Goal: Task Accomplishment & Management: Use online tool/utility

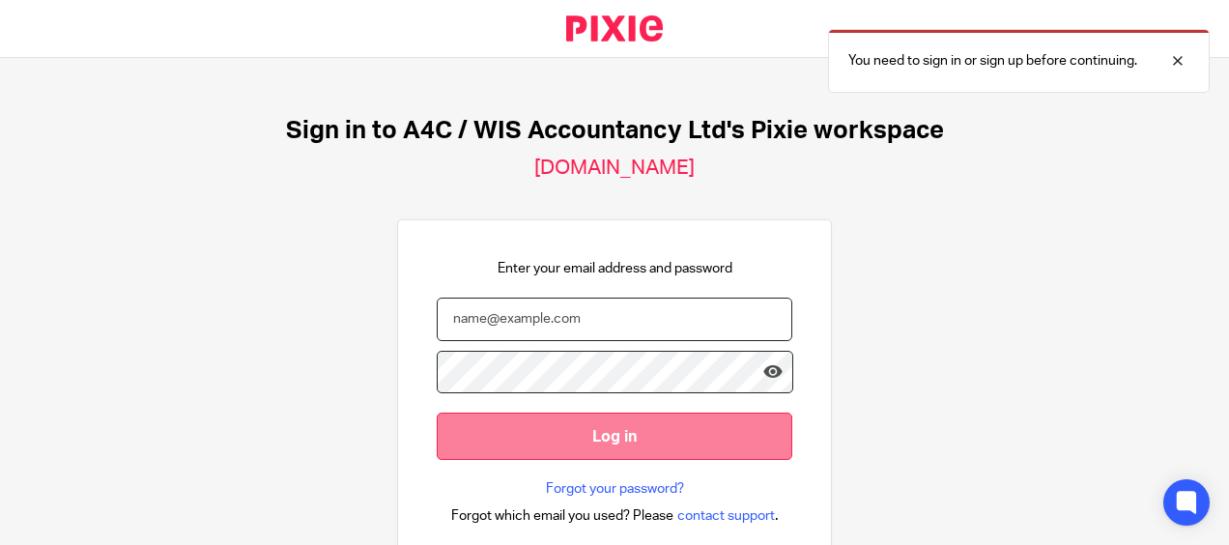
type input "[PERSON_NAME][EMAIL_ADDRESS][DOMAIN_NAME]"
click at [588, 437] on input "Log in" at bounding box center [615, 436] width 356 height 47
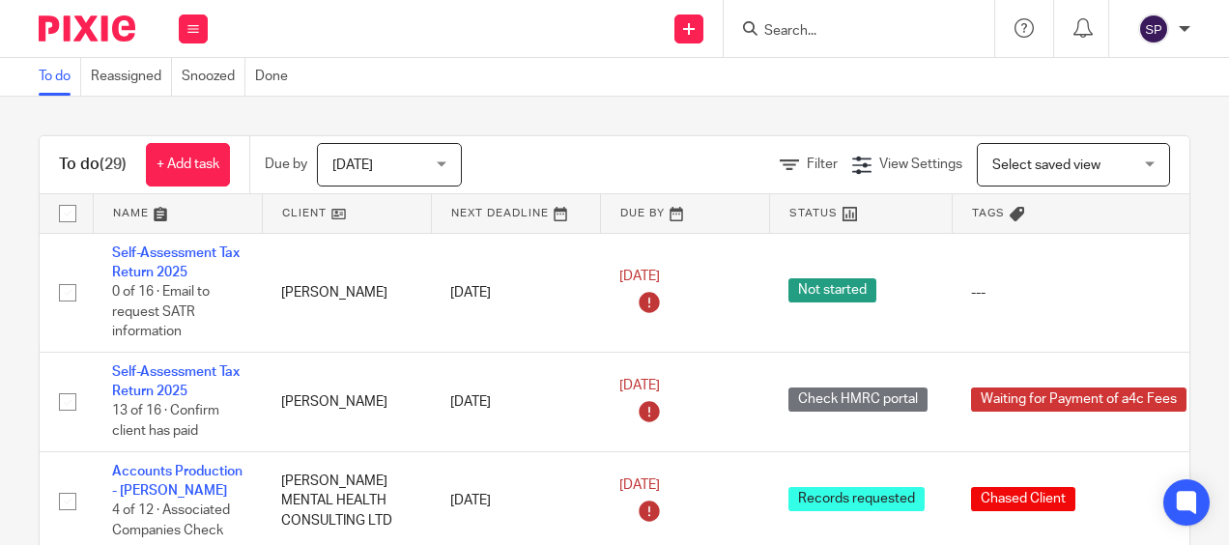
click at [385, 160] on span "[DATE]" at bounding box center [383, 164] width 102 height 41
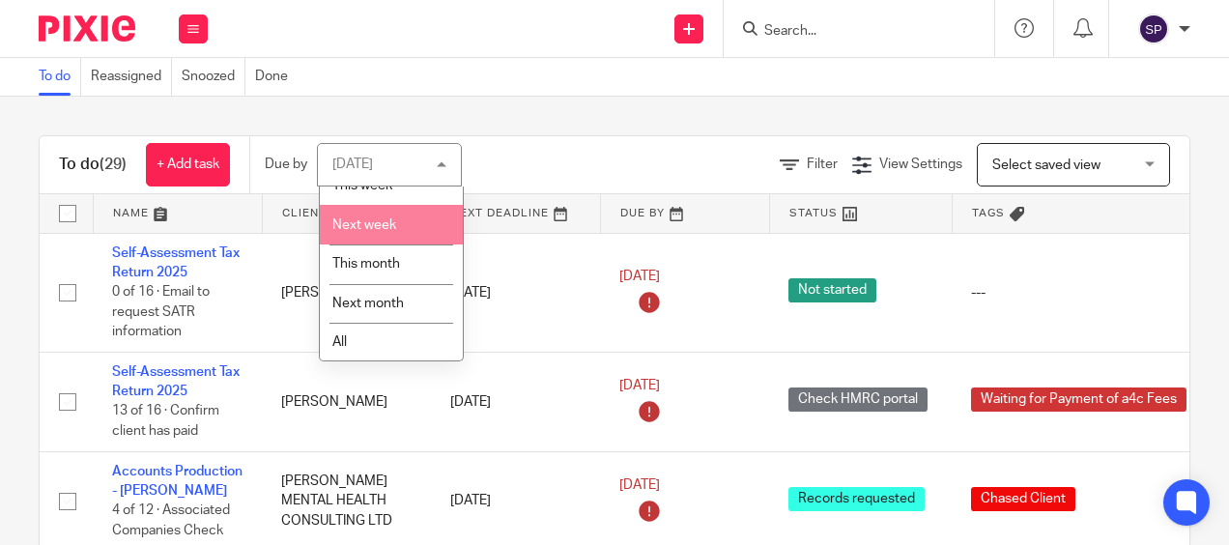
scroll to position [100, 0]
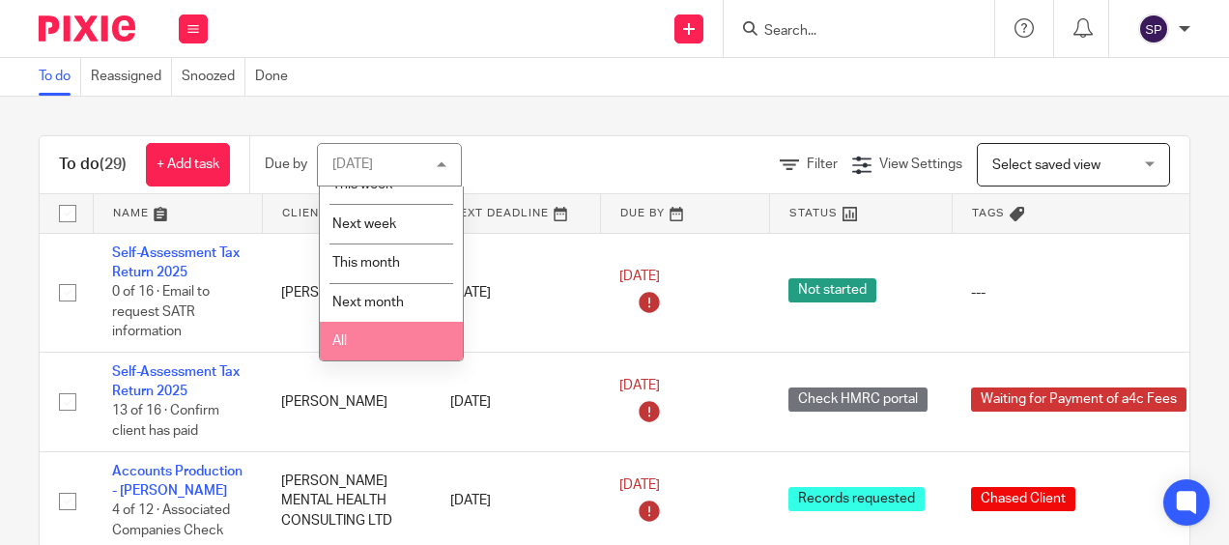
click at [365, 339] on li "All" at bounding box center [391, 342] width 143 height 40
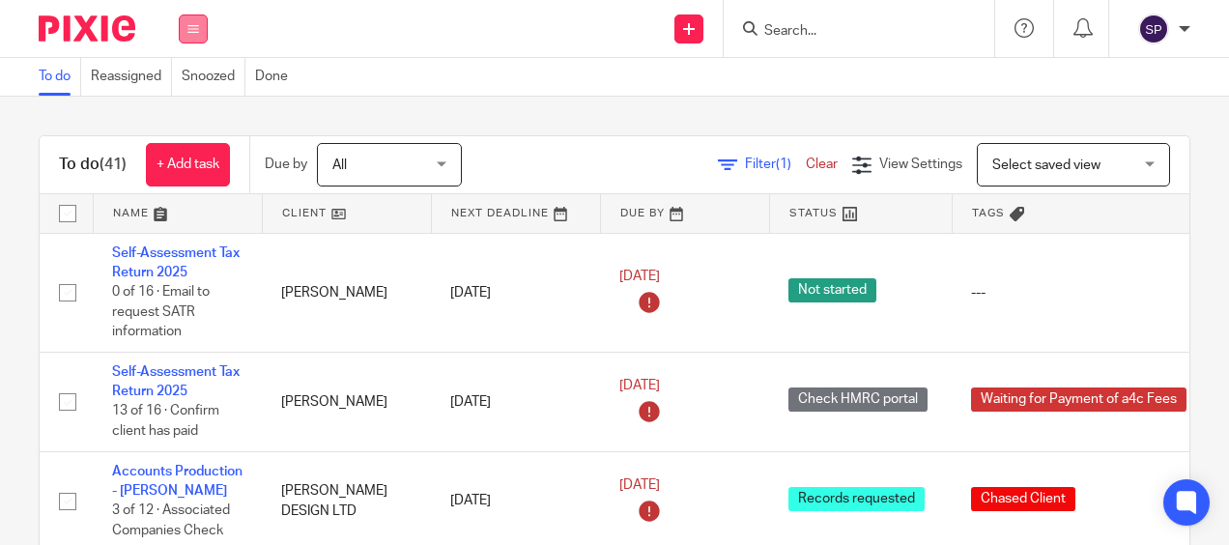
click at [202, 39] on button at bounding box center [193, 28] width 29 height 29
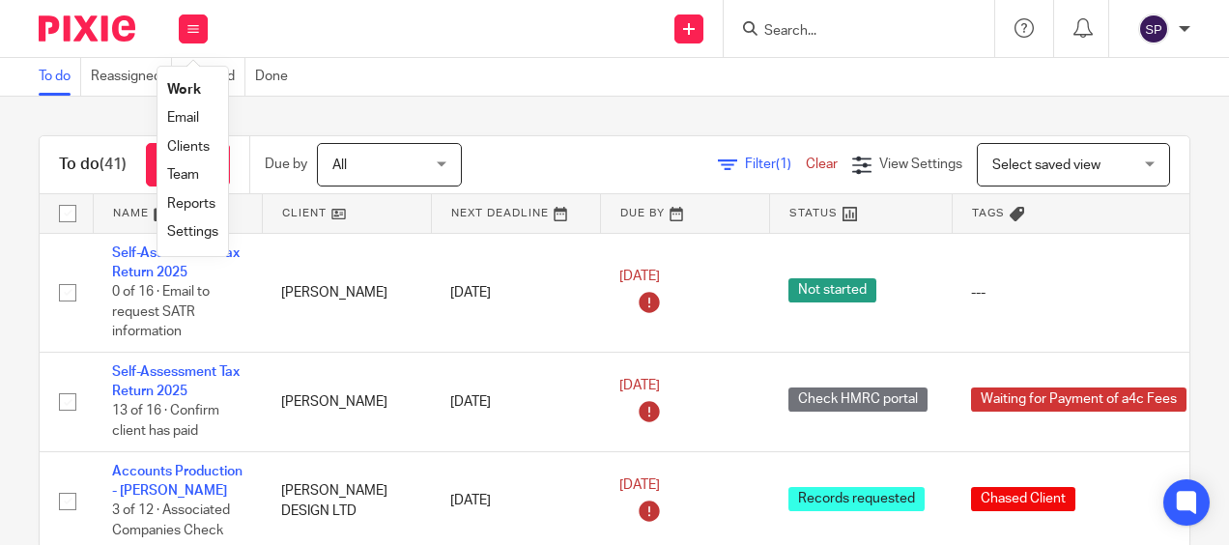
drag, startPoint x: 200, startPoint y: 180, endPoint x: 189, endPoint y: 176, distance: 11.3
click at [189, 176] on link "Team" at bounding box center [183, 175] width 32 height 14
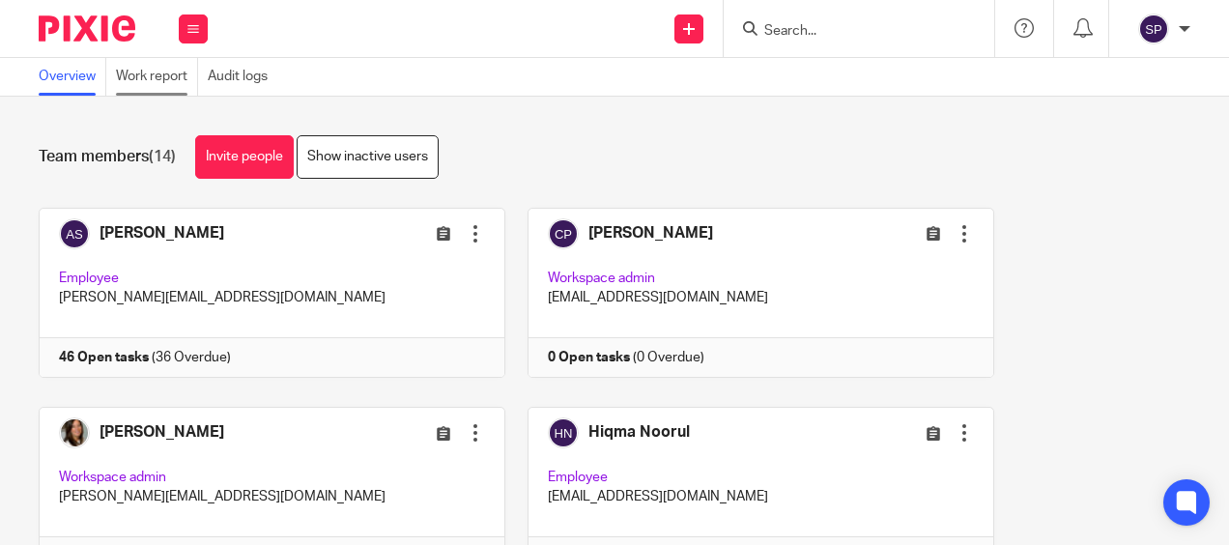
click at [146, 72] on link "Work report" at bounding box center [157, 77] width 82 height 38
click at [191, 31] on icon at bounding box center [193, 29] width 12 height 12
click at [186, 86] on link "Work" at bounding box center [182, 90] width 31 height 14
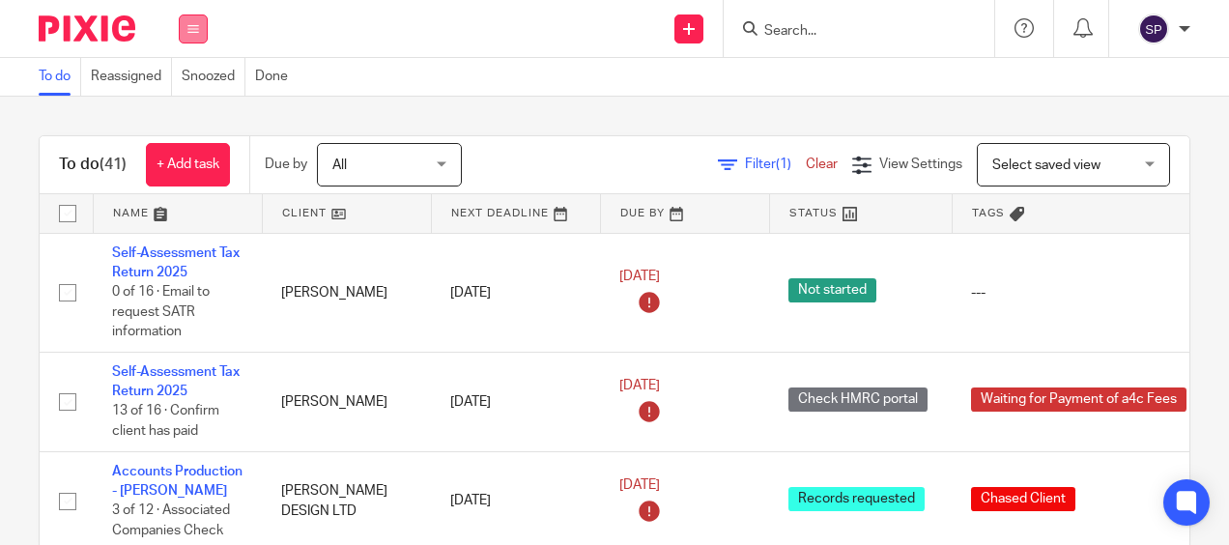
click at [190, 32] on icon at bounding box center [193, 29] width 12 height 12
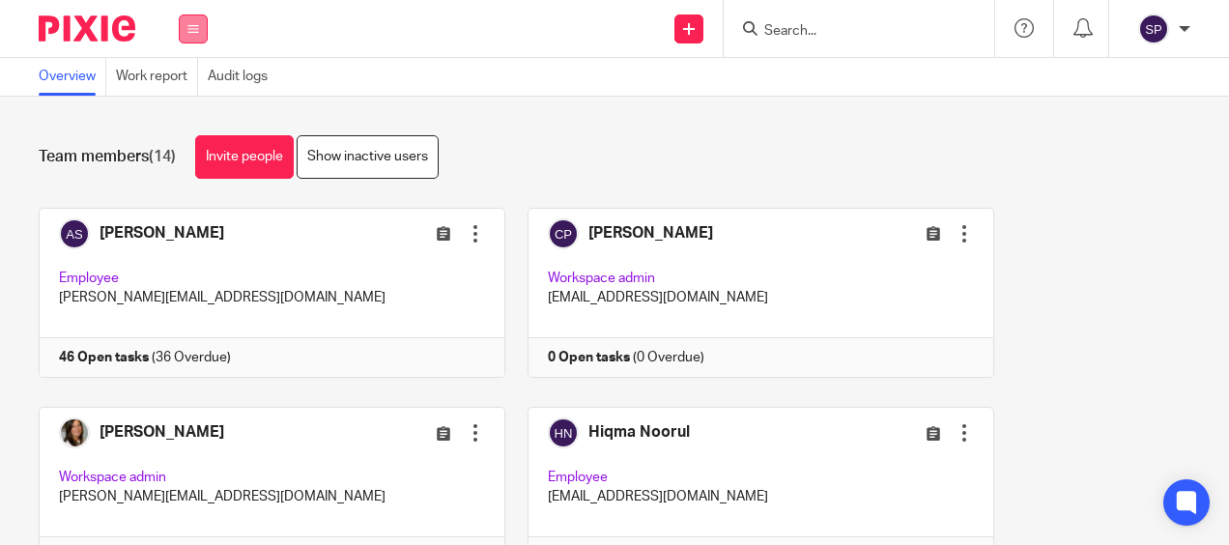
click at [197, 35] on button at bounding box center [193, 28] width 29 height 29
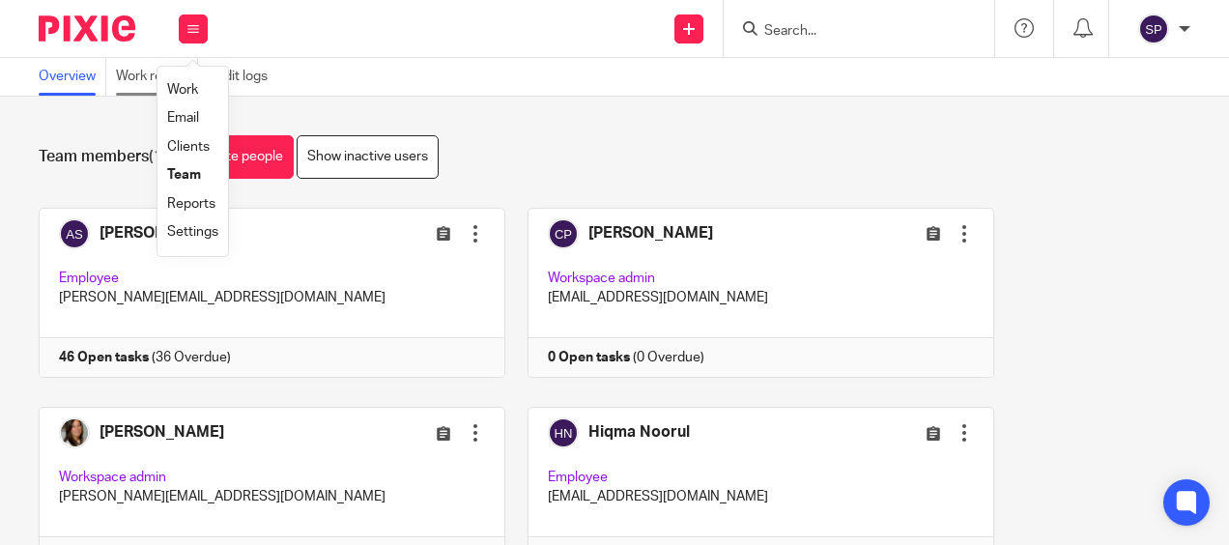
click at [133, 84] on link "Work report" at bounding box center [157, 77] width 82 height 38
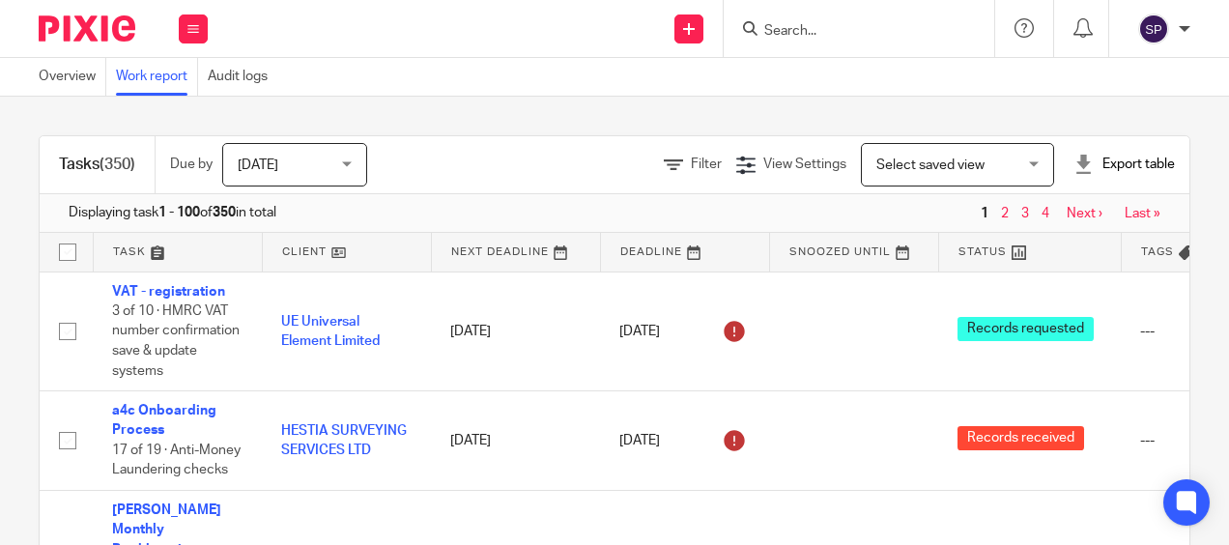
click at [339, 181] on span "[DATE]" at bounding box center [289, 164] width 102 height 41
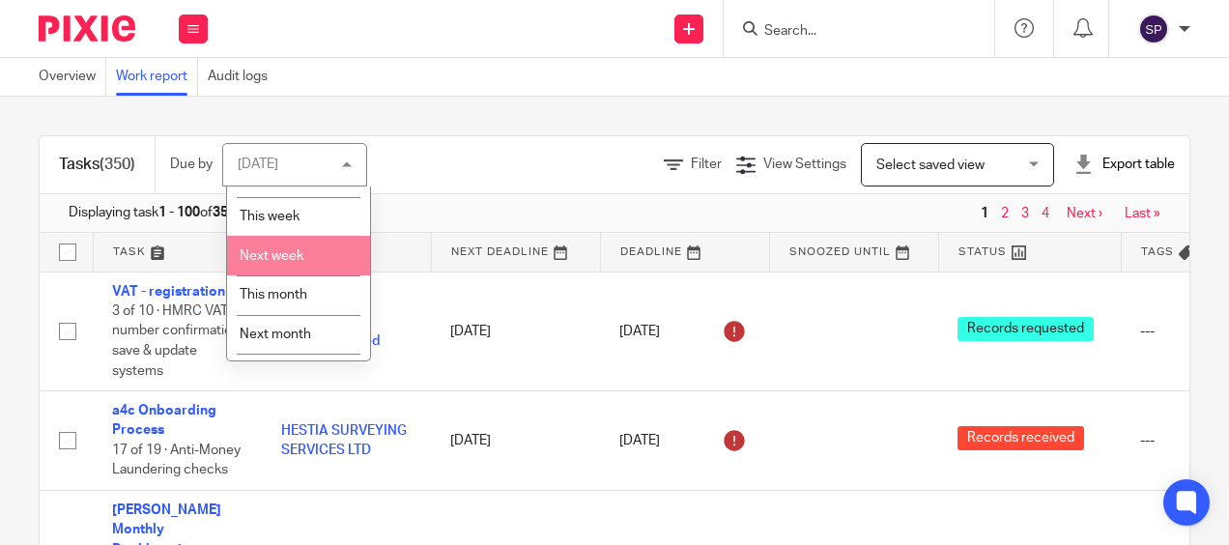
scroll to position [100, 0]
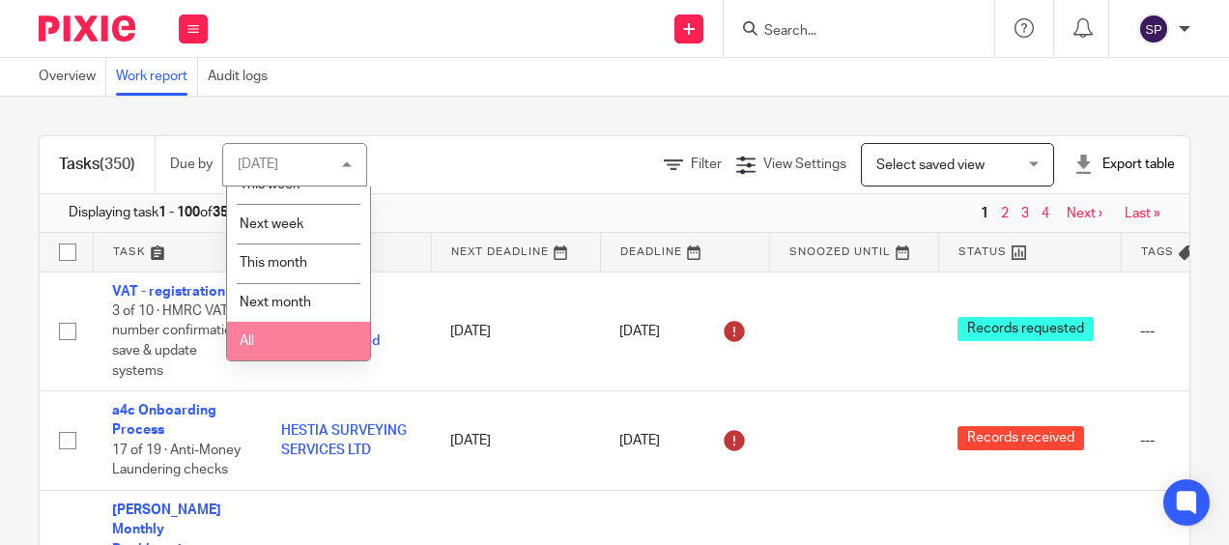
click at [309, 325] on li "All" at bounding box center [298, 342] width 143 height 40
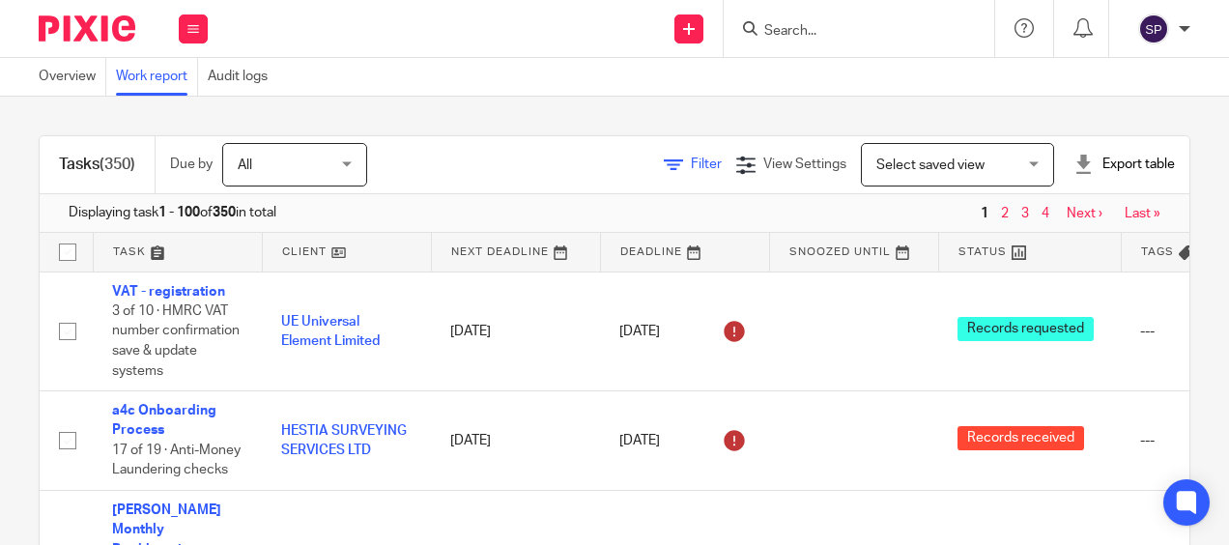
click at [691, 165] on span "Filter" at bounding box center [706, 165] width 31 height 14
click at [629, 160] on span "Filter (1)" at bounding box center [659, 165] width 61 height 14
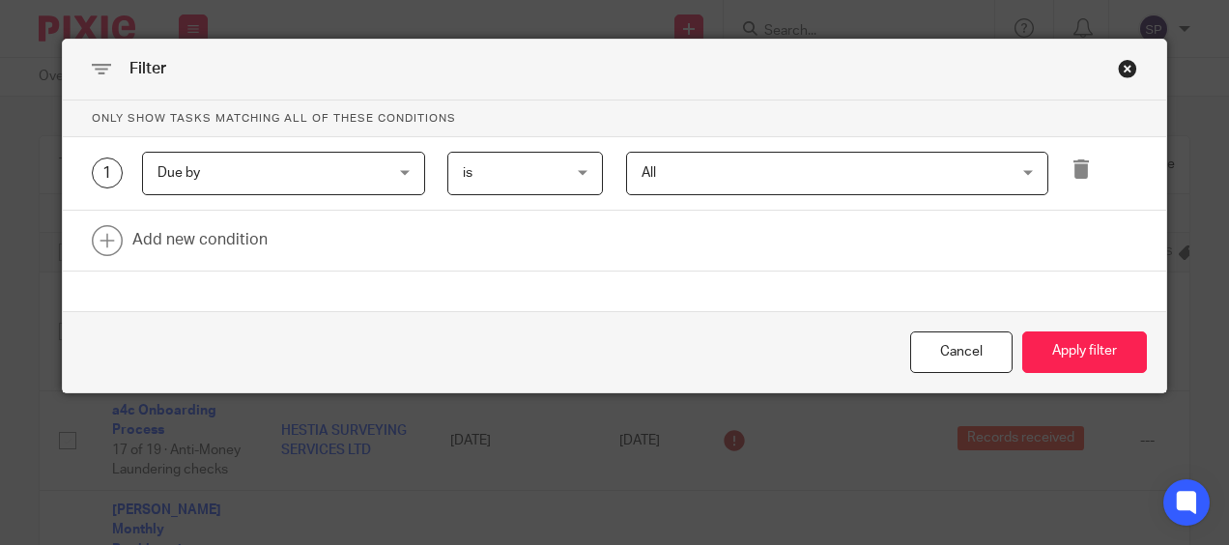
click at [403, 181] on div "Due by Due by" at bounding box center [283, 173] width 283 height 43
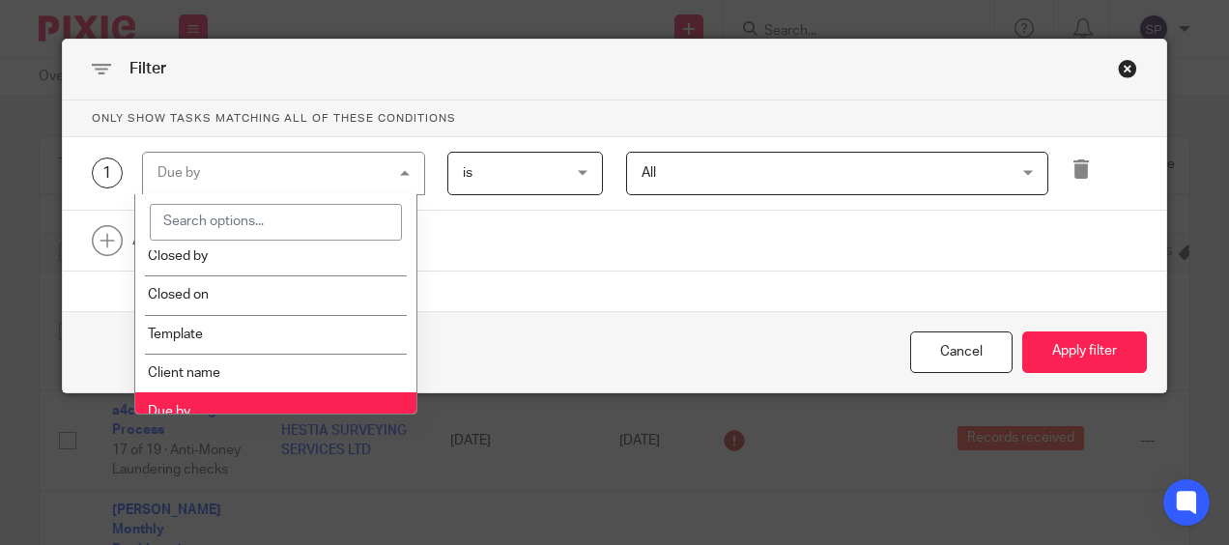
scroll to position [290, 0]
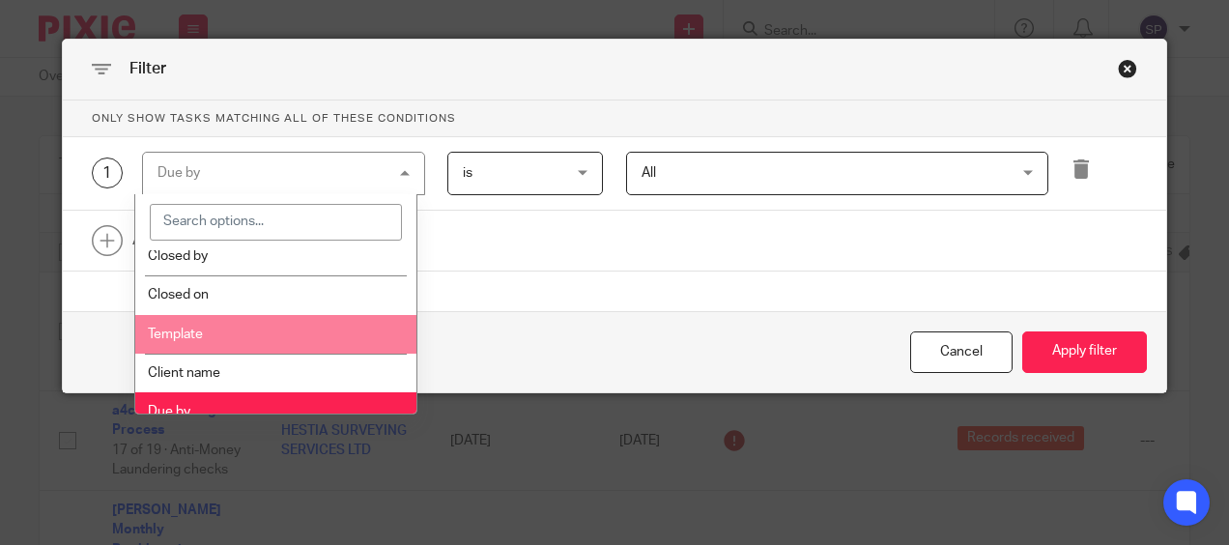
click at [292, 346] on li "Template" at bounding box center [276, 334] width 282 height 39
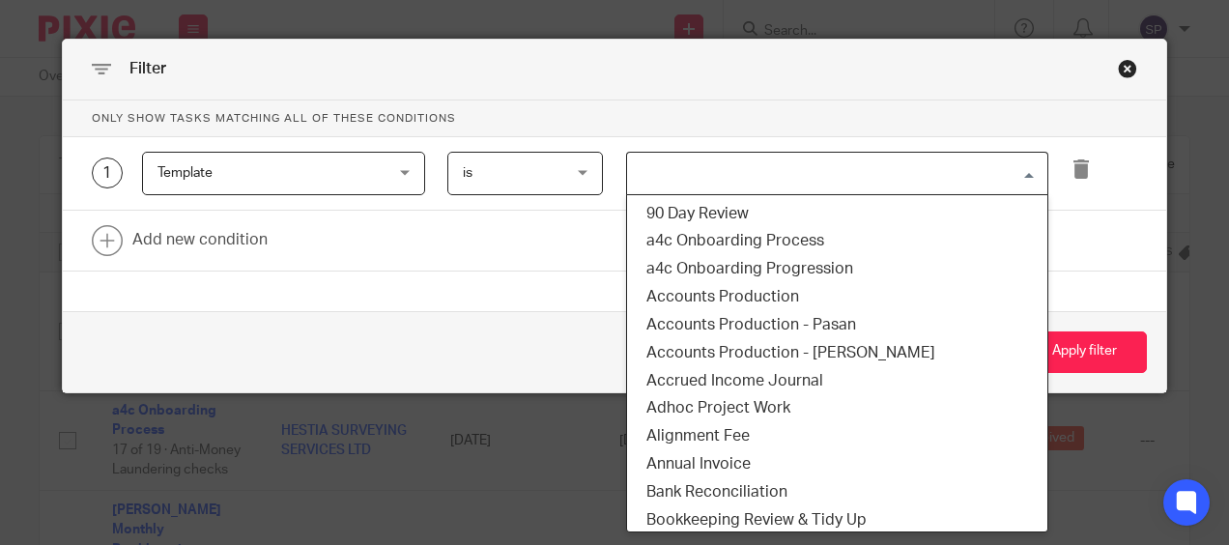
click at [645, 172] on input "Search for option" at bounding box center [833, 174] width 408 height 34
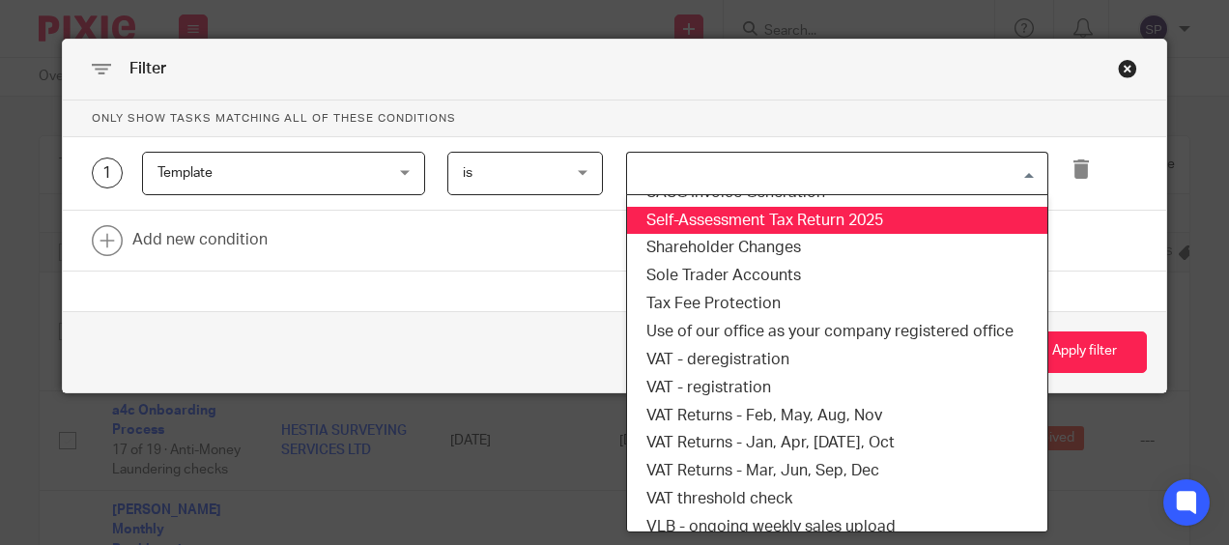
scroll to position [1546, 0]
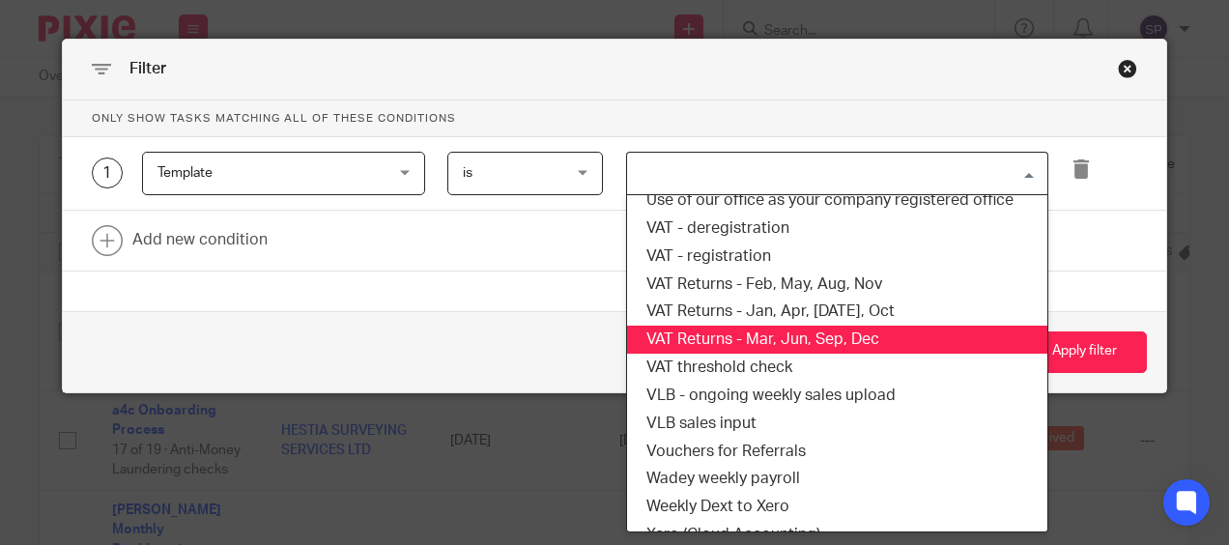
click at [817, 333] on li "VAT Returns - Mar, Jun, Sep, Dec" at bounding box center [837, 340] width 420 height 28
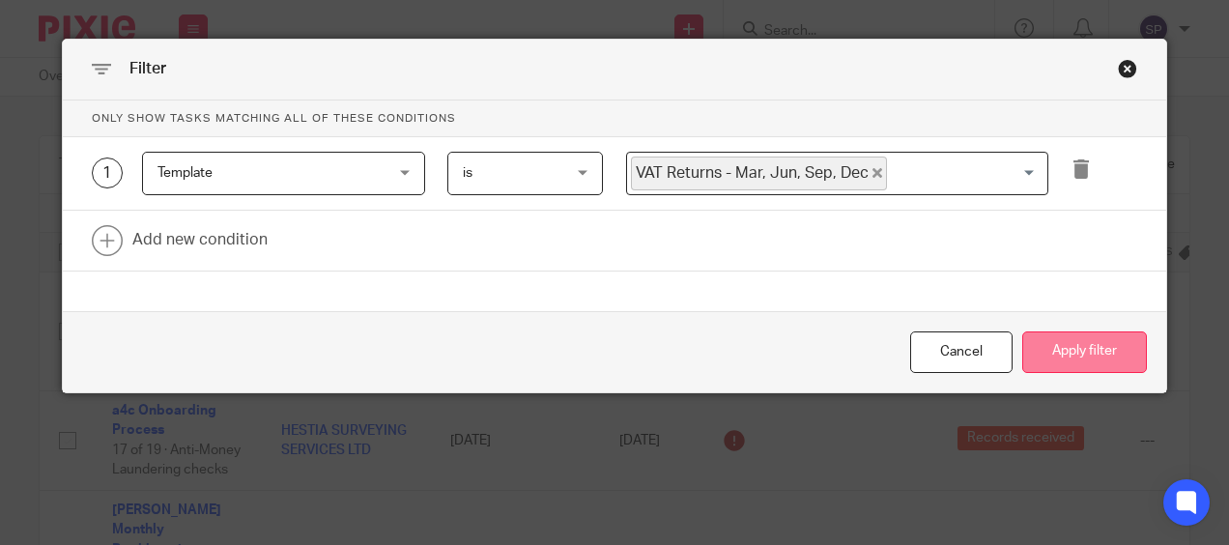
click at [1097, 367] on button "Apply filter" at bounding box center [1084, 352] width 125 height 42
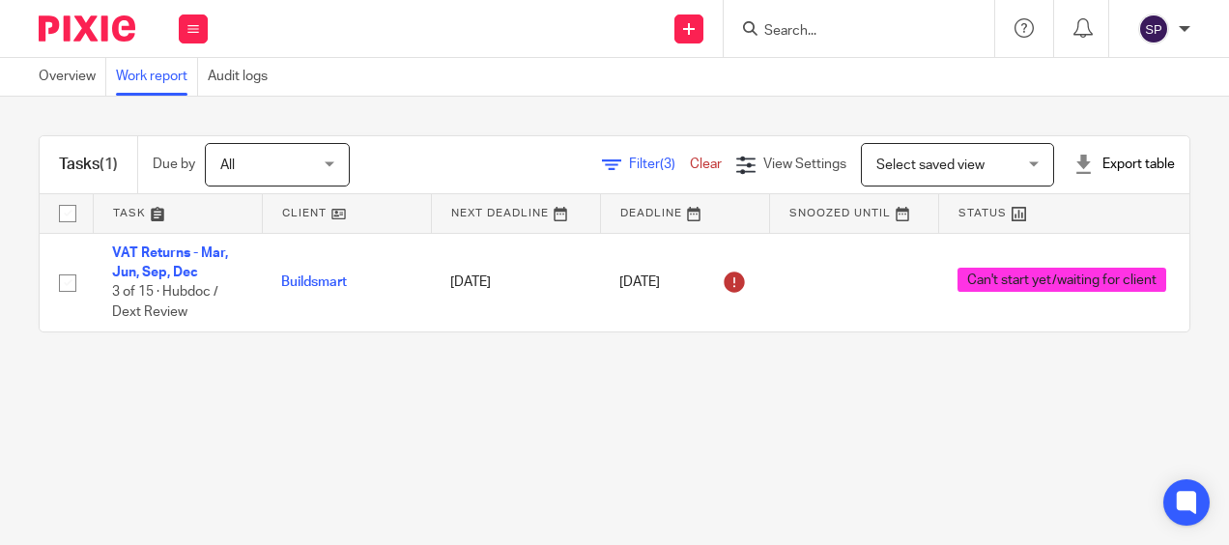
click at [660, 169] on span "(3)" at bounding box center [667, 165] width 15 height 14
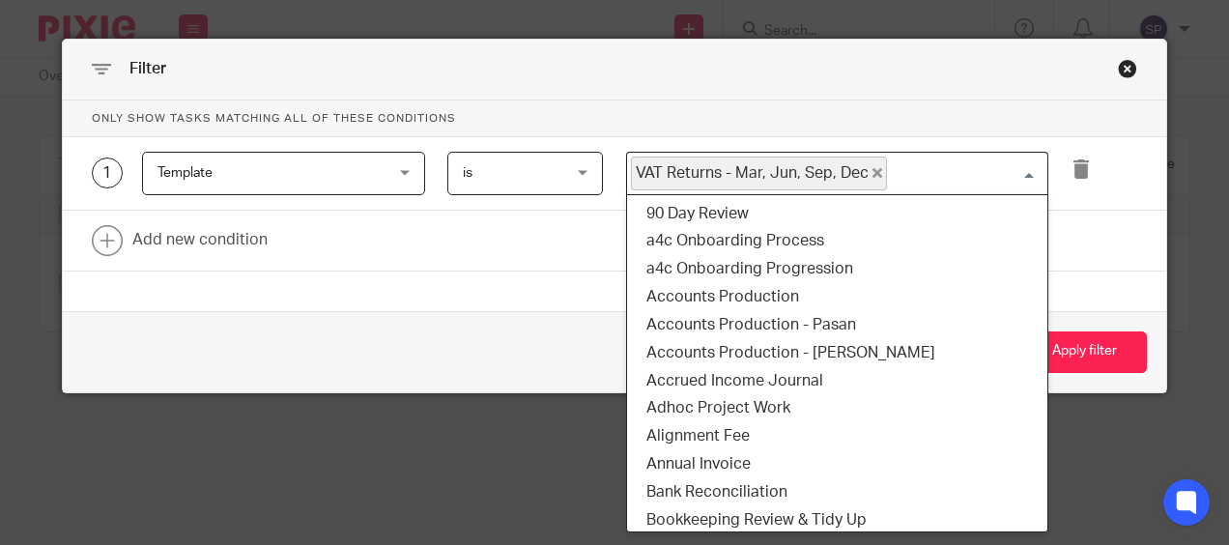
click at [864, 178] on span "VAT Returns - Mar, Jun, Sep, Dec" at bounding box center [759, 174] width 256 height 34
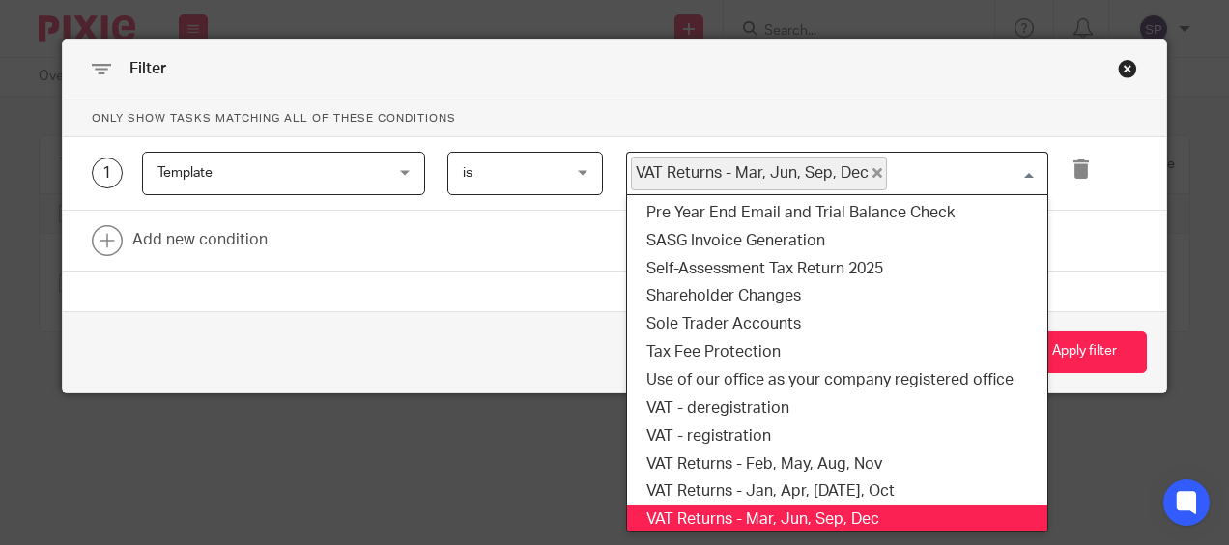
click at [873, 176] on icon "Deselect VAT Returns - Mar, Jun, Sep, Dec" at bounding box center [878, 173] width 10 height 10
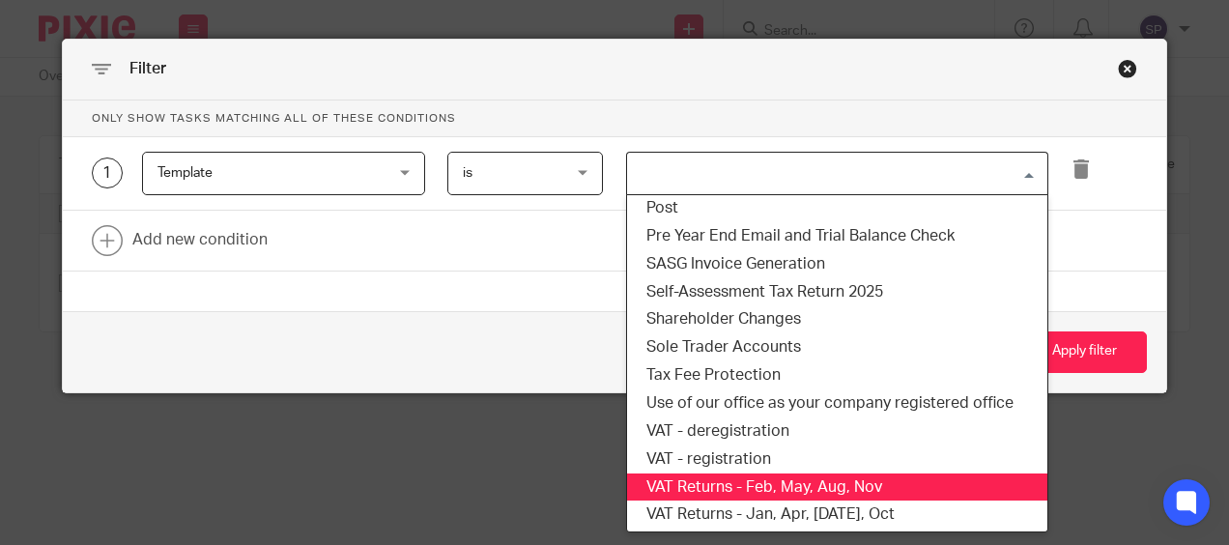
click at [796, 481] on li "VAT Returns - Feb, May, Aug, Nov" at bounding box center [837, 487] width 420 height 28
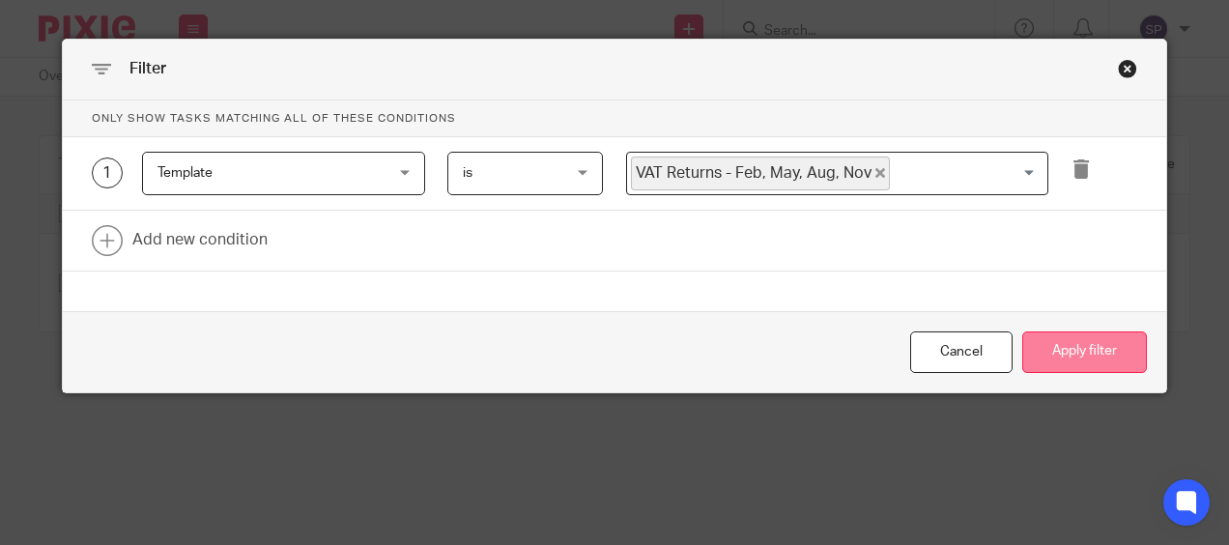
click at [1081, 338] on button "Apply filter" at bounding box center [1084, 352] width 125 height 42
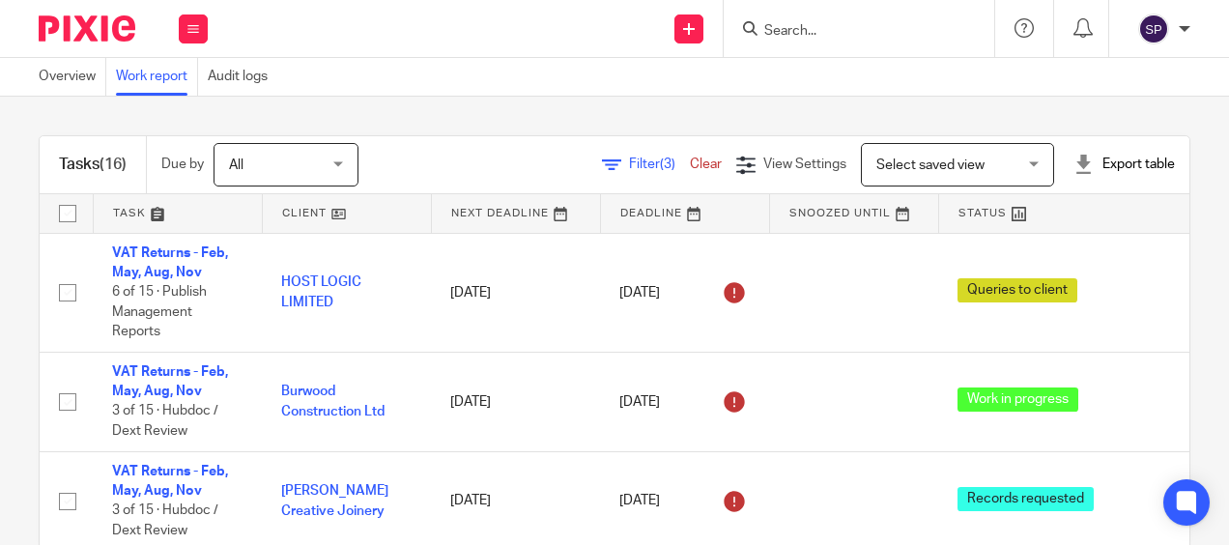
click at [961, 205] on link at bounding box center [1064, 213] width 251 height 39
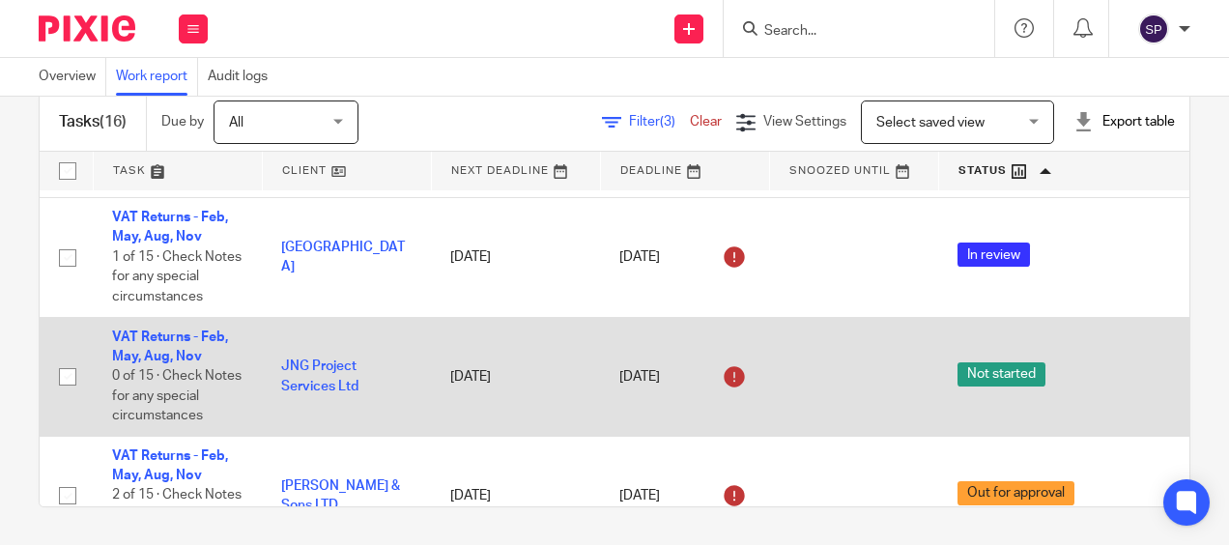
scroll to position [535, 0]
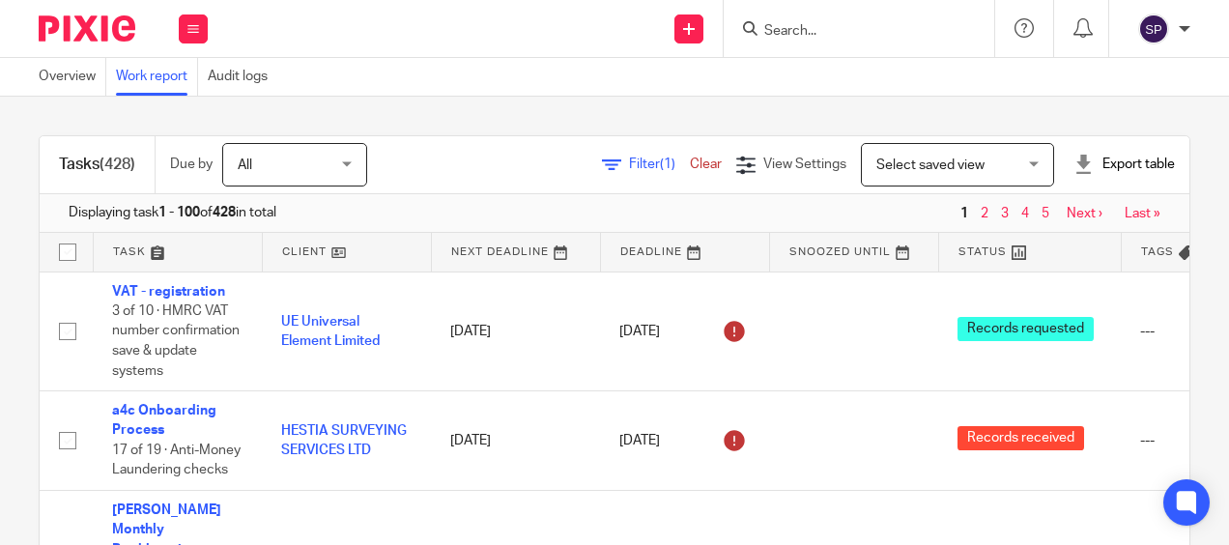
click at [629, 158] on span "Filter (1)" at bounding box center [659, 165] width 61 height 14
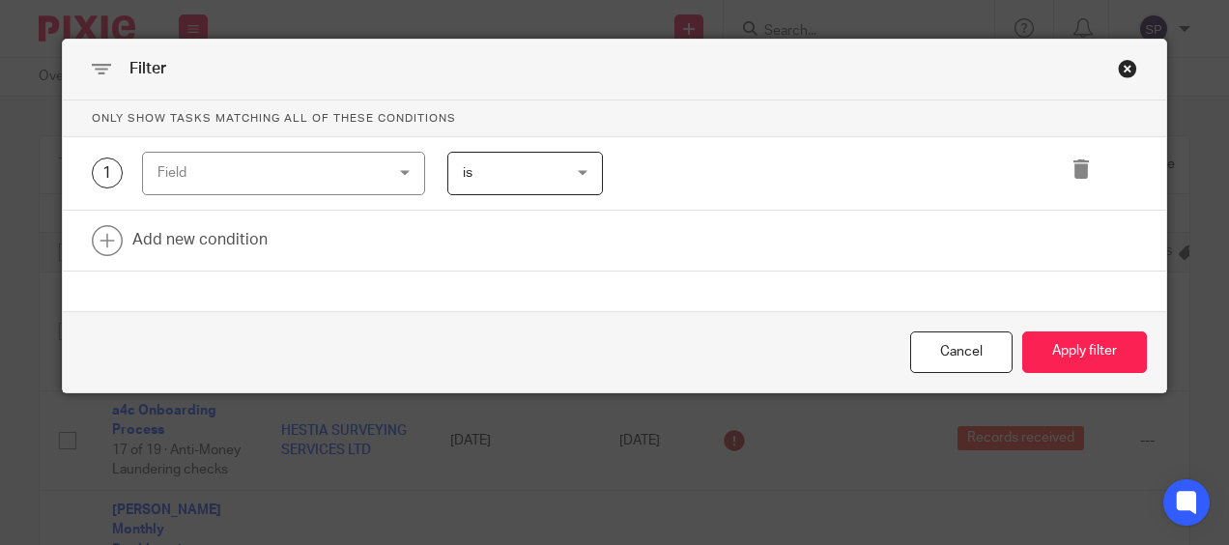
click at [702, 164] on div "1 Field Task fields Due by date Status Tags Created on Default assignee Assigne…" at bounding box center [603, 173] width 1069 height 43
click at [400, 175] on div "Field" at bounding box center [283, 173] width 283 height 43
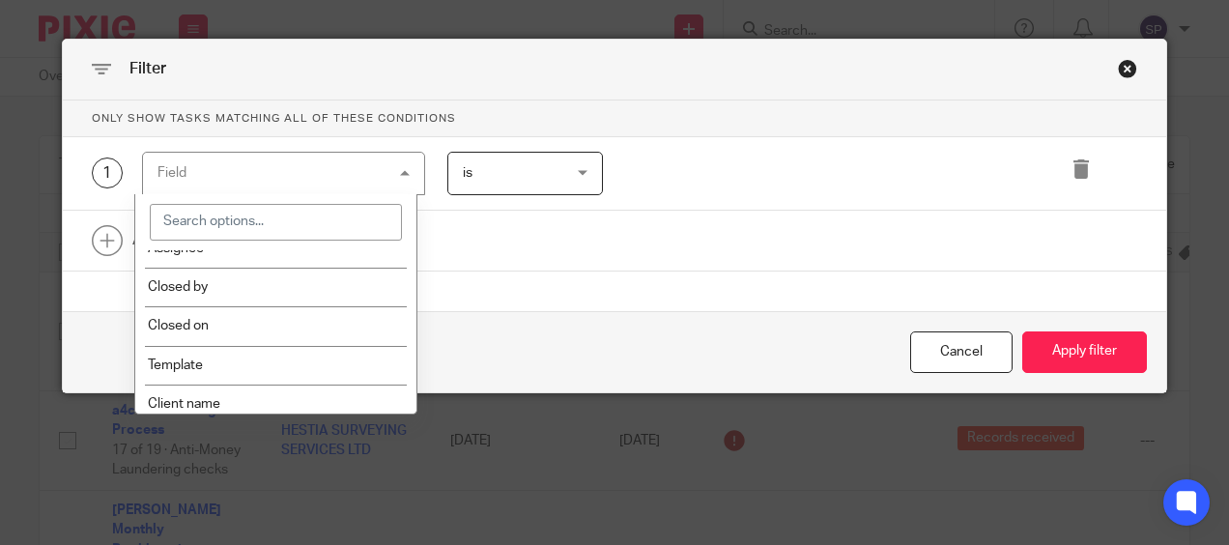
scroll to position [290, 0]
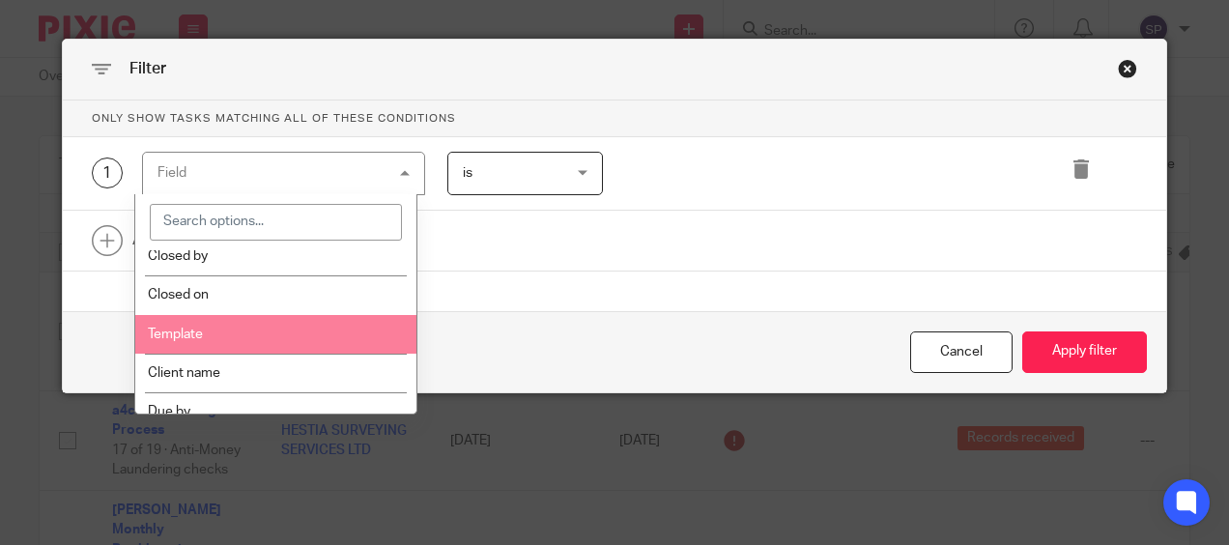
click at [334, 328] on li "Template" at bounding box center [276, 334] width 282 height 39
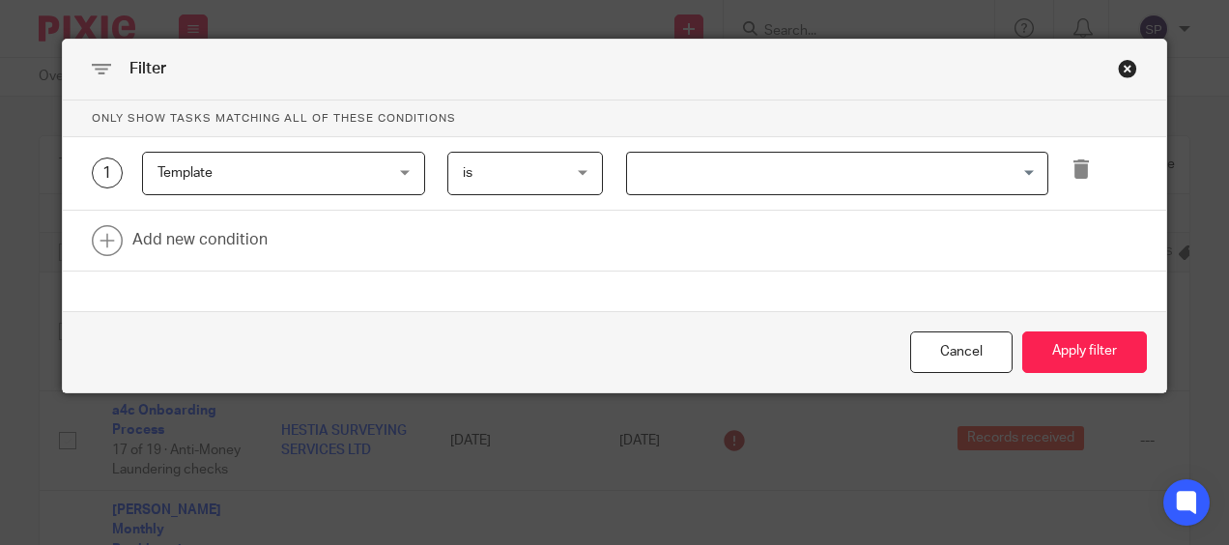
click at [698, 186] on input "Search for option" at bounding box center [833, 174] width 408 height 34
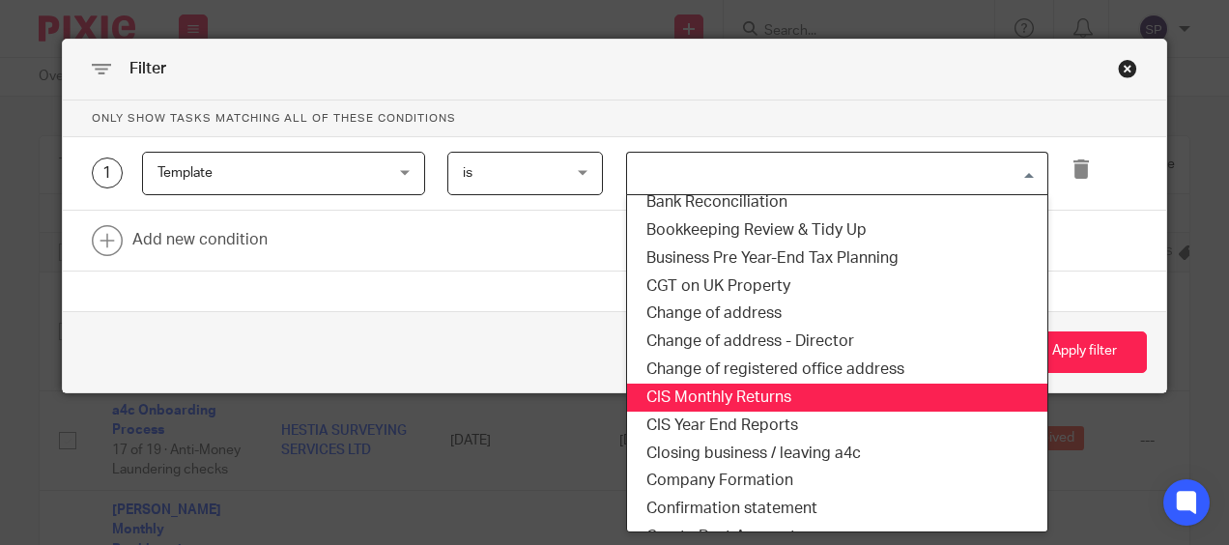
click at [736, 397] on li "CIS Monthly Returns" at bounding box center [837, 398] width 420 height 28
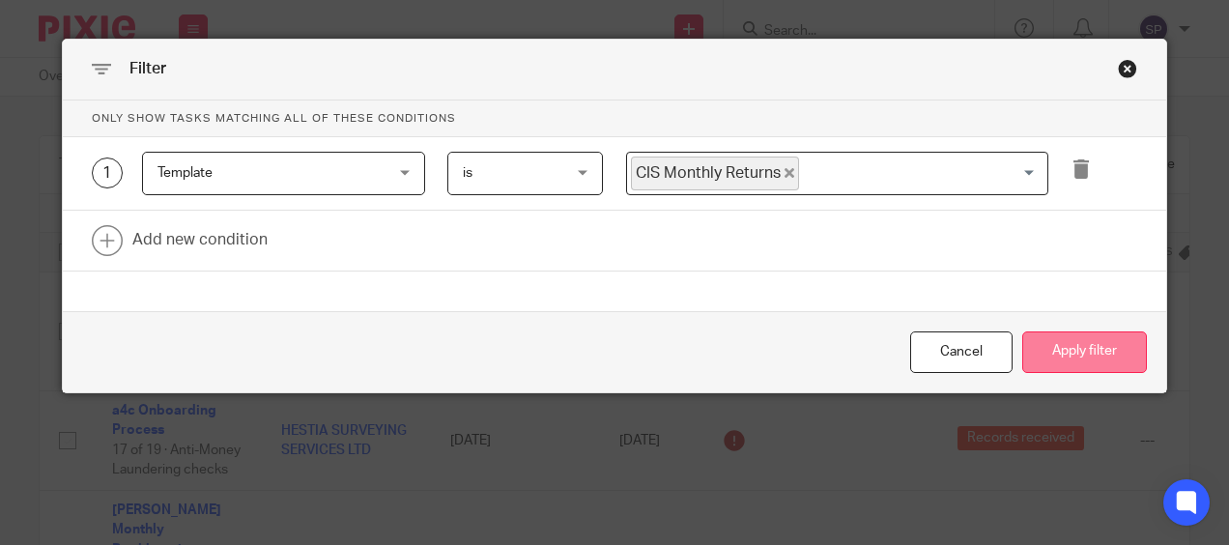
click at [1068, 356] on button "Apply filter" at bounding box center [1084, 352] width 125 height 42
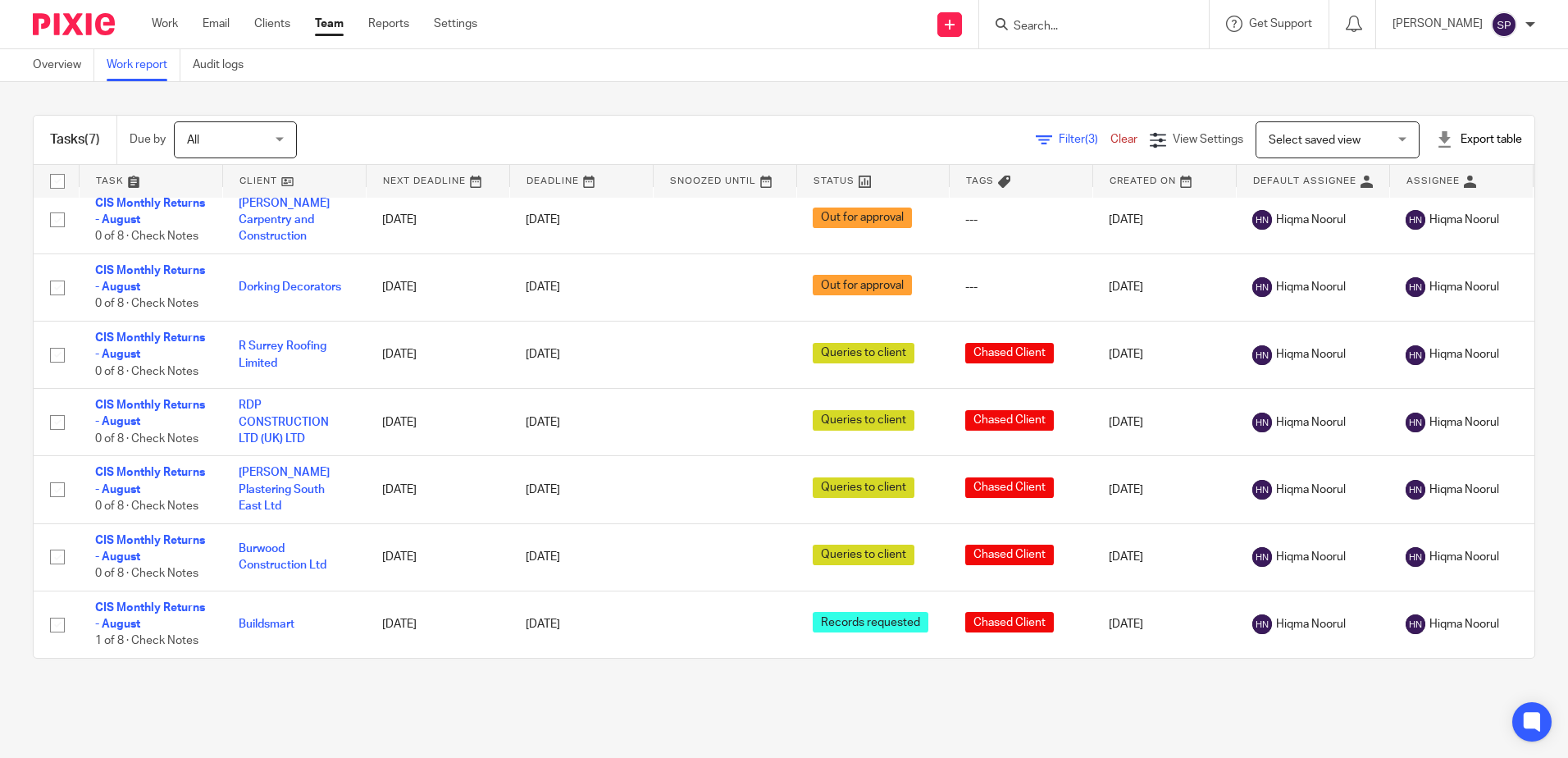
scroll to position [24, 0]
click at [332, 26] on link "Team" at bounding box center [329, 23] width 29 height 16
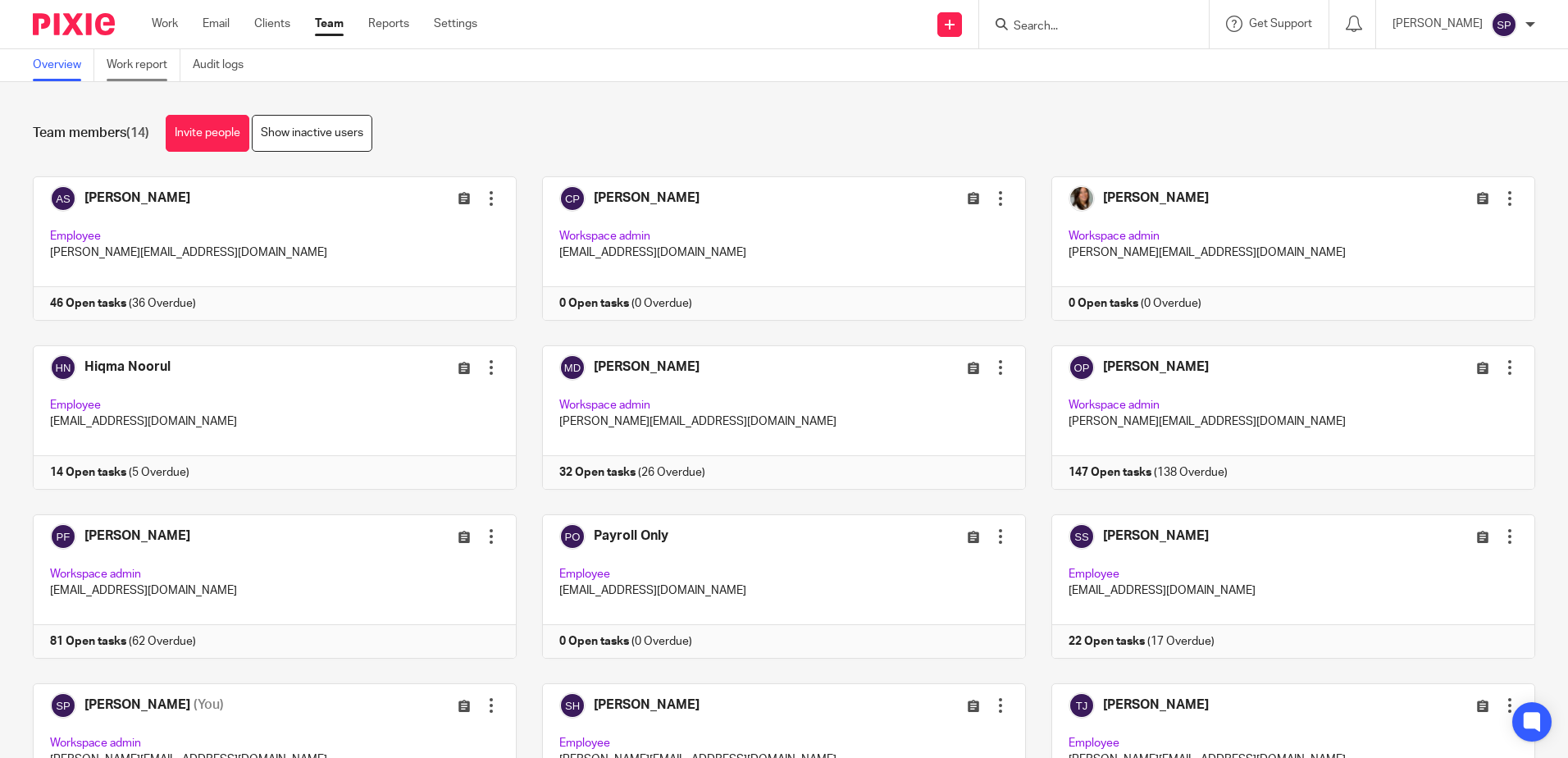
click at [131, 65] on link "Work report" at bounding box center [143, 65] width 74 height 32
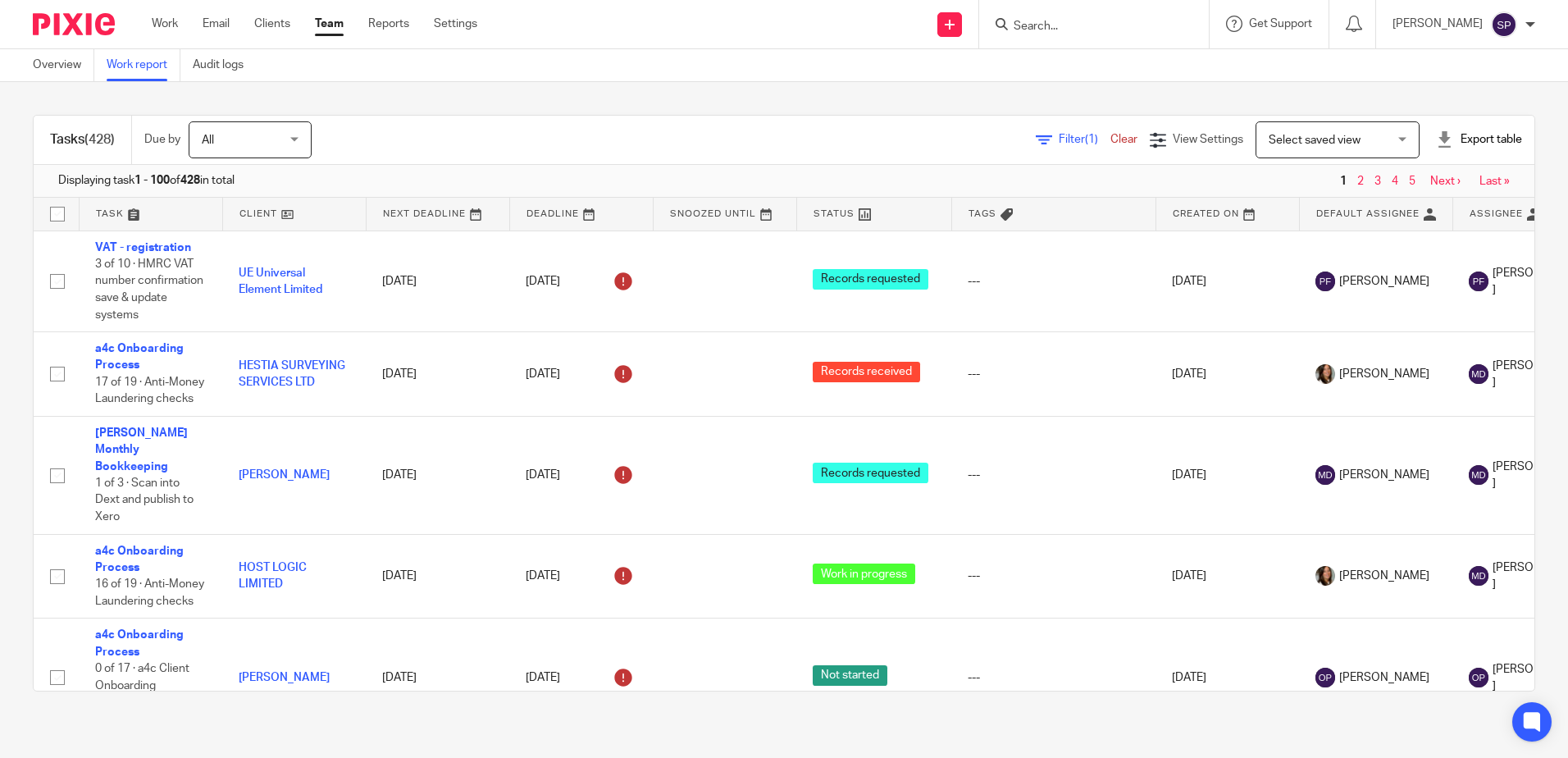
click at [1058, 138] on span "Filter (1)" at bounding box center [1084, 140] width 52 height 12
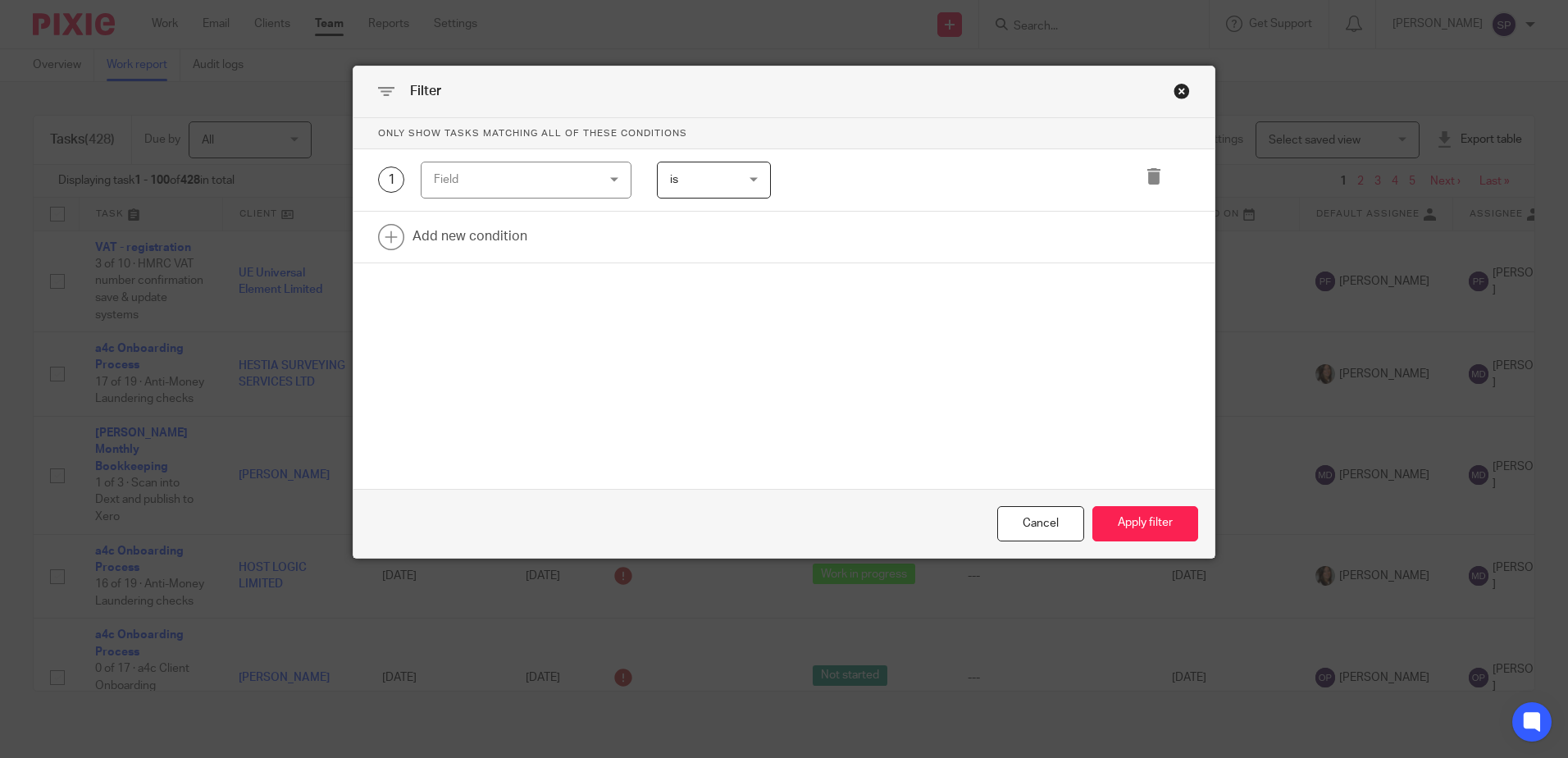
click at [614, 183] on div "Field" at bounding box center [526, 179] width 210 height 36
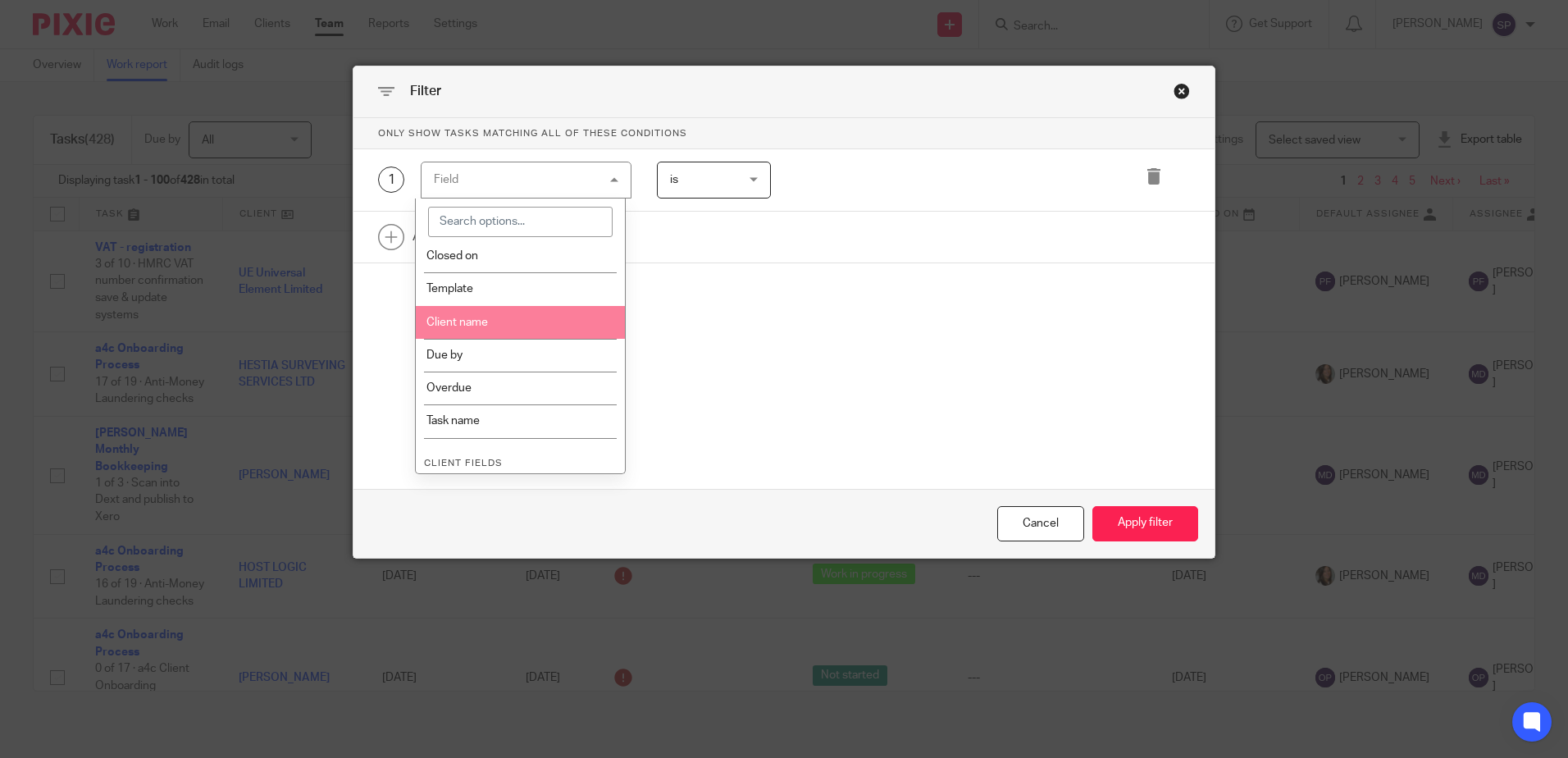
scroll to position [246, 0]
click at [554, 321] on li "Template" at bounding box center [520, 317] width 209 height 33
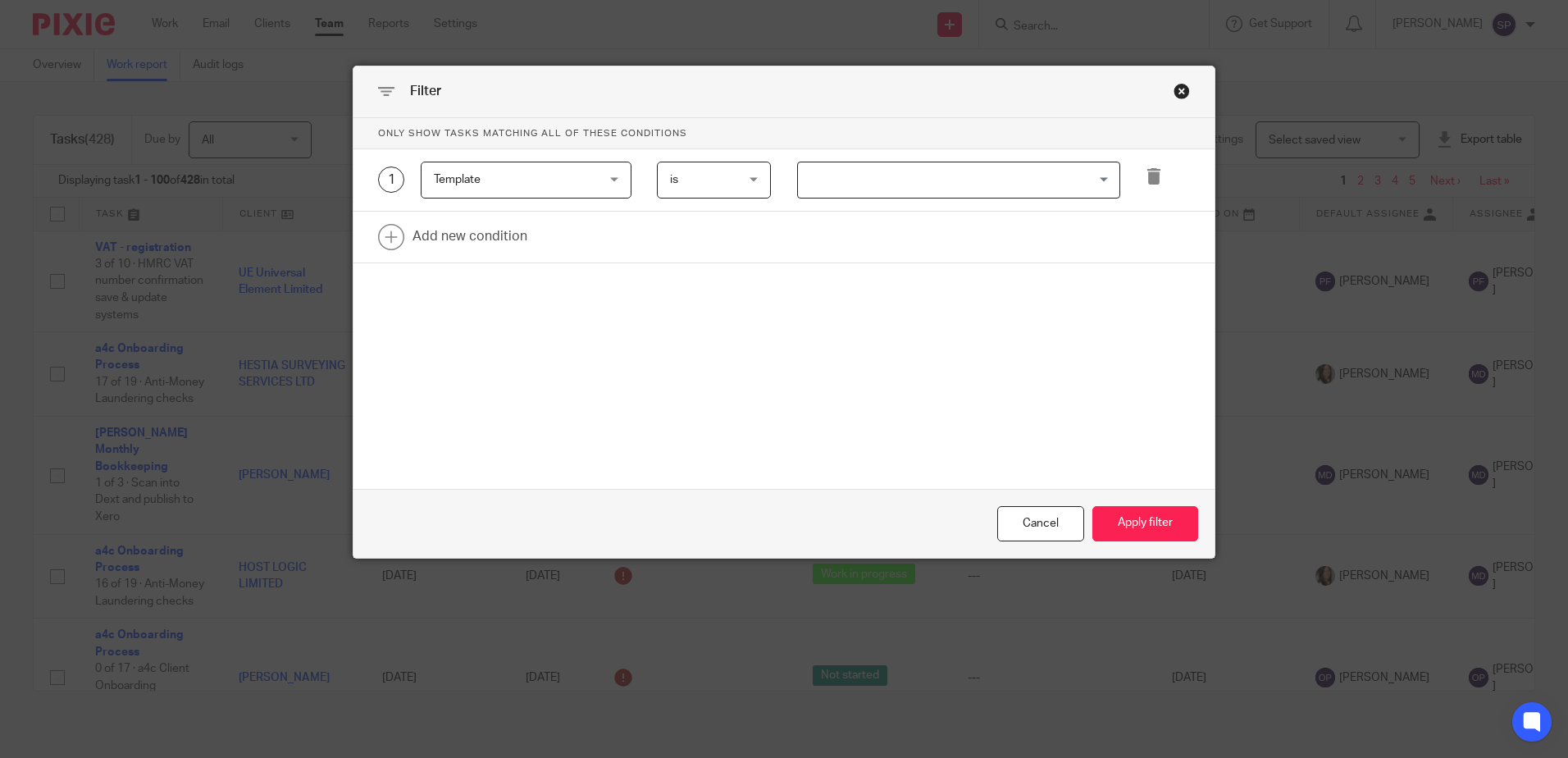
click at [816, 177] on input "Search for option" at bounding box center [955, 180] width 311 height 29
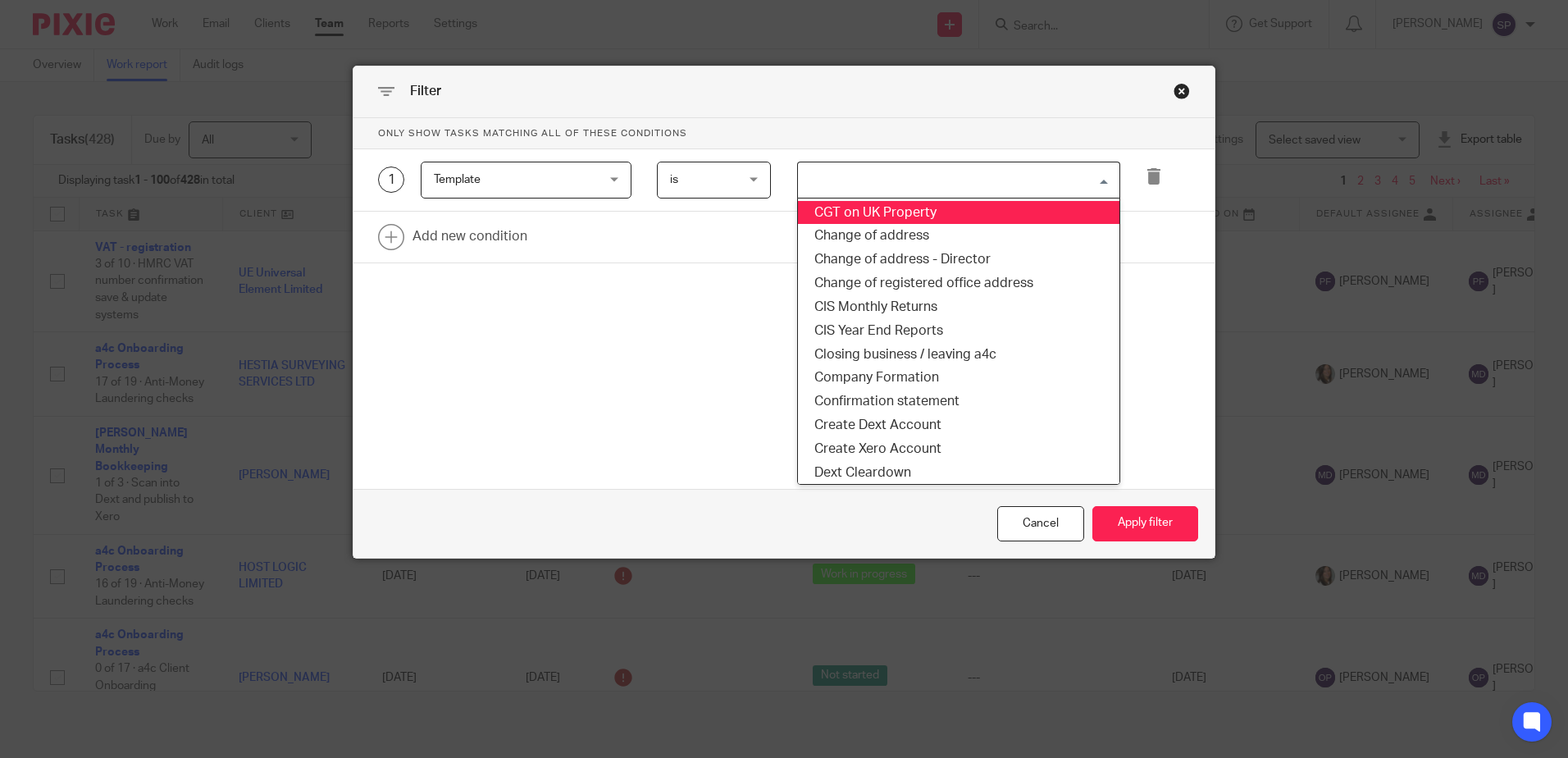
scroll to position [328, 0]
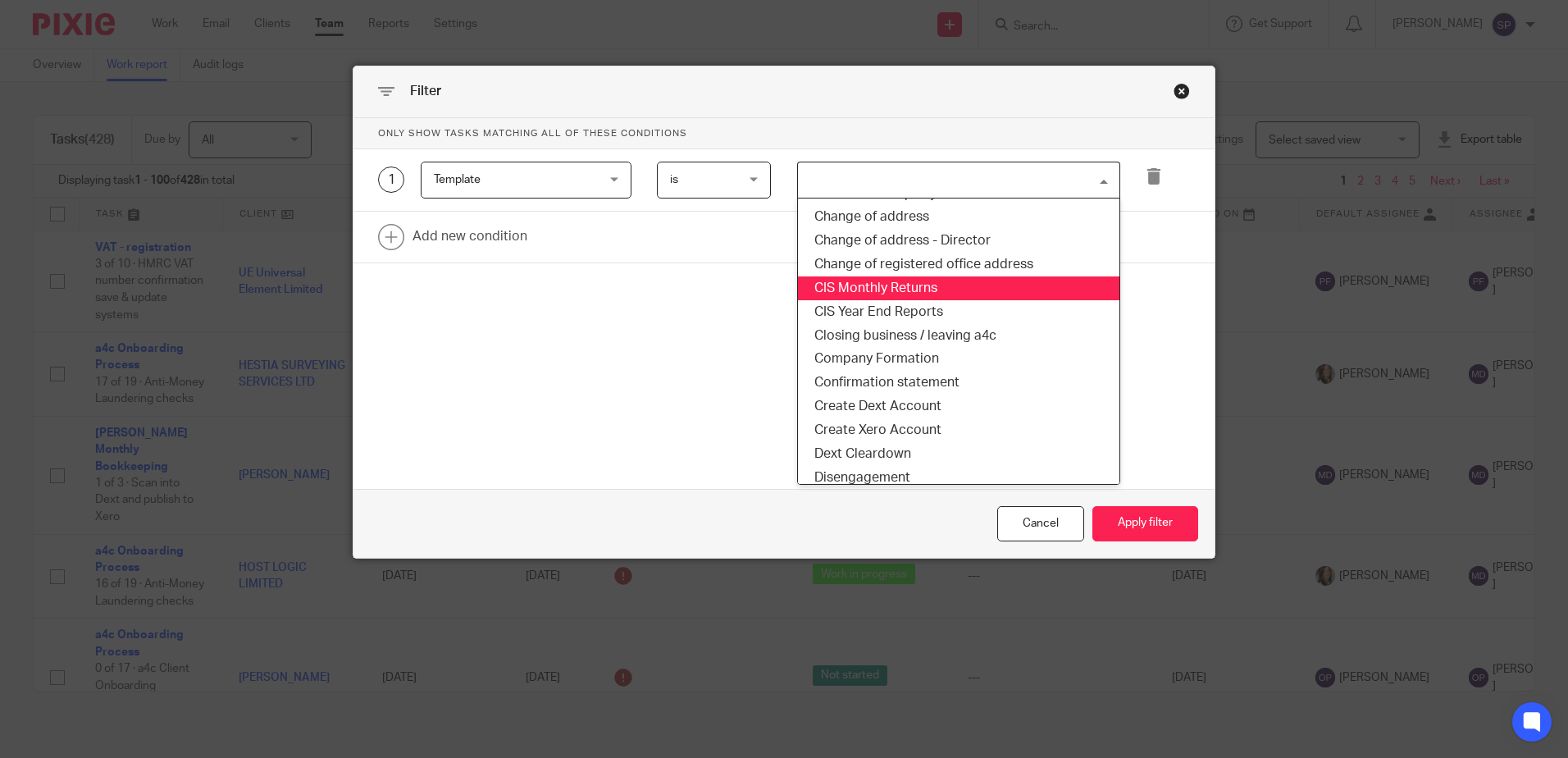
click at [876, 291] on li "CIS Monthly Returns" at bounding box center [958, 289] width 322 height 24
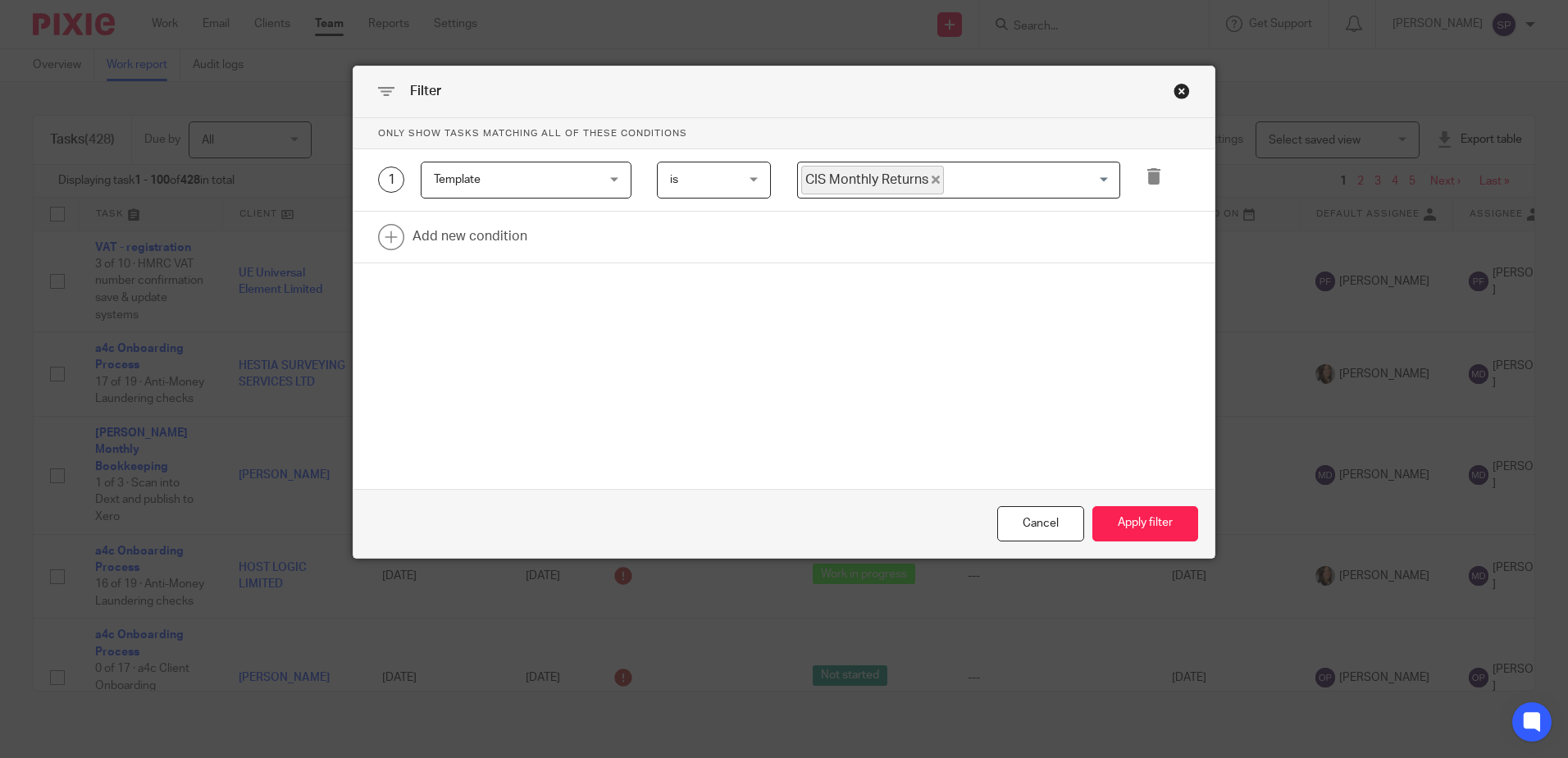
drag, startPoint x: 1128, startPoint y: 516, endPoint x: 1026, endPoint y: 492, distance: 104.8
click at [1128, 517] on button "Apply filter" at bounding box center [1145, 524] width 106 height 36
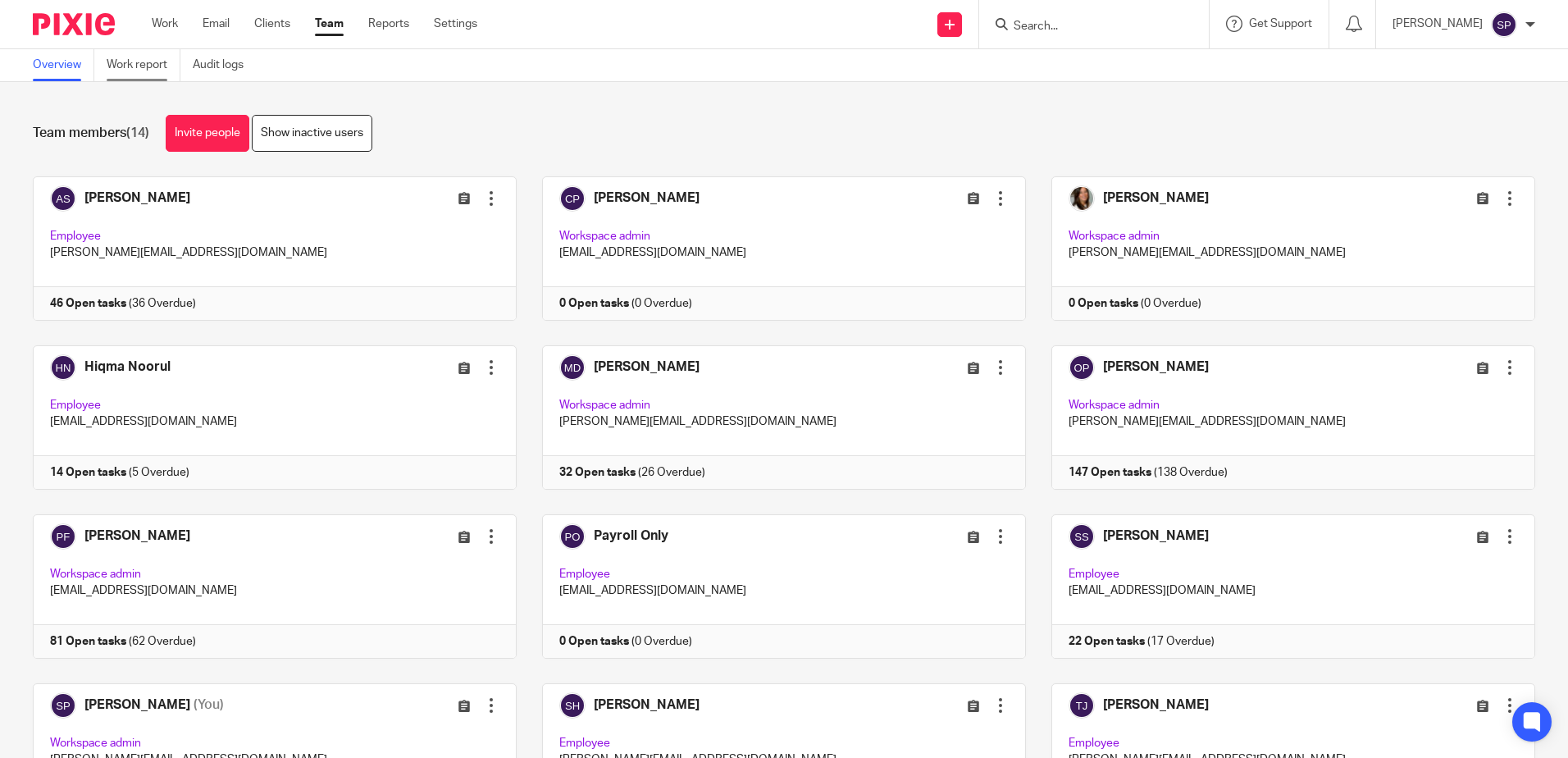
click at [133, 57] on link "Work report" at bounding box center [143, 65] width 74 height 32
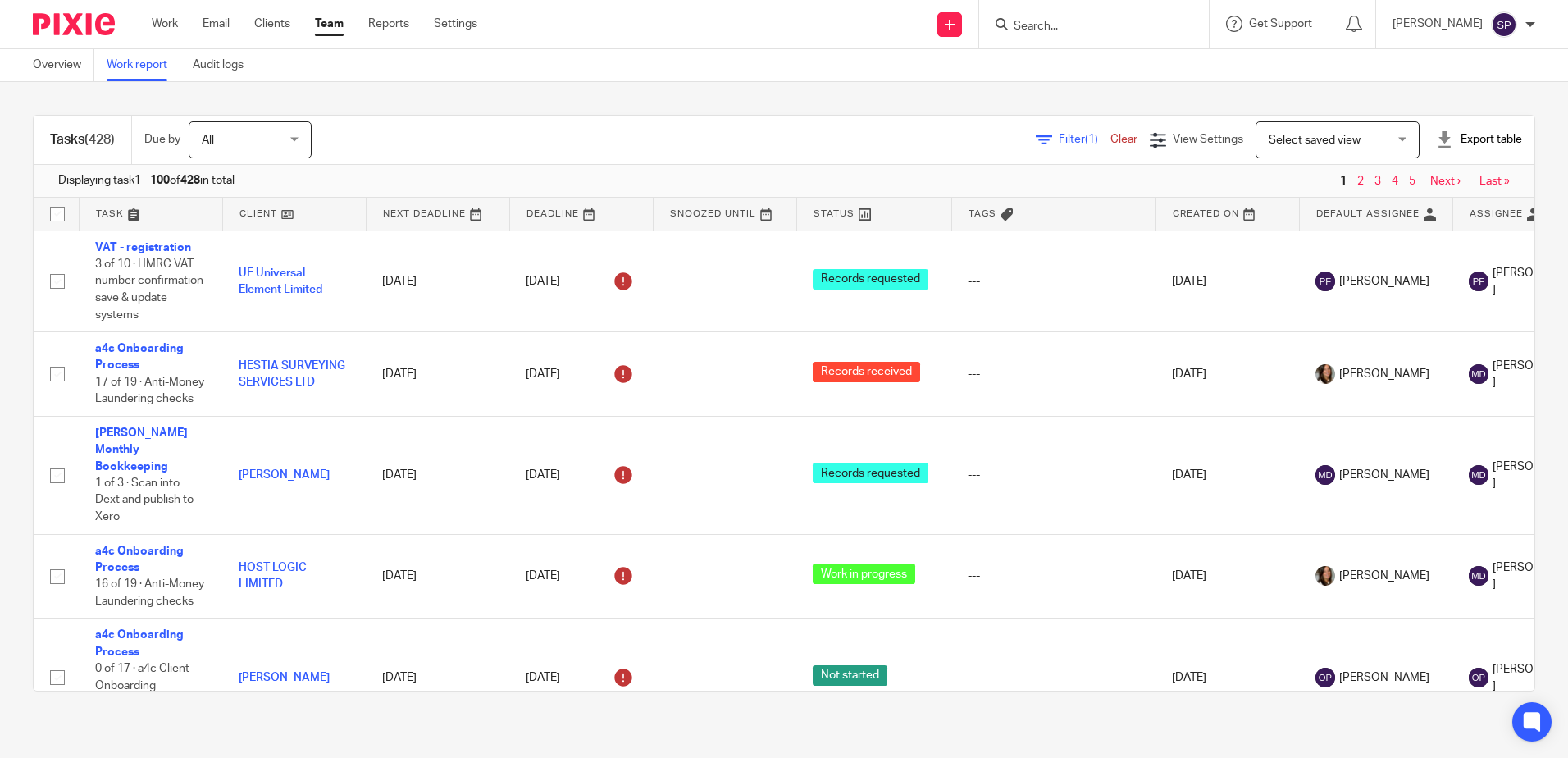
click at [1058, 136] on span "Filter (1)" at bounding box center [1084, 140] width 52 height 12
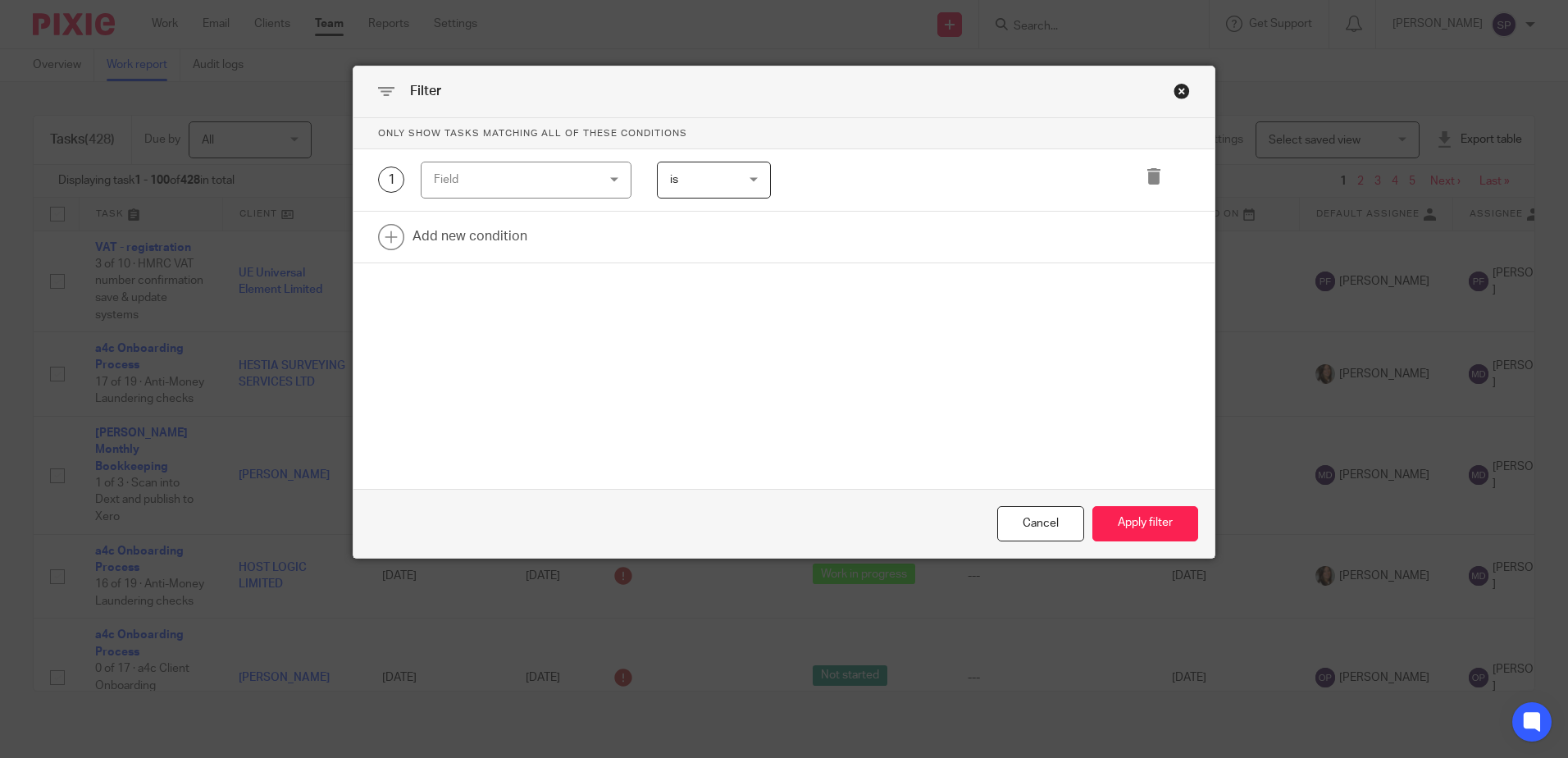
click at [606, 181] on div "Field" at bounding box center [526, 179] width 210 height 36
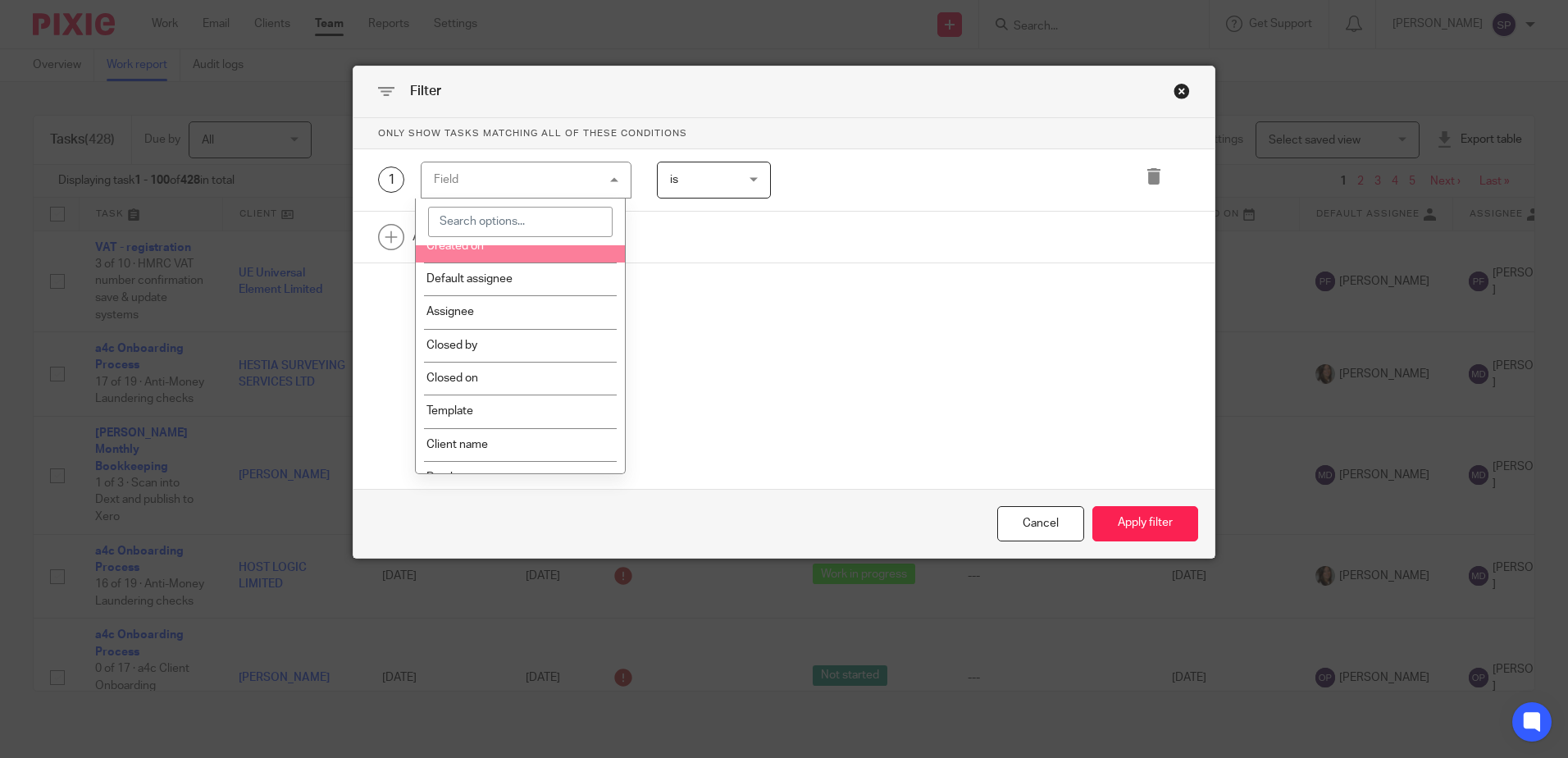
scroll to position [246, 0]
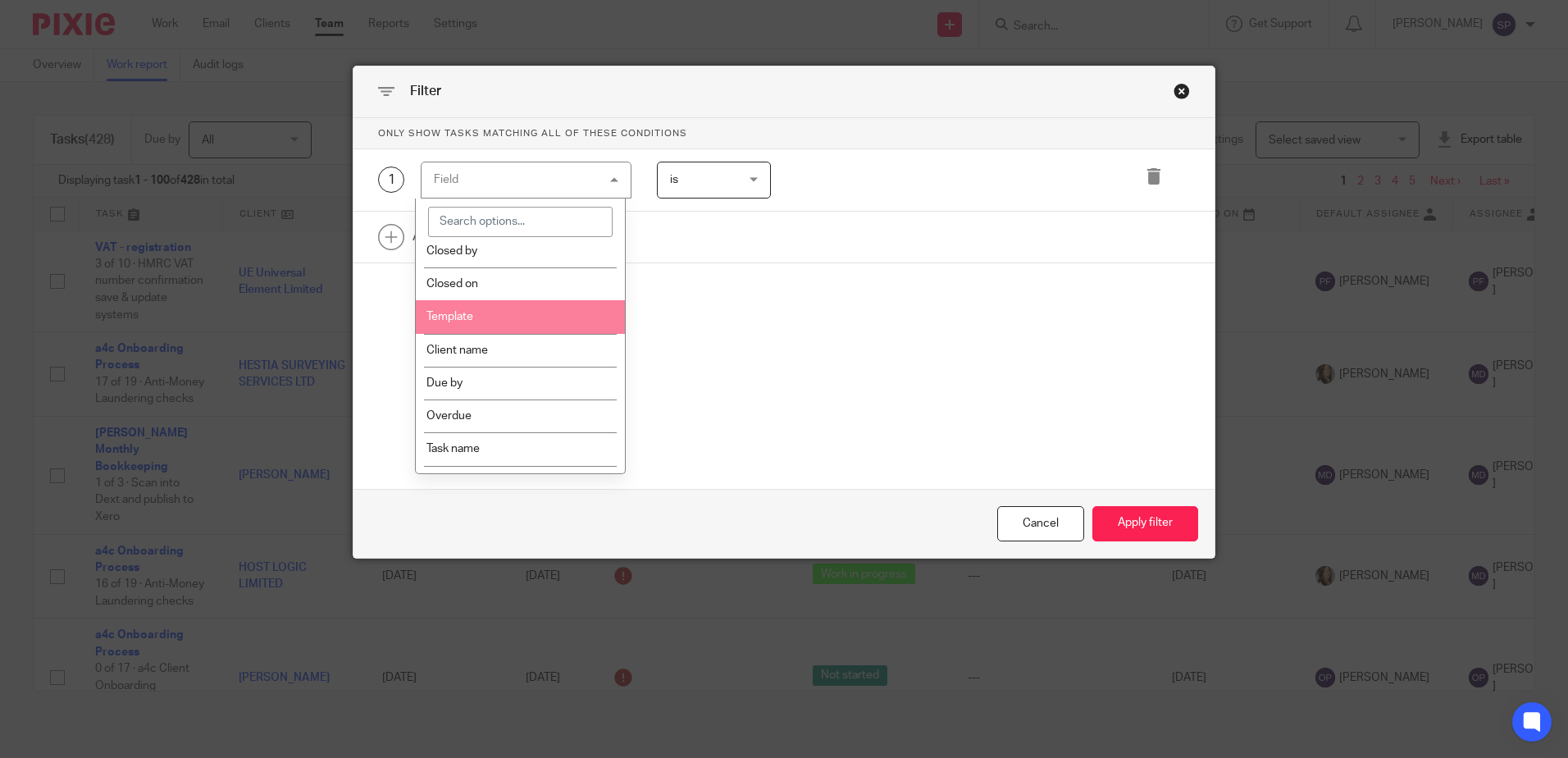
click at [528, 323] on li "Template" at bounding box center [520, 317] width 209 height 33
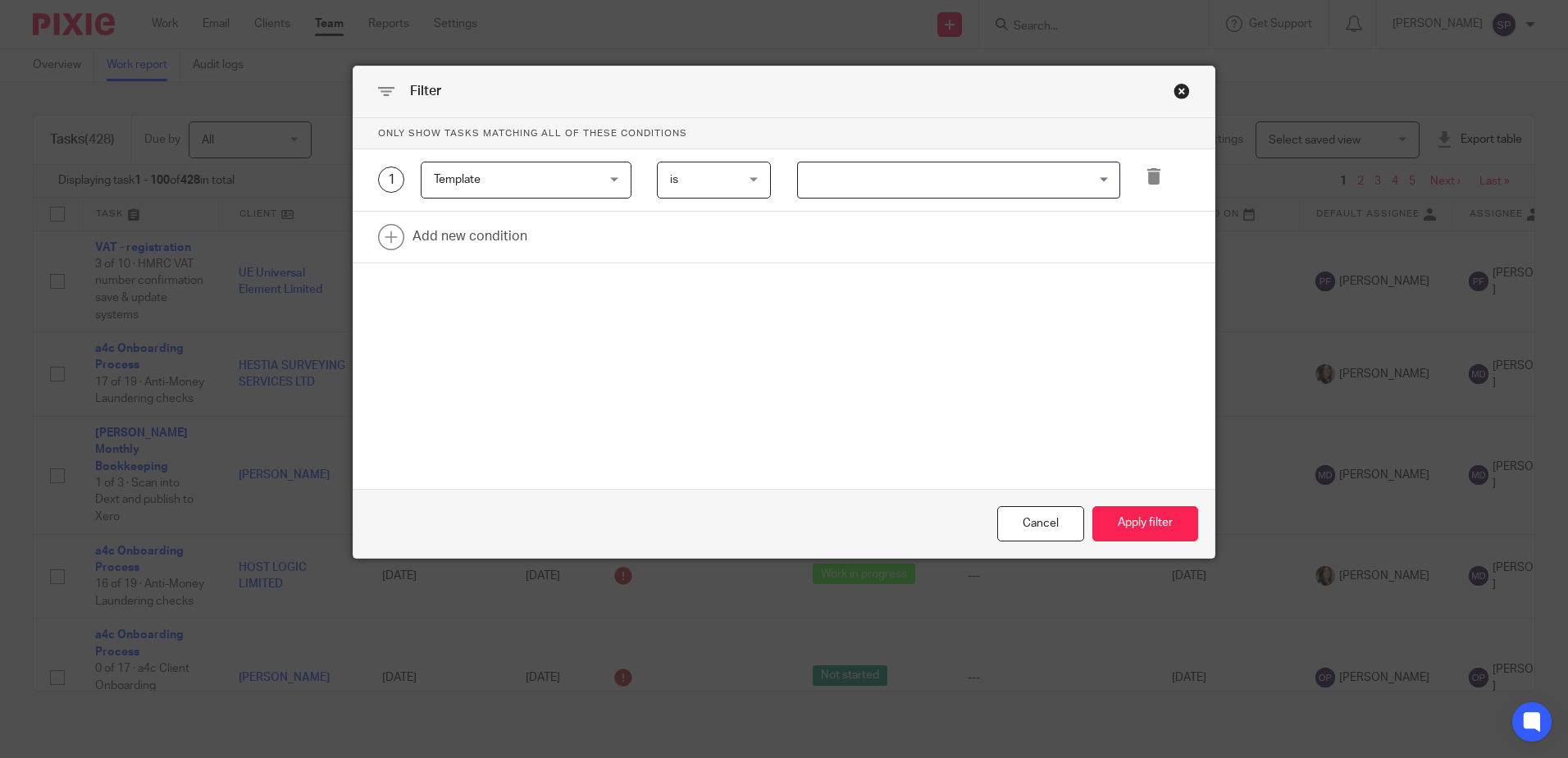
click at [824, 171] on input "Search for option" at bounding box center [955, 180] width 311 height 29
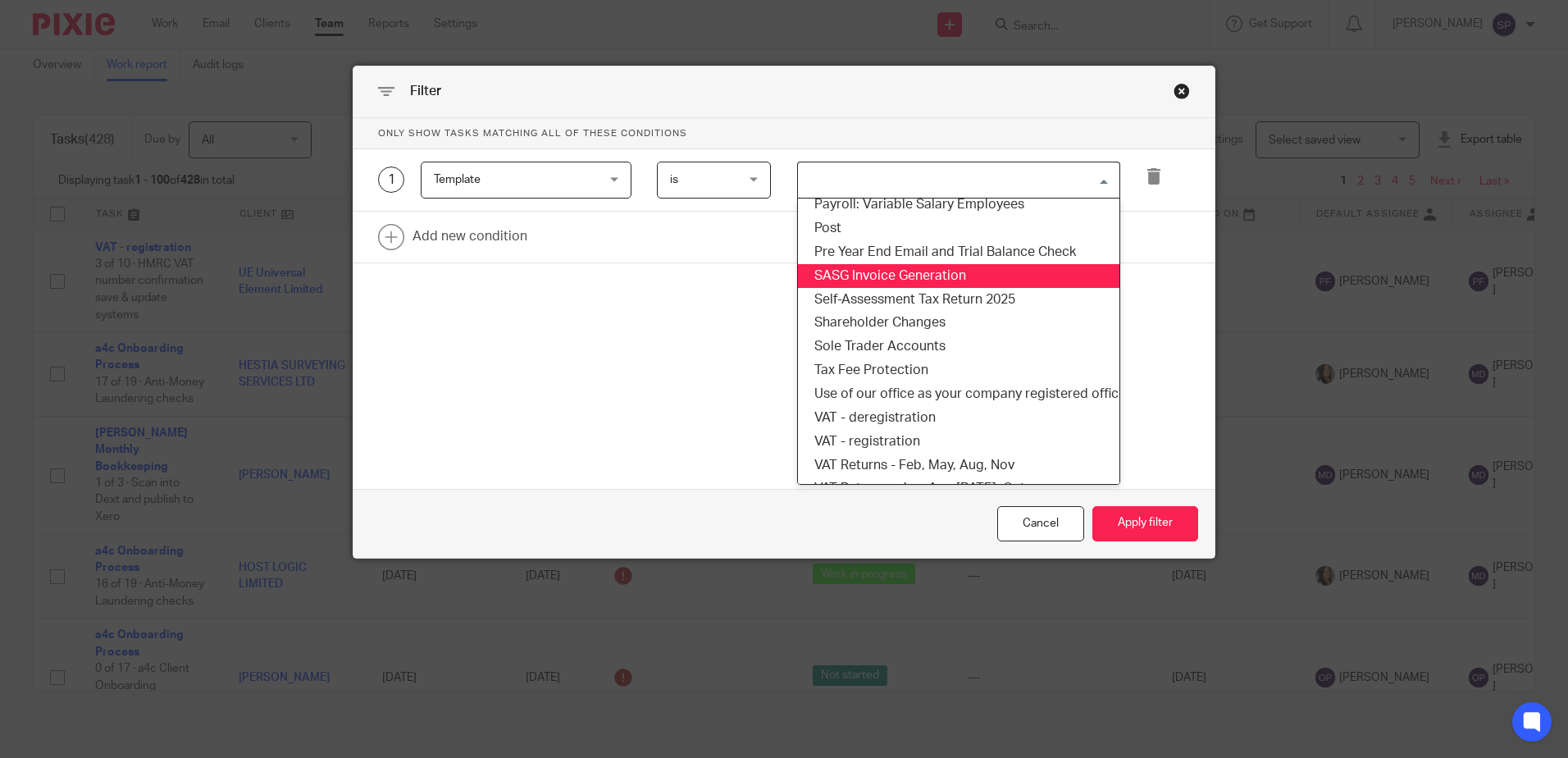
scroll to position [1148, 0]
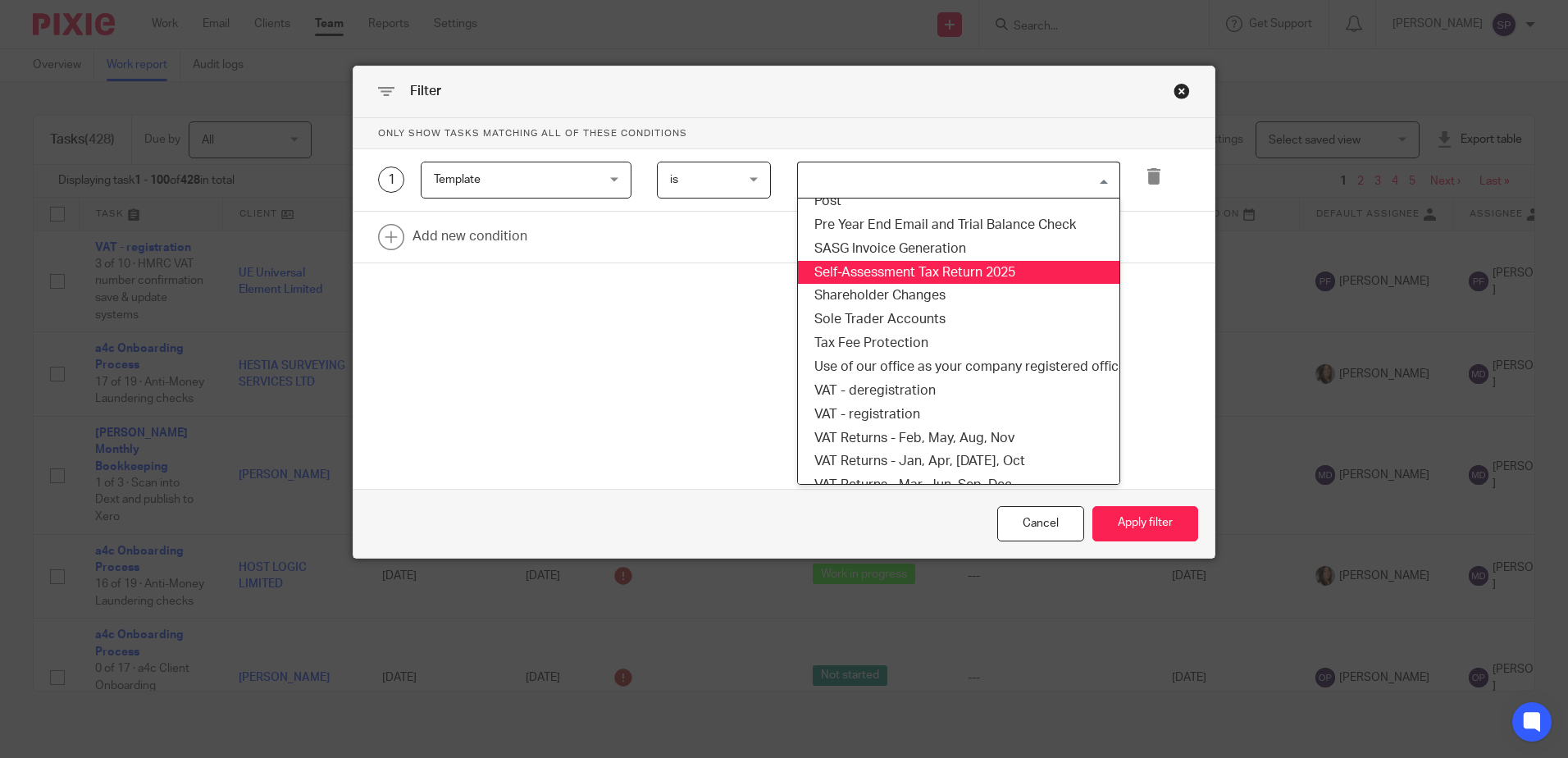
click at [876, 273] on li "Self-Assessment Tax Return 2025" at bounding box center [958, 272] width 322 height 24
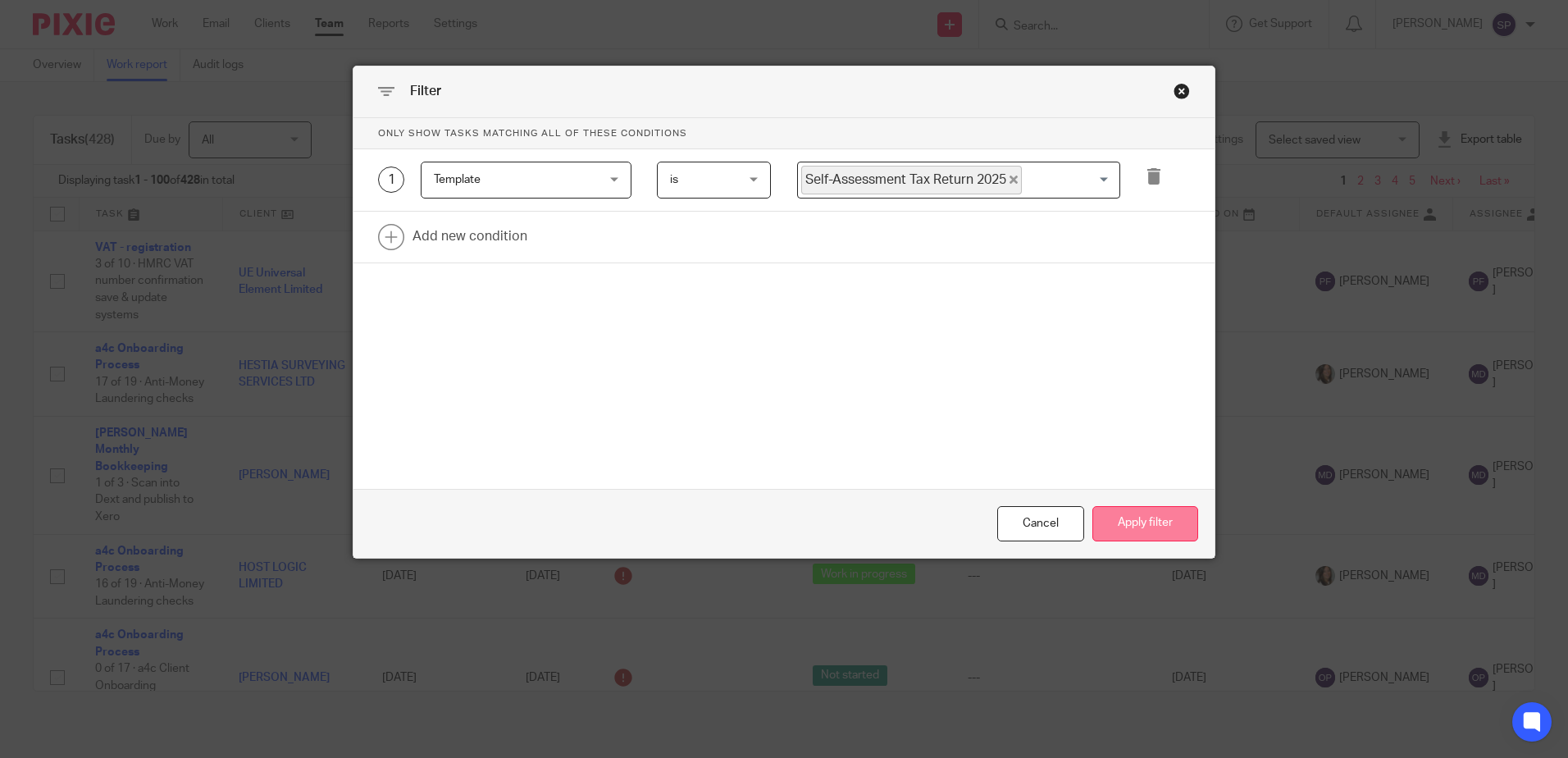
click at [1170, 524] on button "Apply filter" at bounding box center [1145, 524] width 106 height 36
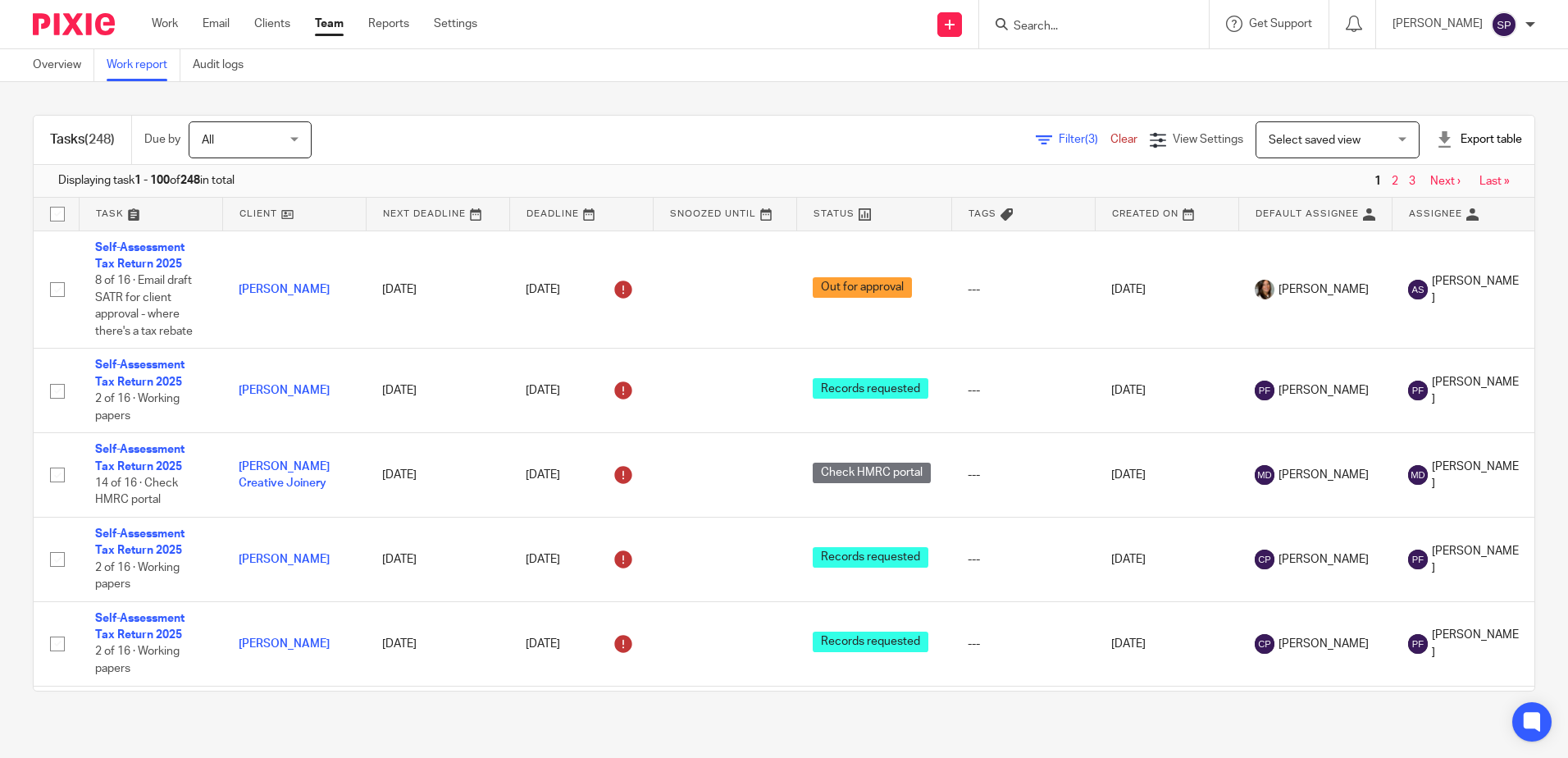
click at [1035, 145] on div "Filter (3) Clear" at bounding box center [1092, 140] width 114 height 17
click at [1058, 142] on span "Filter (3)" at bounding box center [1084, 140] width 52 height 12
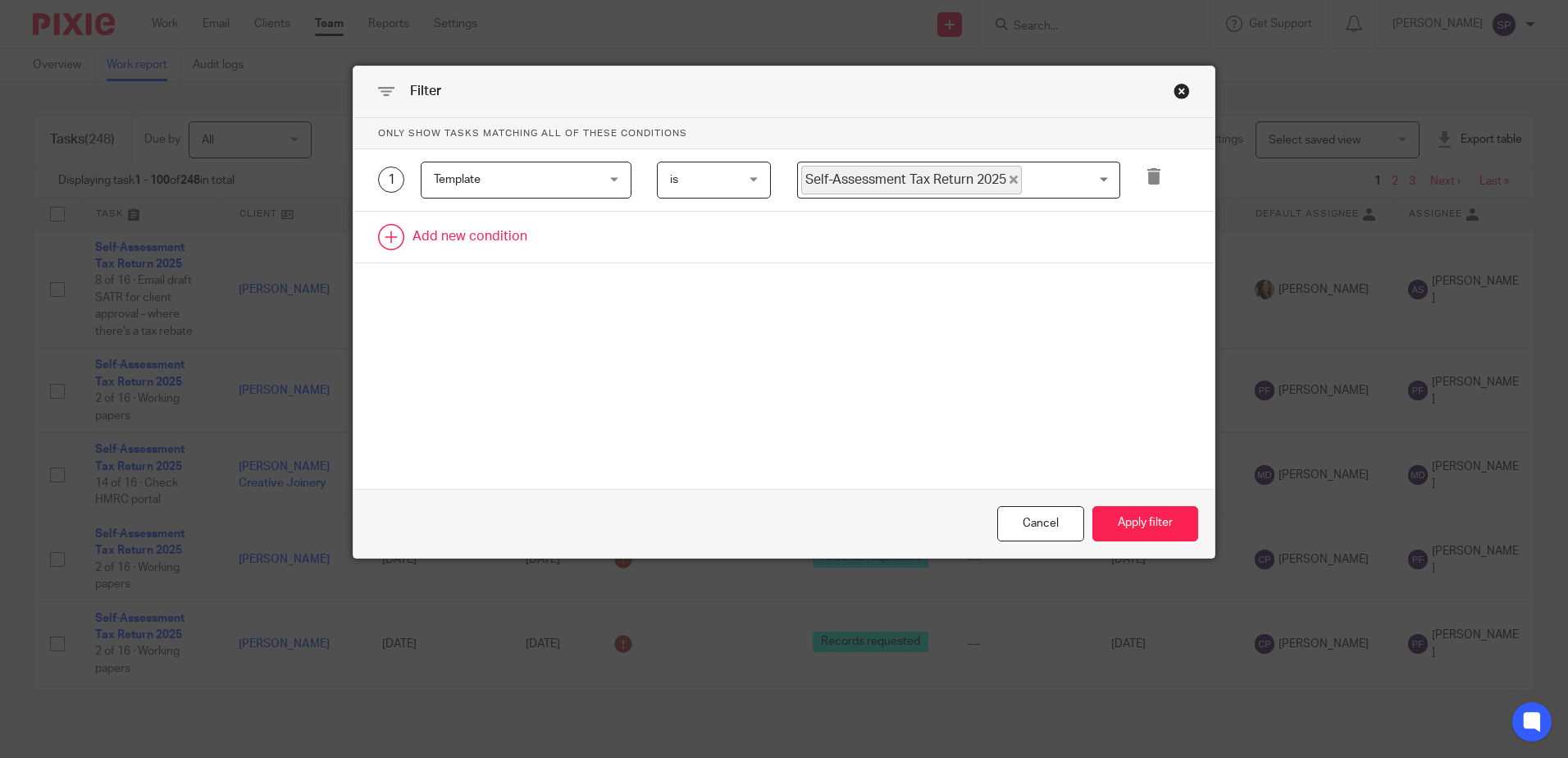
click at [502, 244] on link at bounding box center [783, 237] width 861 height 51
click at [519, 234] on div "Field" at bounding box center [512, 242] width 158 height 35
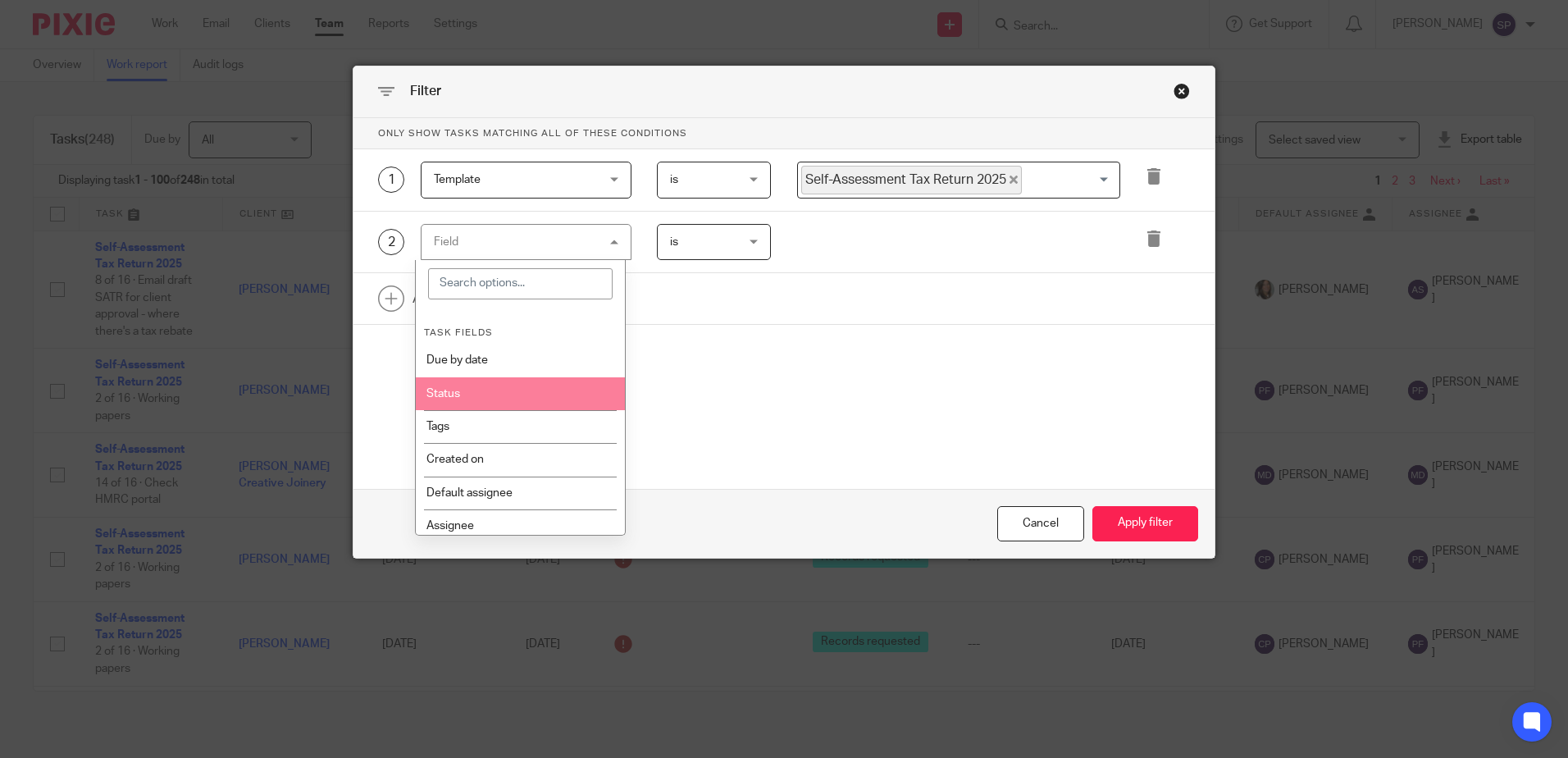
drag, startPoint x: 473, startPoint y: 396, endPoint x: 619, endPoint y: 330, distance: 160.2
click at [474, 396] on li "Status" at bounding box center [520, 393] width 209 height 33
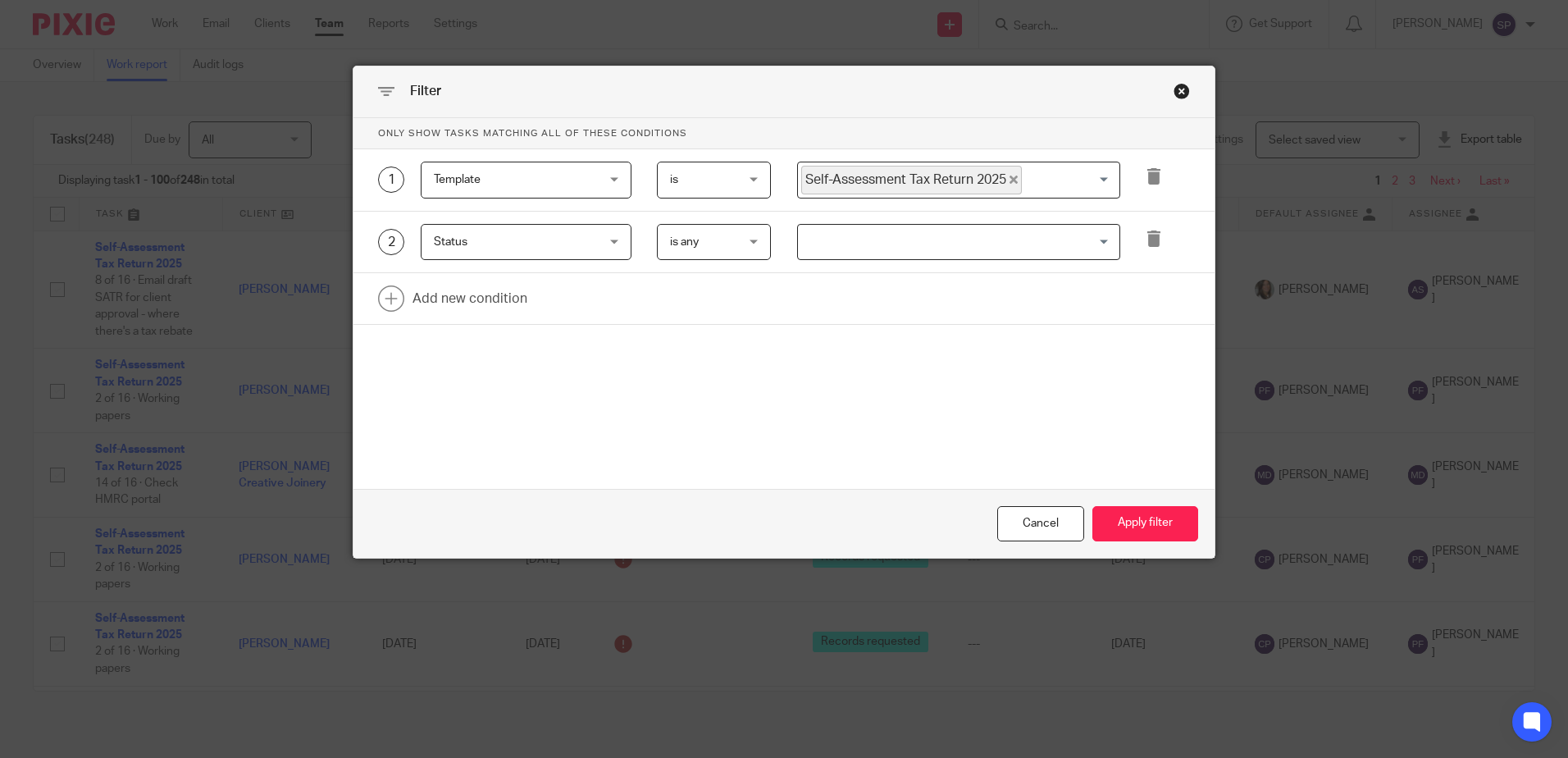
click at [805, 241] on input "Search for option" at bounding box center [955, 243] width 311 height 29
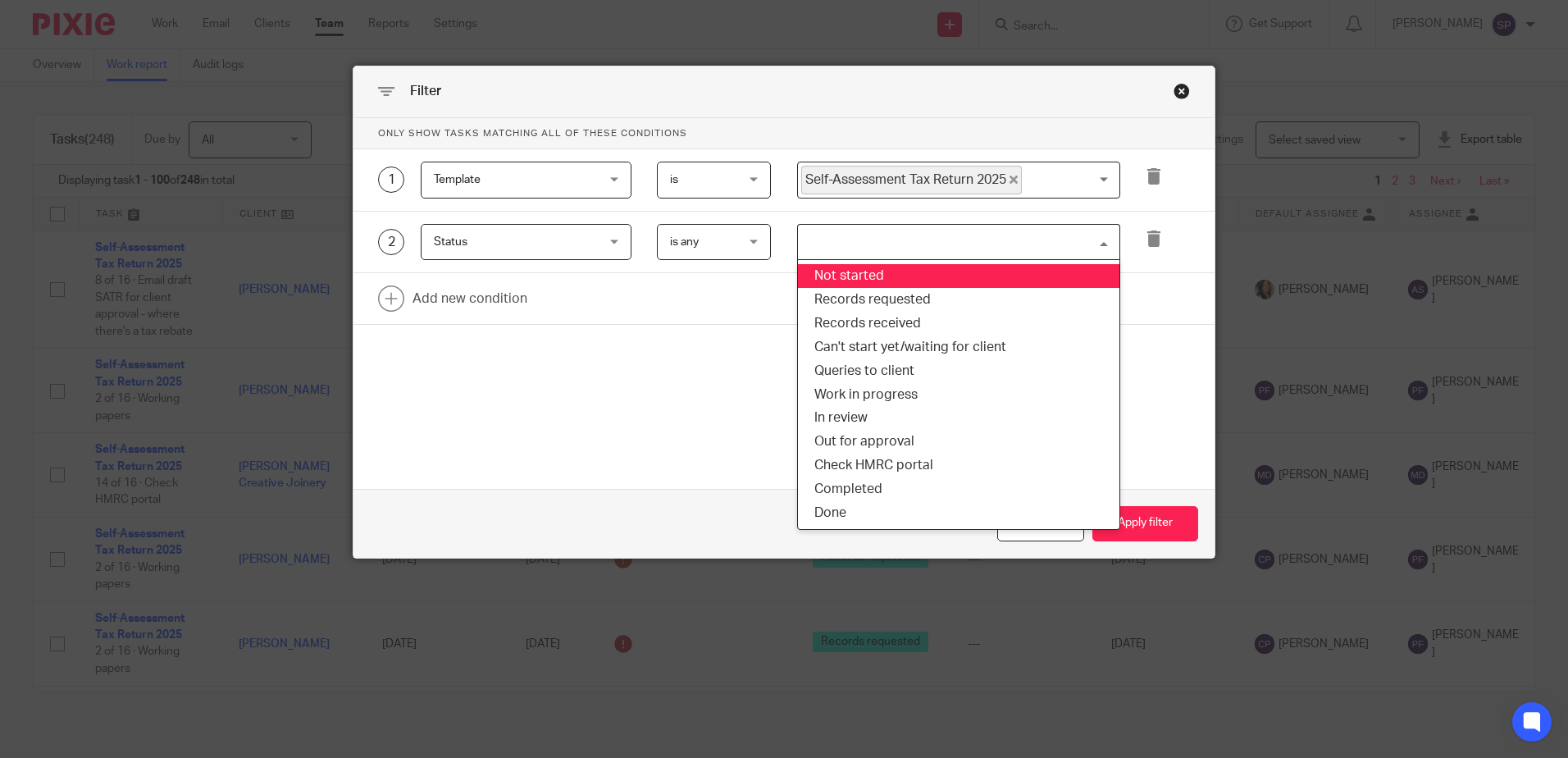
click at [812, 265] on li "Not started" at bounding box center [958, 276] width 322 height 24
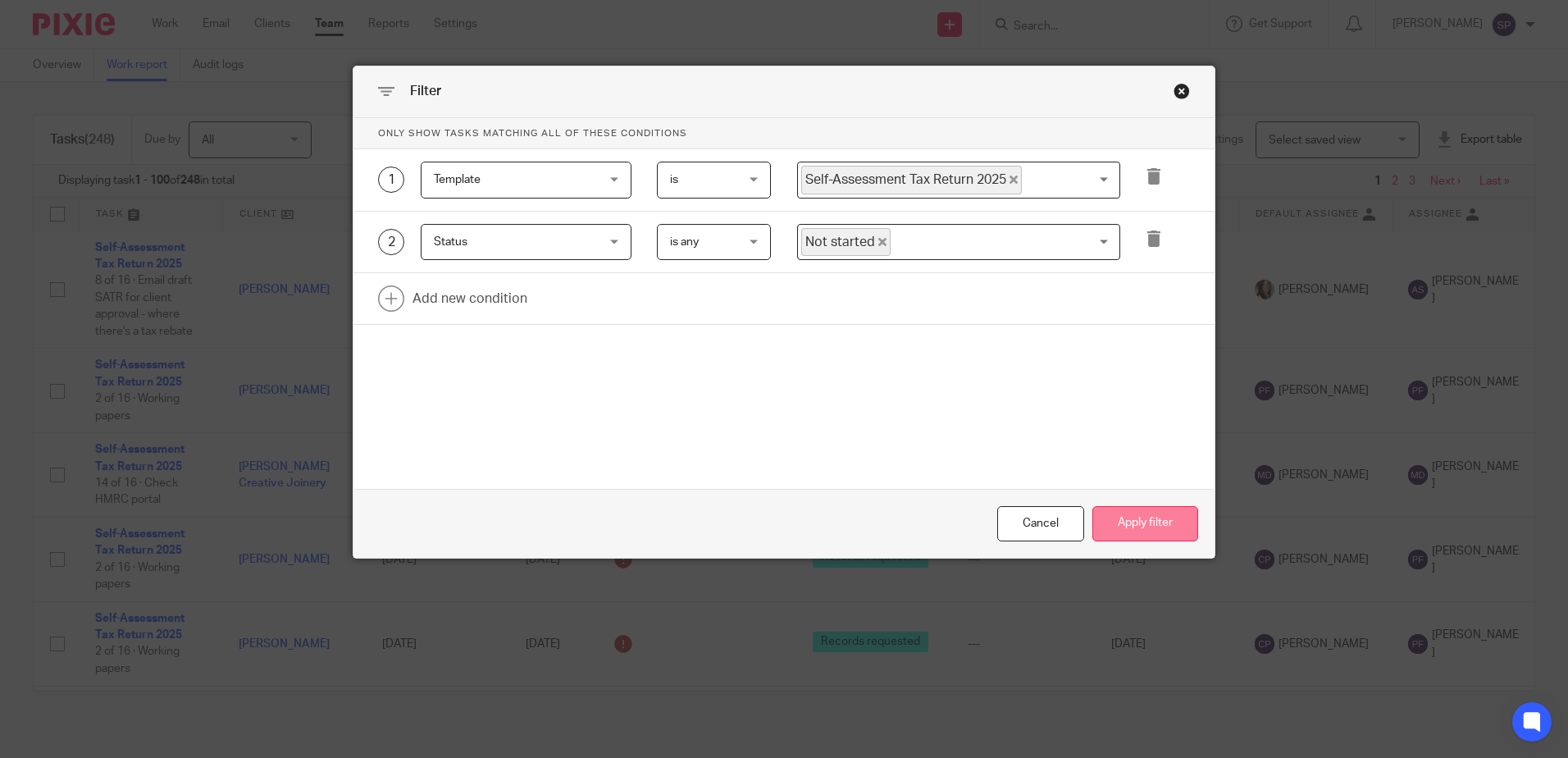
click at [1134, 520] on button "Apply filter" at bounding box center [1145, 524] width 106 height 36
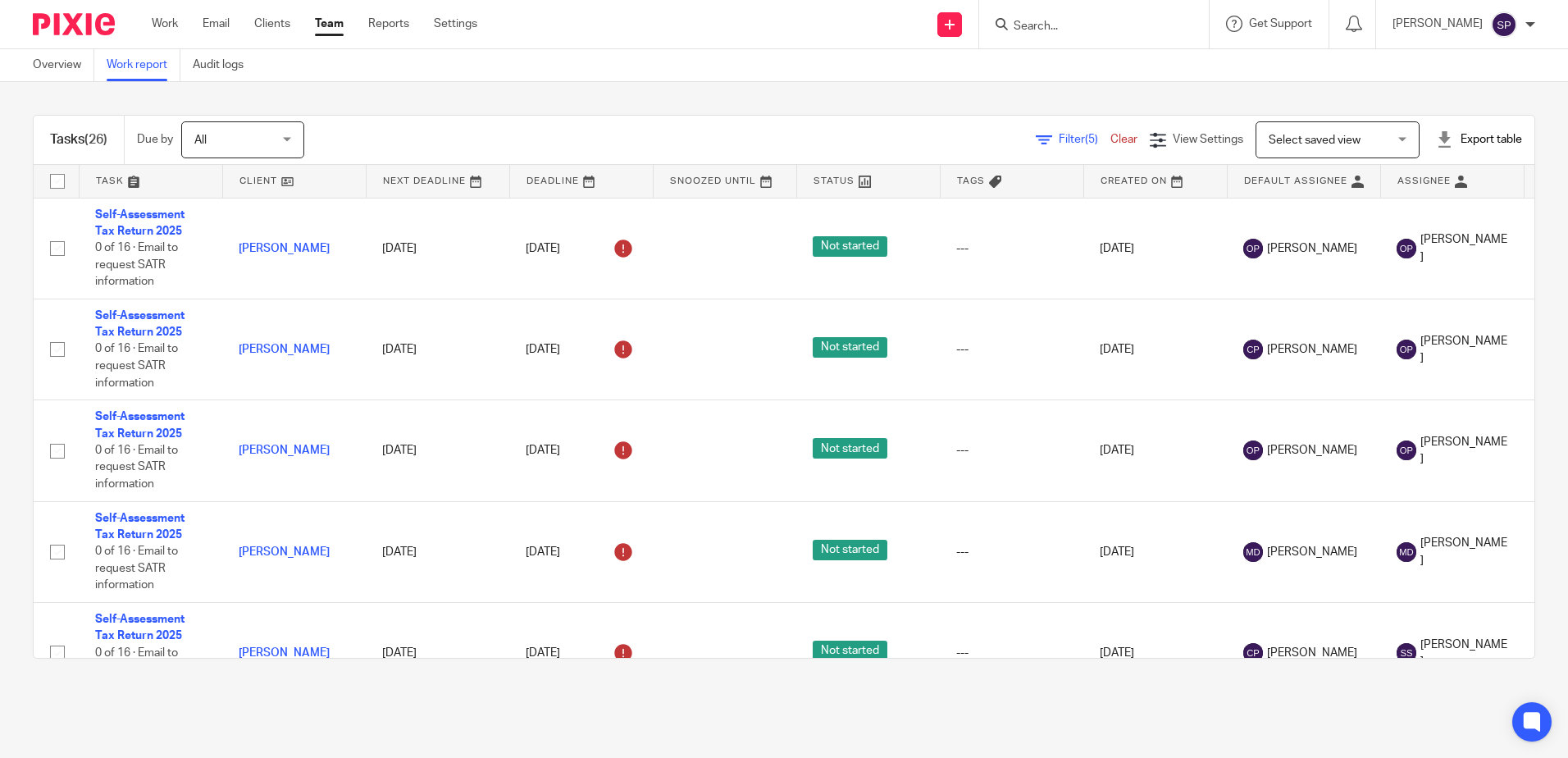
click at [1058, 138] on span "Filter (5)" at bounding box center [1084, 140] width 52 height 12
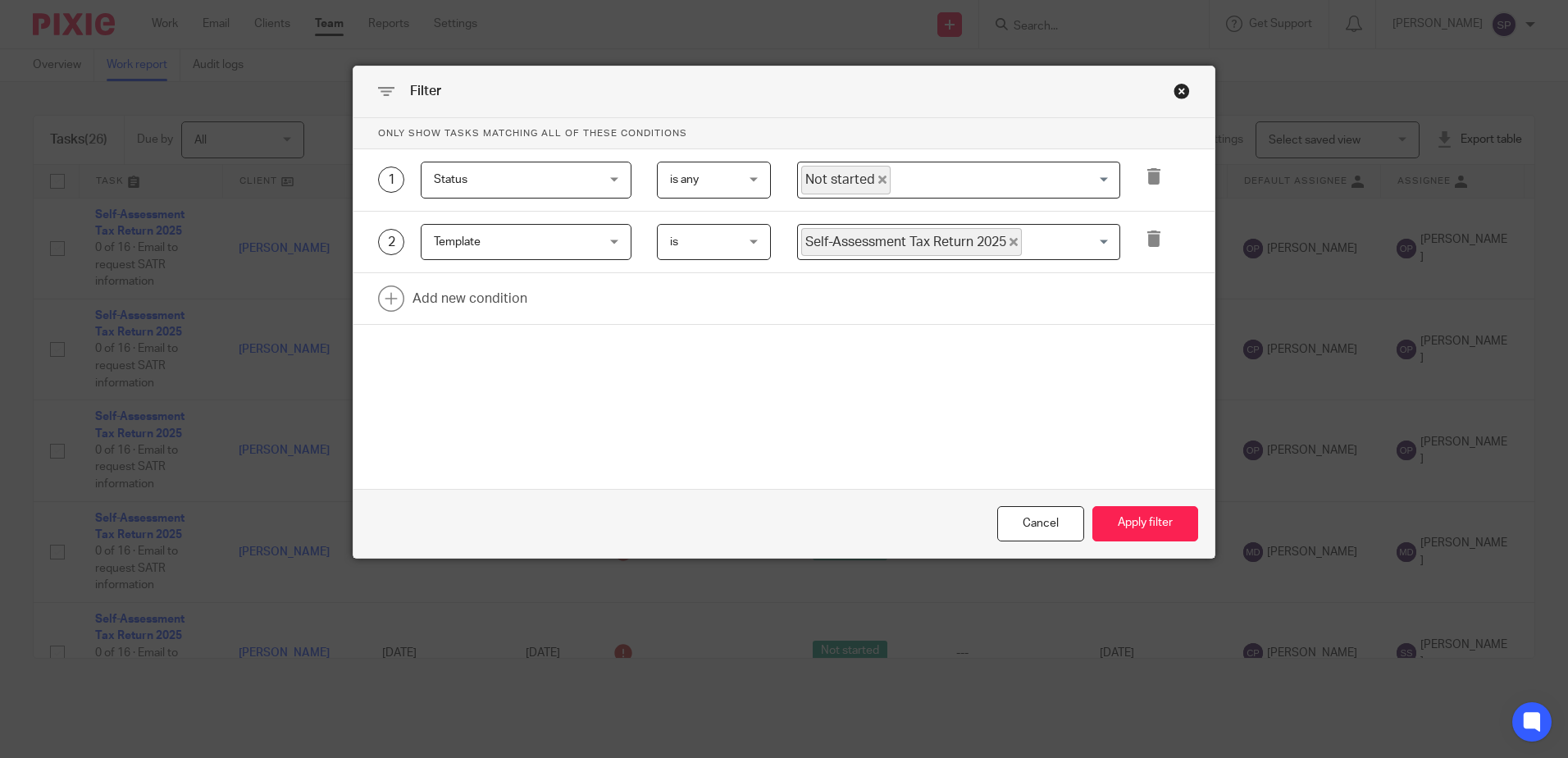
click at [878, 182] on icon "Deselect Not started" at bounding box center [882, 180] width 8 height 8
click at [875, 182] on input "Search for option" at bounding box center [955, 180] width 311 height 29
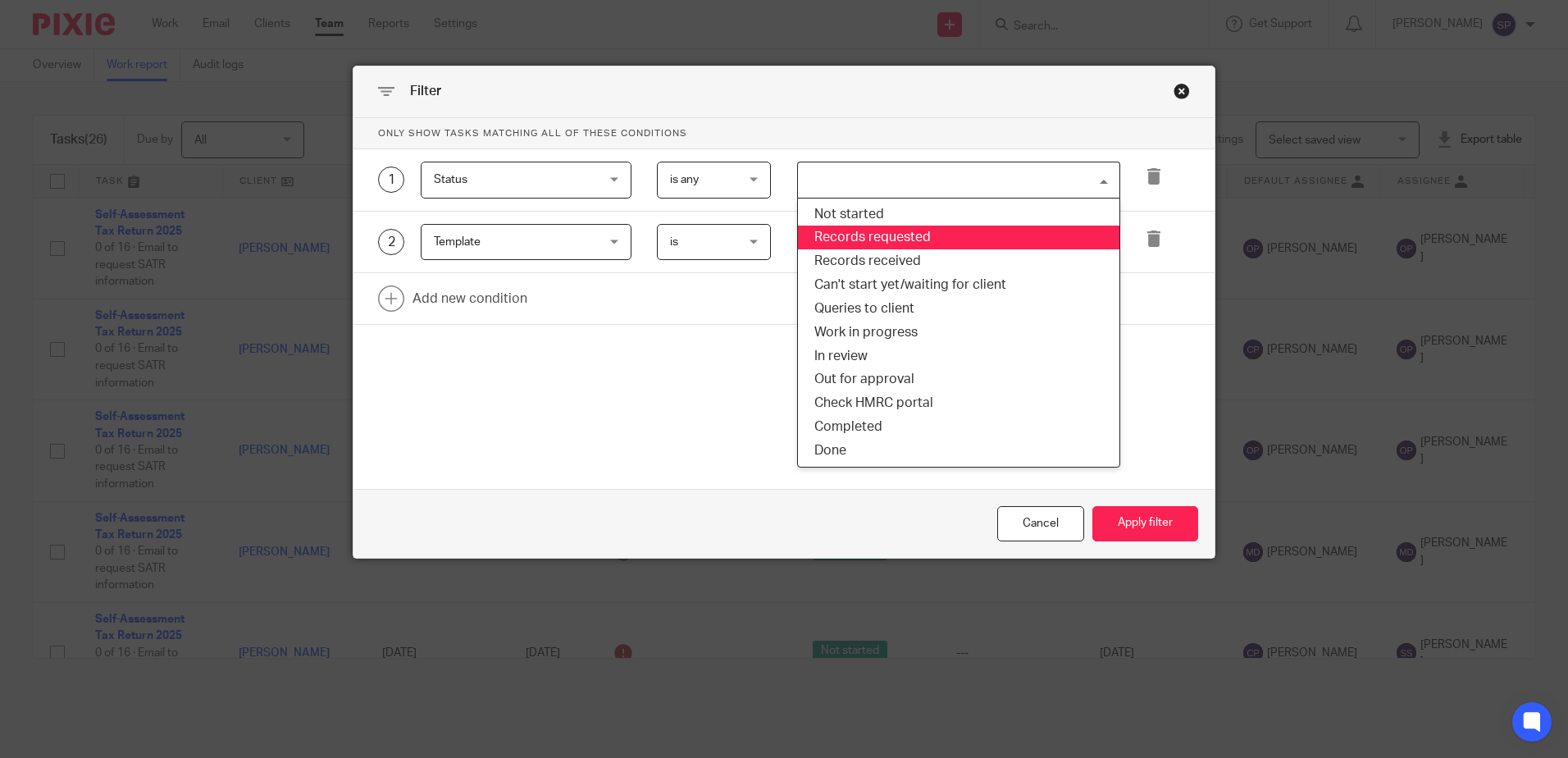
click at [873, 239] on li "Records requested" at bounding box center [958, 238] width 322 height 24
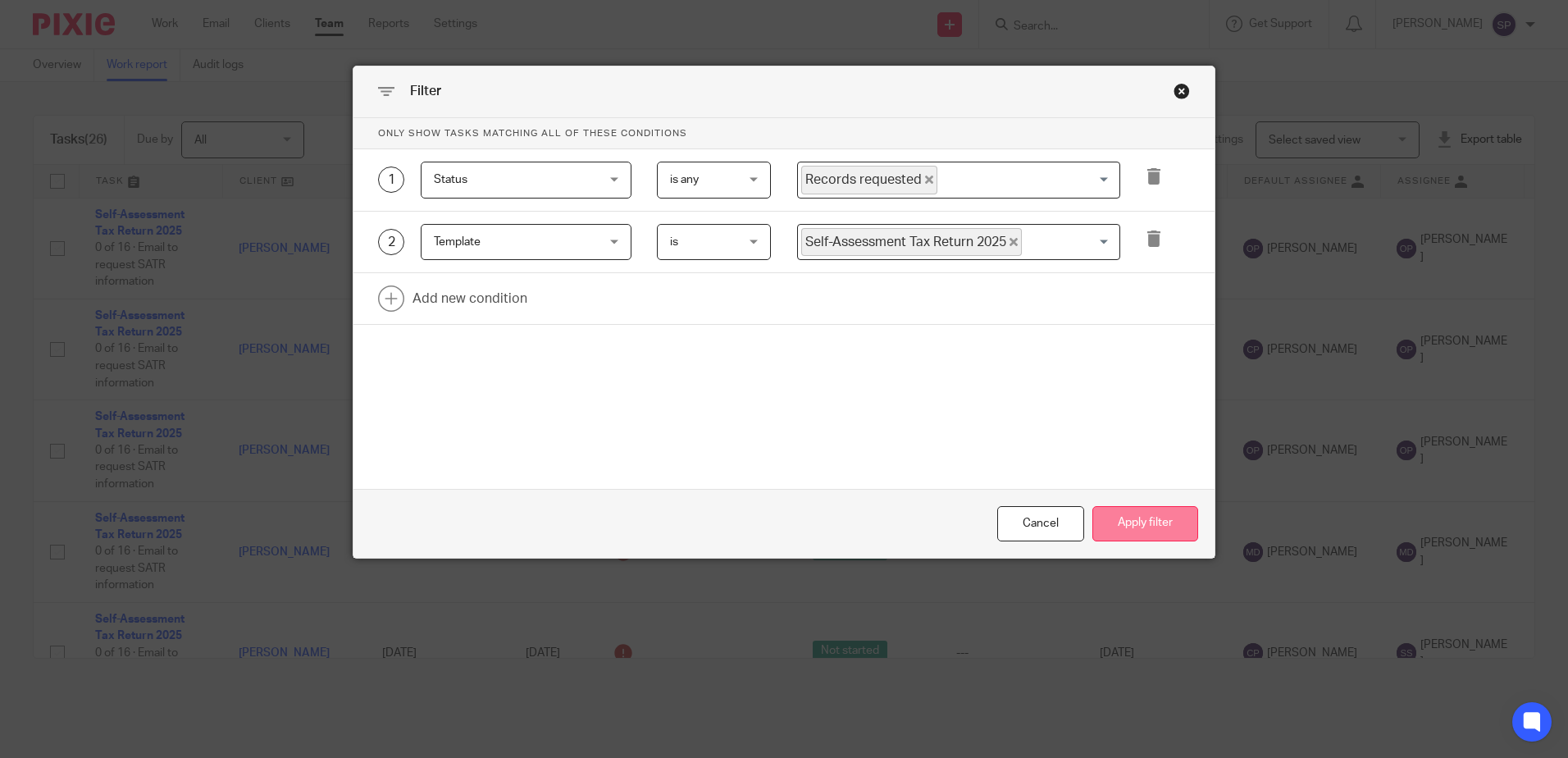
click at [1100, 514] on button "Apply filter" at bounding box center [1145, 524] width 106 height 36
click at [1111, 517] on button "Apply filter" at bounding box center [1145, 524] width 106 height 36
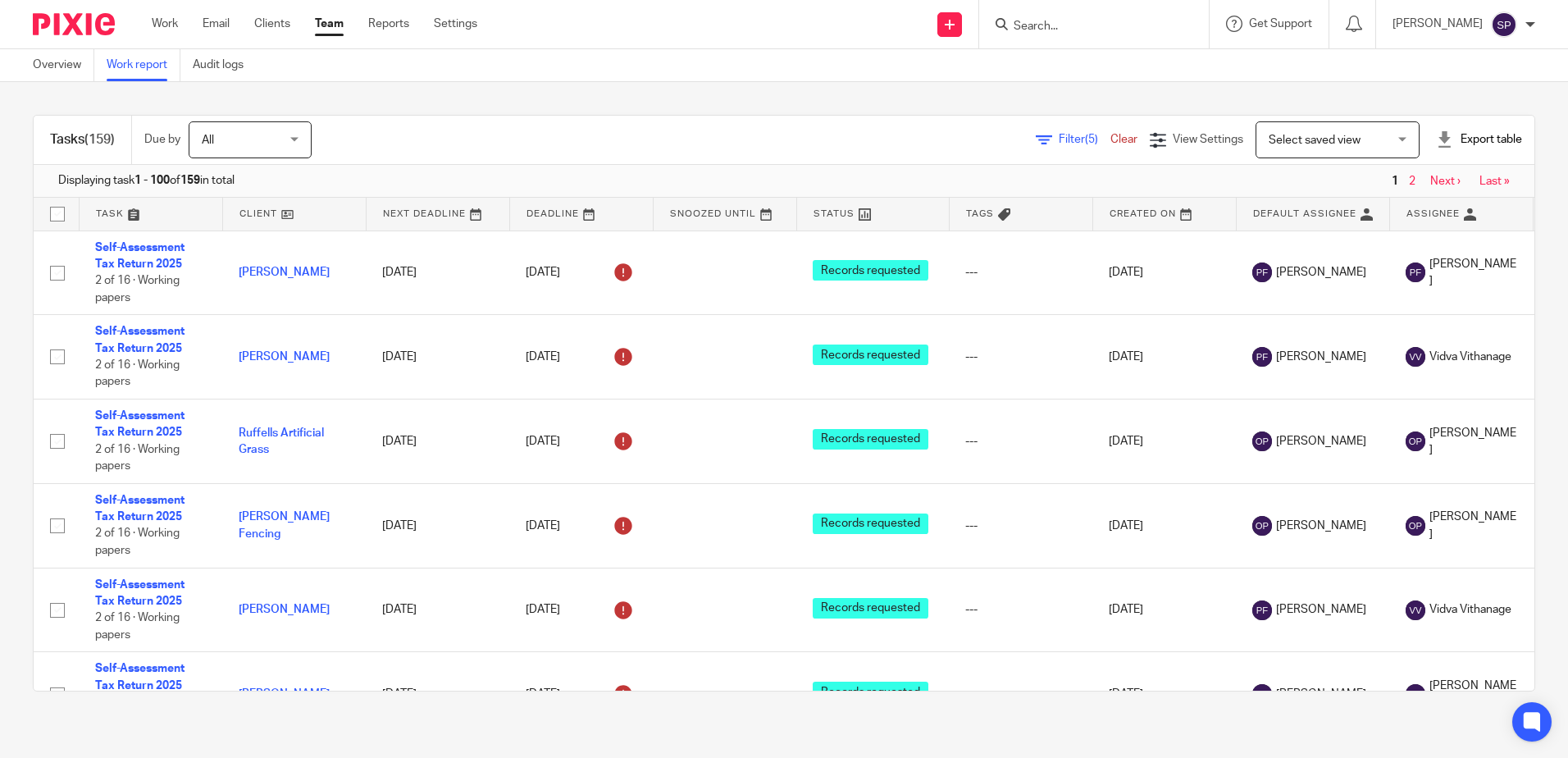
click at [1058, 144] on span "Filter (5)" at bounding box center [1084, 140] width 52 height 12
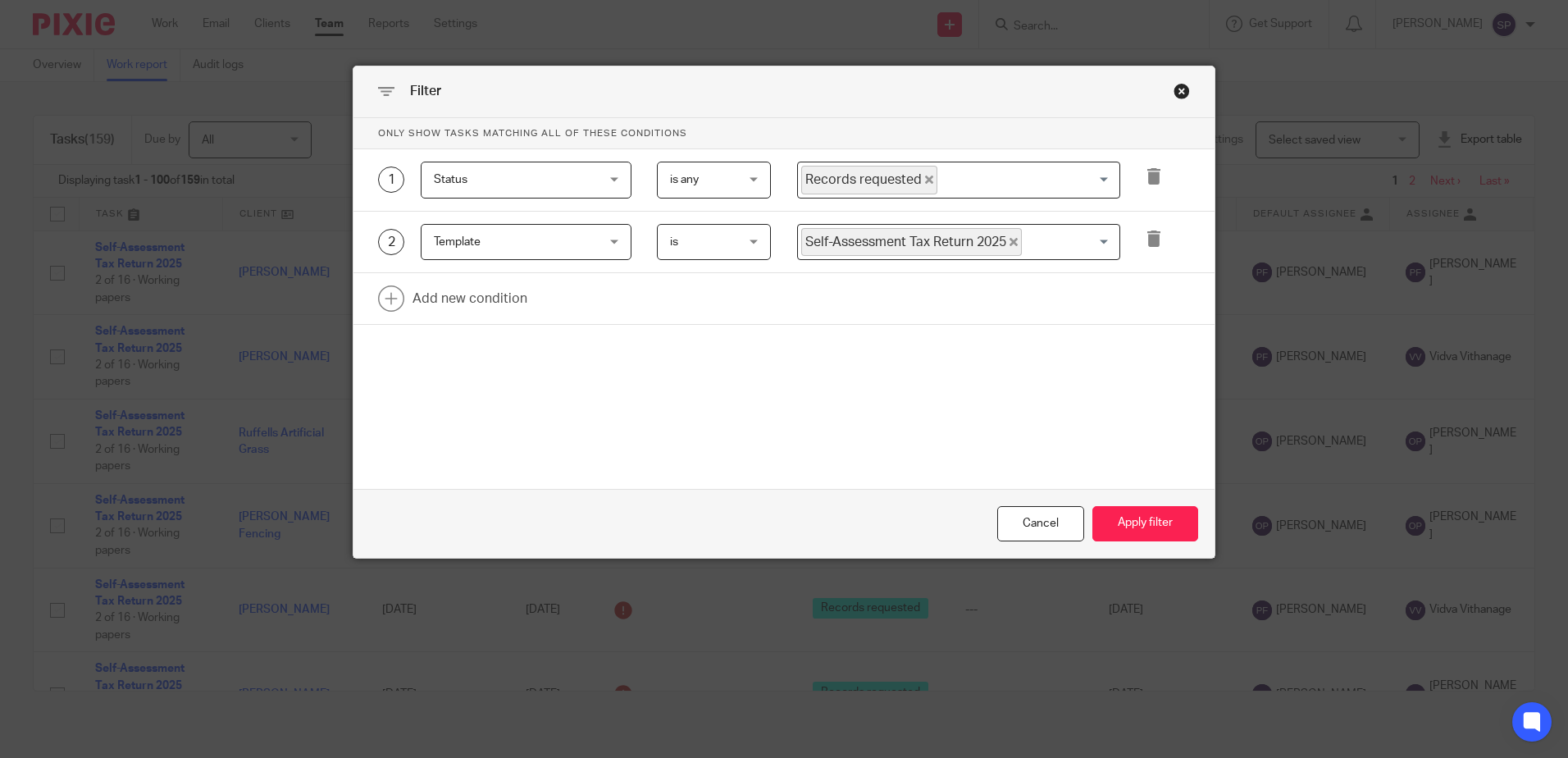
click at [923, 184] on span "Records requested" at bounding box center [869, 180] width 136 height 29
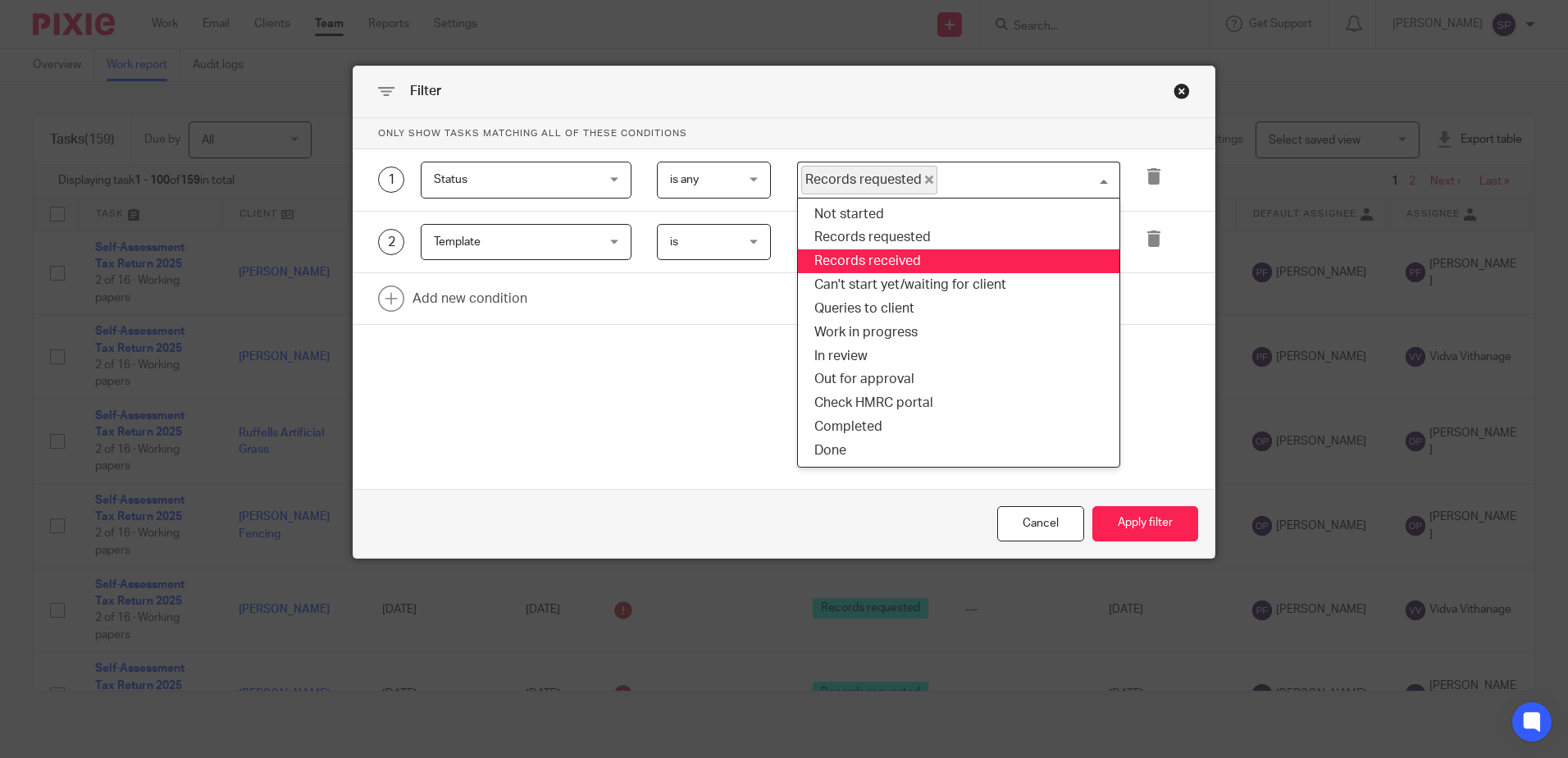
click at [871, 262] on li "Records received" at bounding box center [958, 261] width 322 height 24
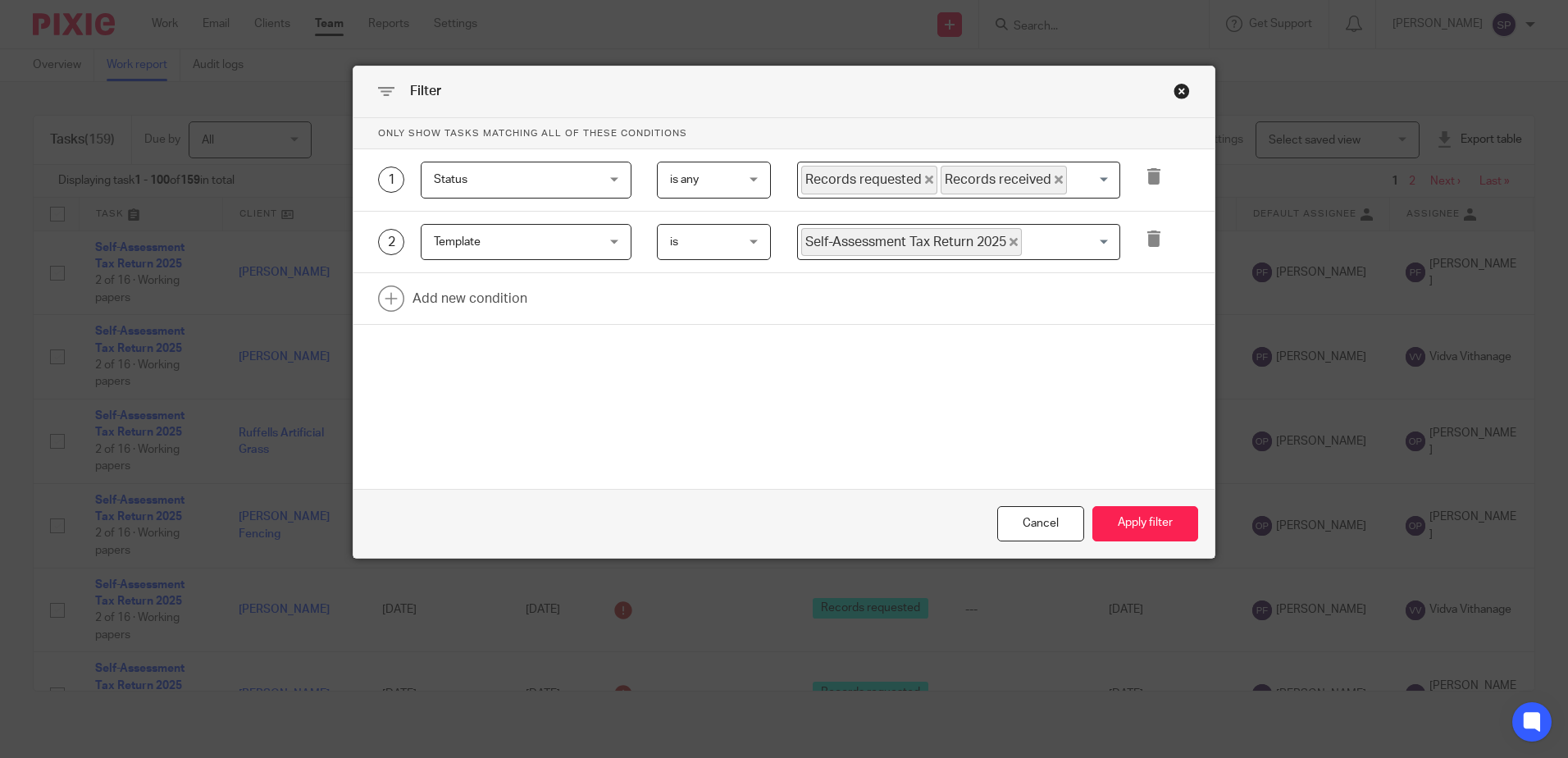
click at [925, 176] on icon "Deselect Records requested" at bounding box center [929, 180] width 8 height 8
click at [1154, 519] on button "Apply filter" at bounding box center [1145, 524] width 106 height 36
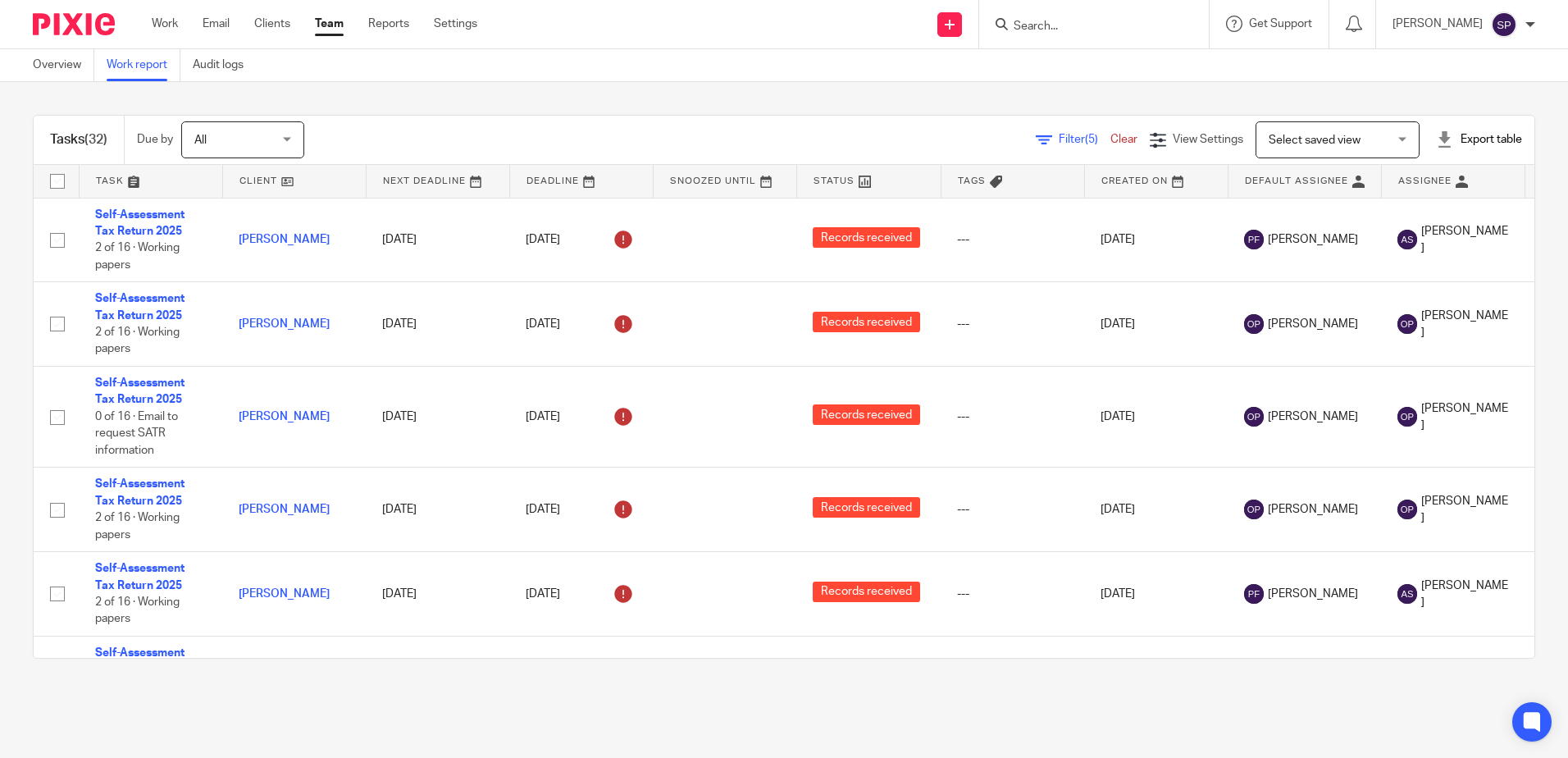
click at [1058, 137] on span "Filter (5)" at bounding box center [1084, 140] width 52 height 12
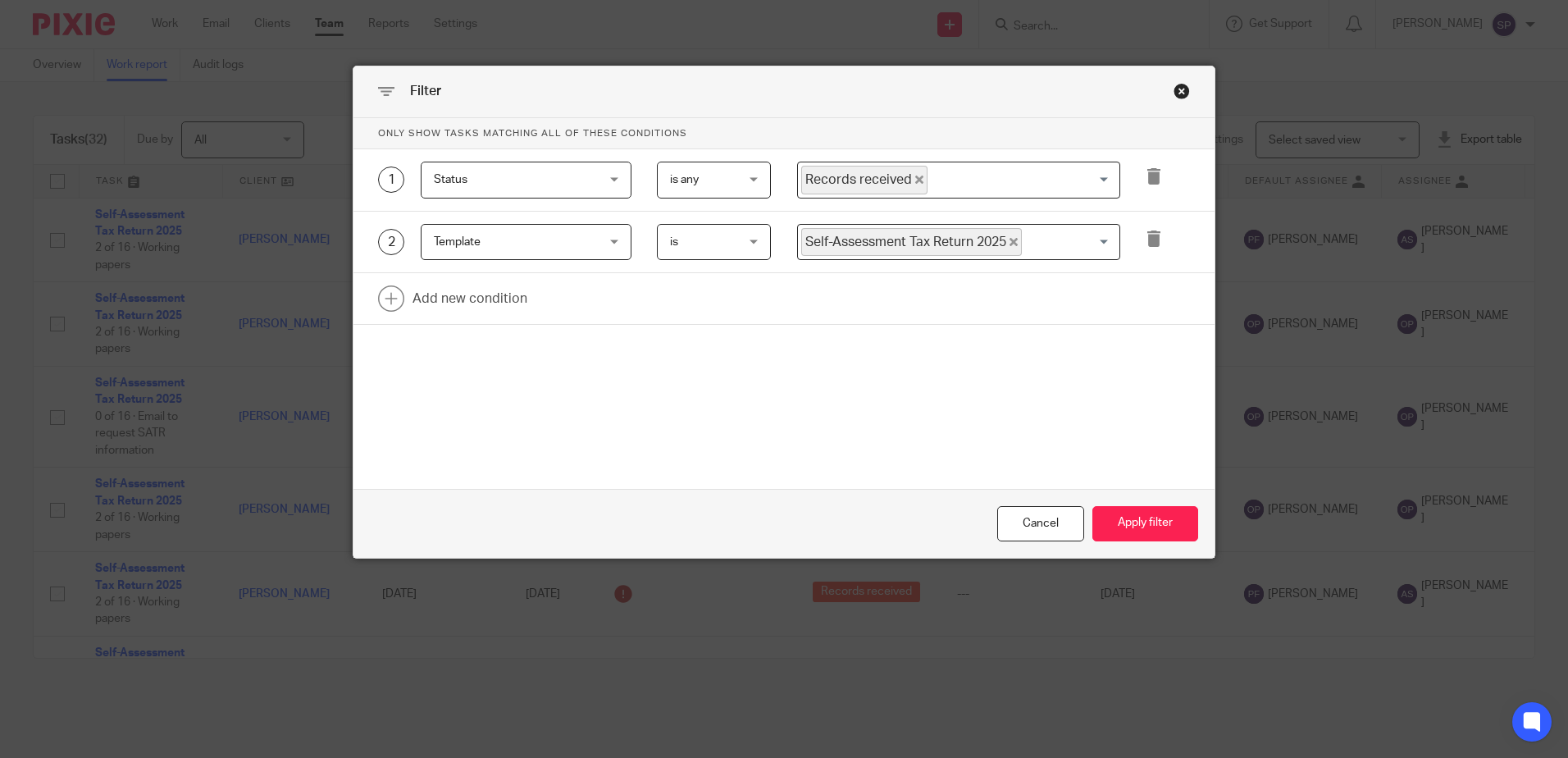
click at [904, 180] on span "Records received" at bounding box center [864, 180] width 126 height 29
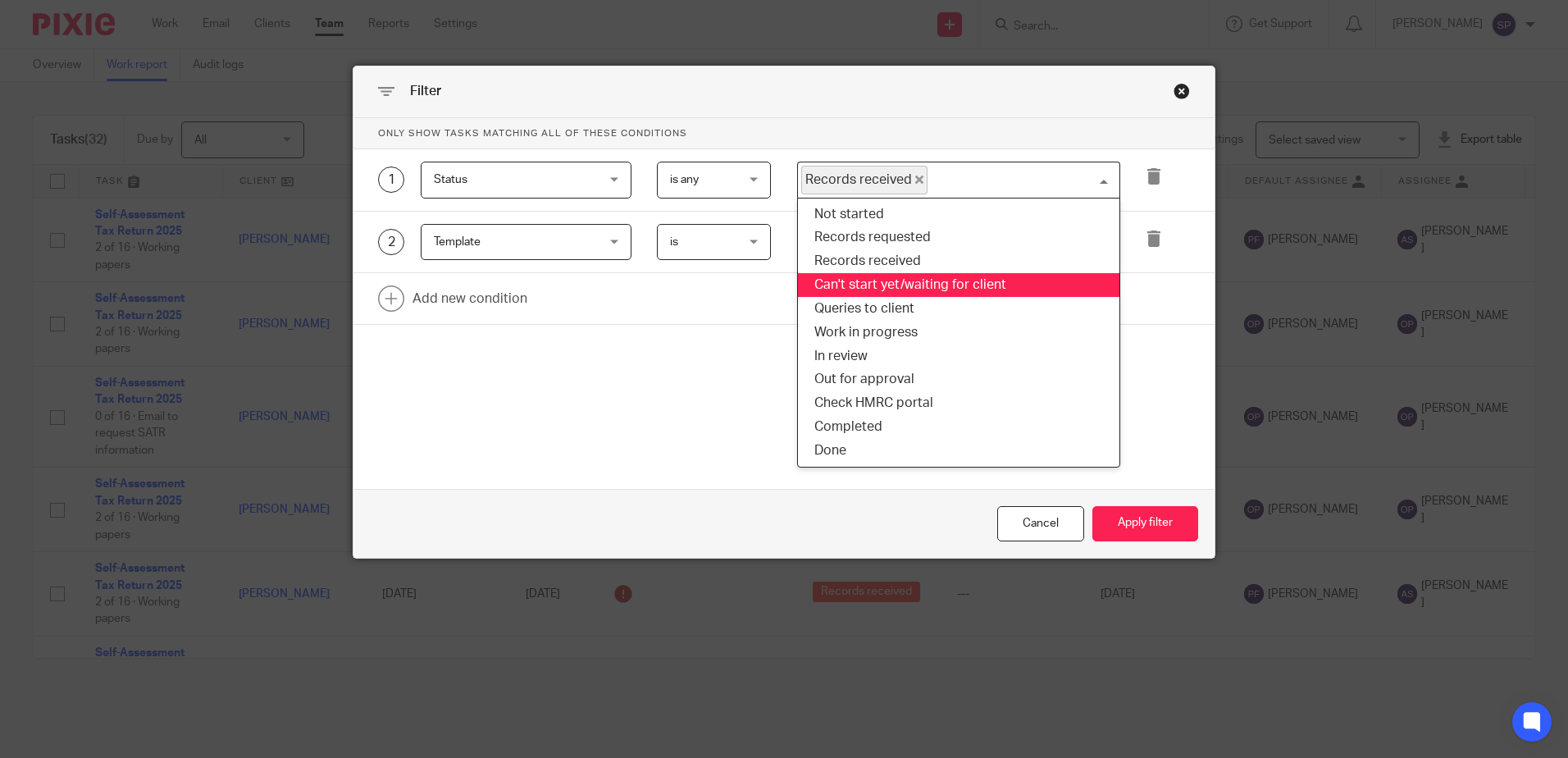
click at [864, 279] on li "Can't start yet/waiting for client" at bounding box center [958, 285] width 322 height 24
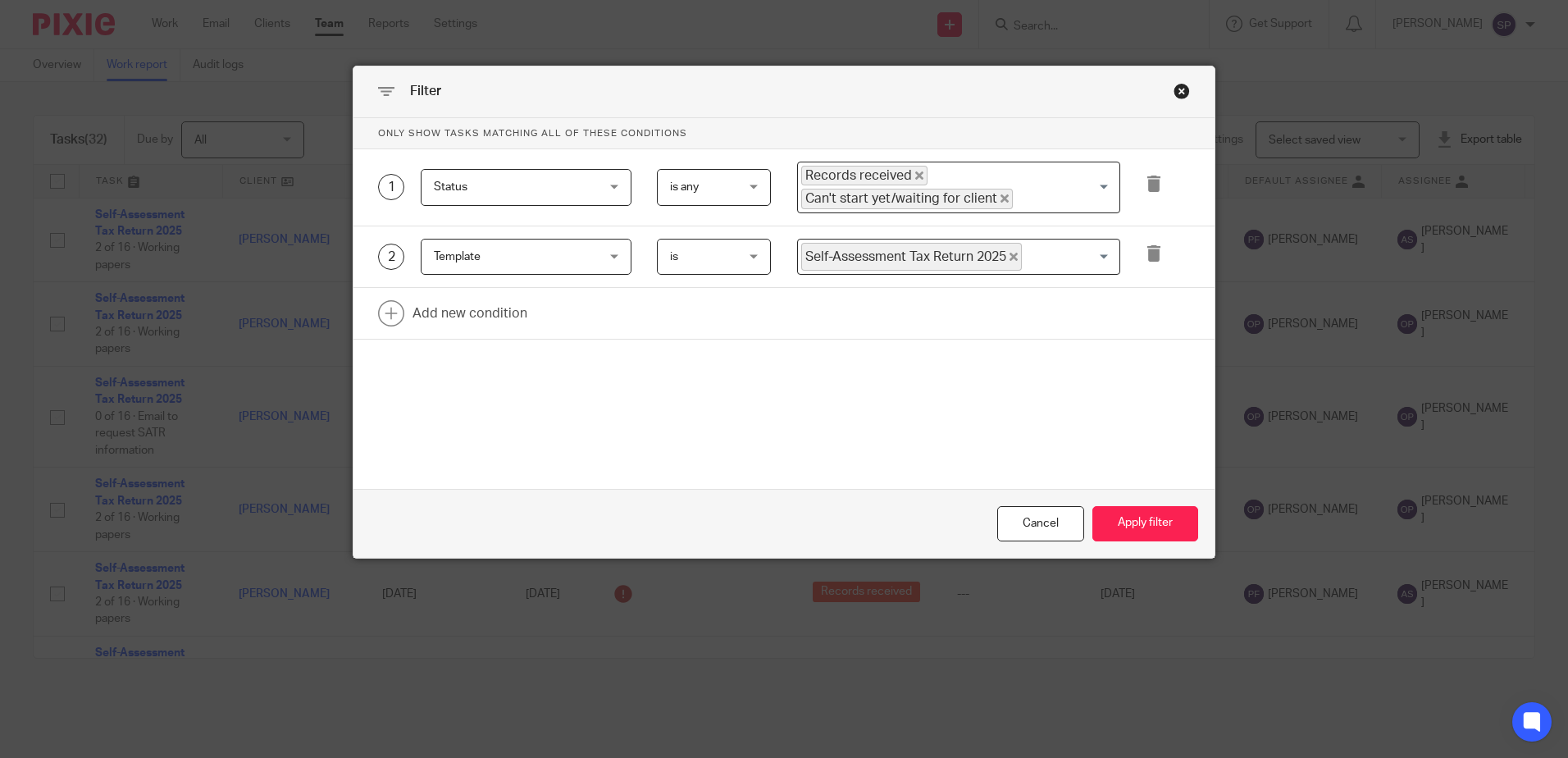
click at [915, 172] on icon "Deselect Records received" at bounding box center [919, 176] width 8 height 8
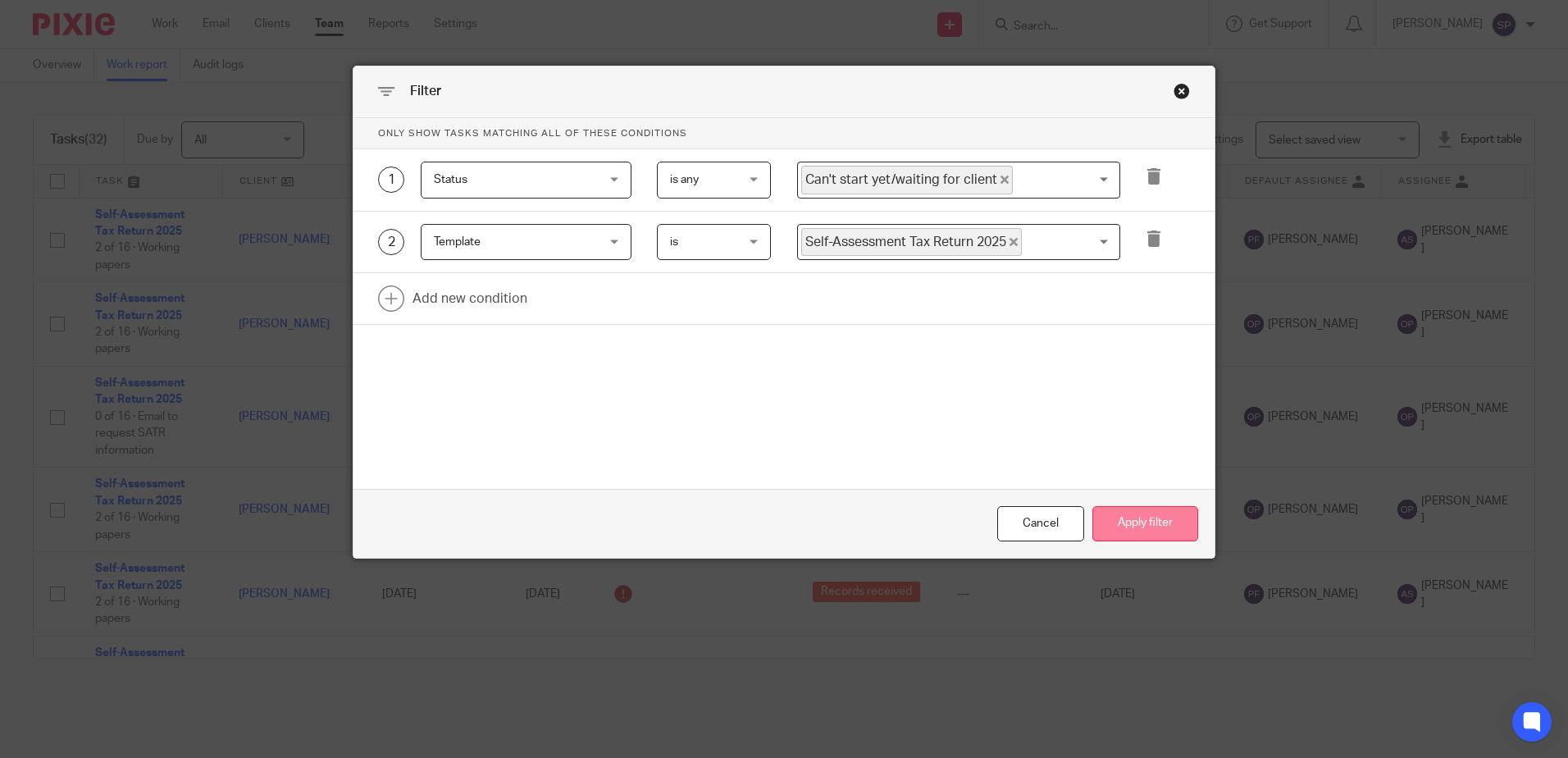
click at [1136, 520] on button "Apply filter" at bounding box center [1145, 524] width 106 height 36
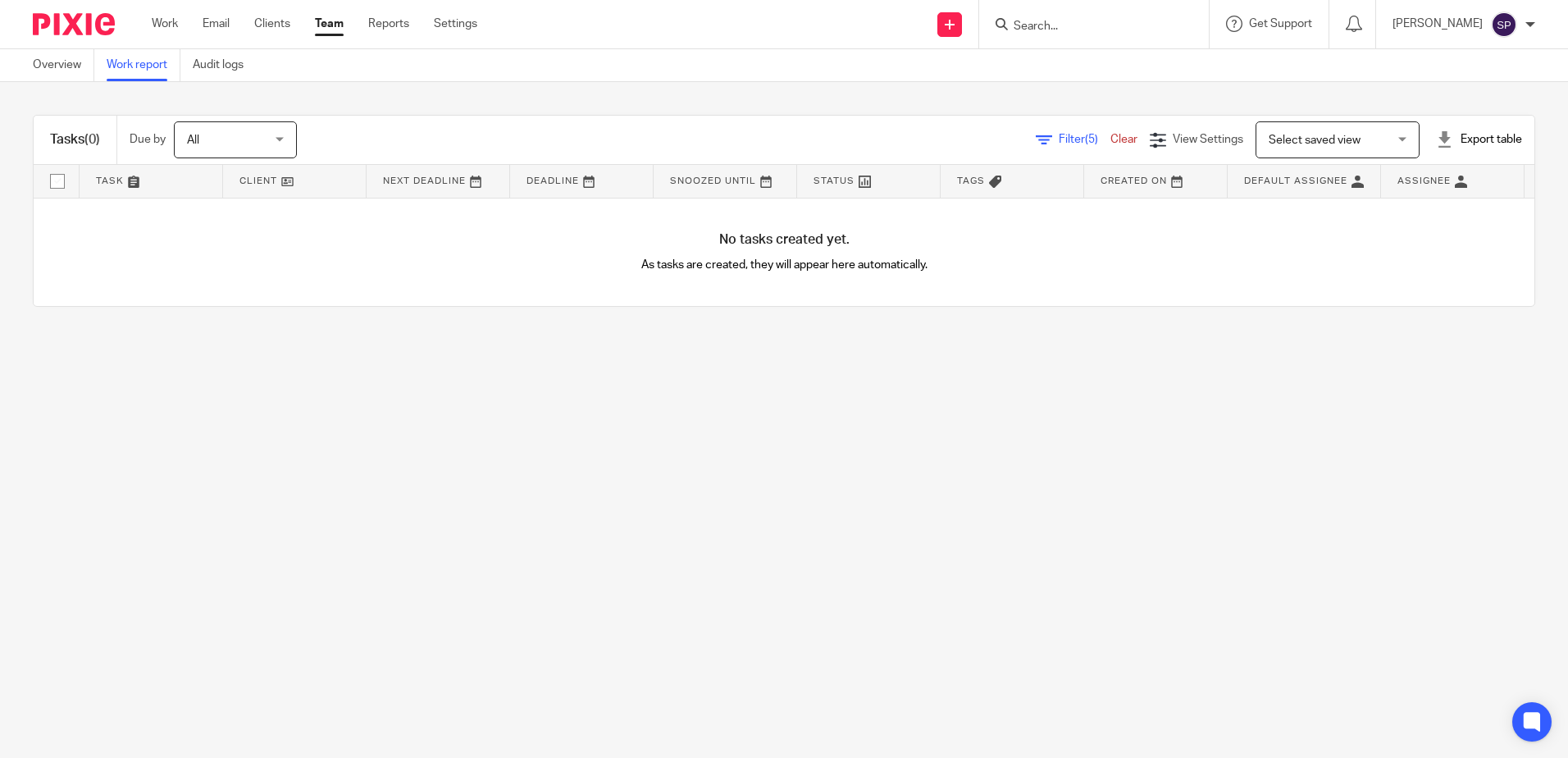
click at [1058, 143] on span "Filter (5)" at bounding box center [1084, 140] width 52 height 12
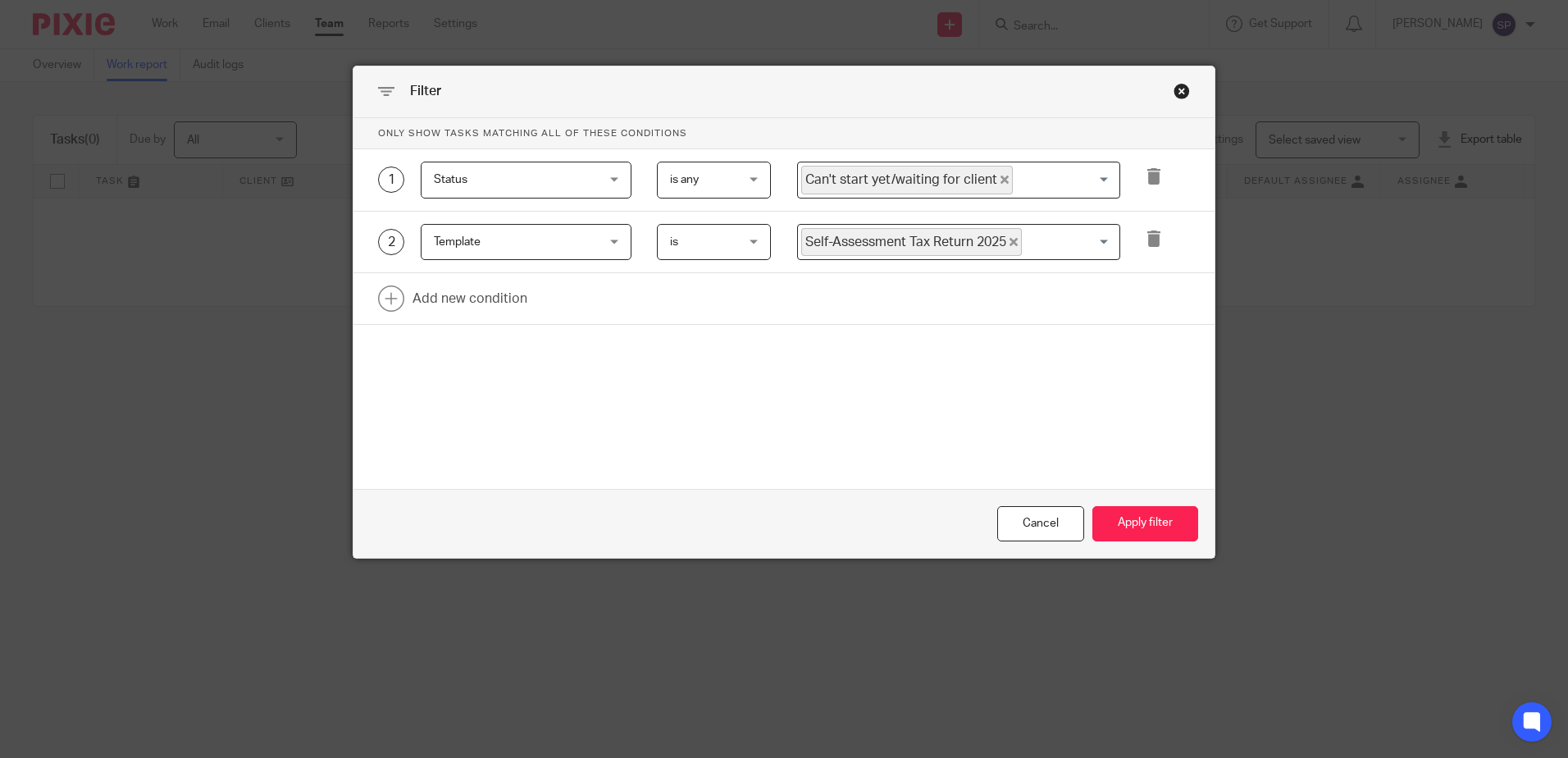
click at [1000, 181] on icon "Deselect Can't start yet/waiting for client" at bounding box center [1005, 180] width 8 height 8
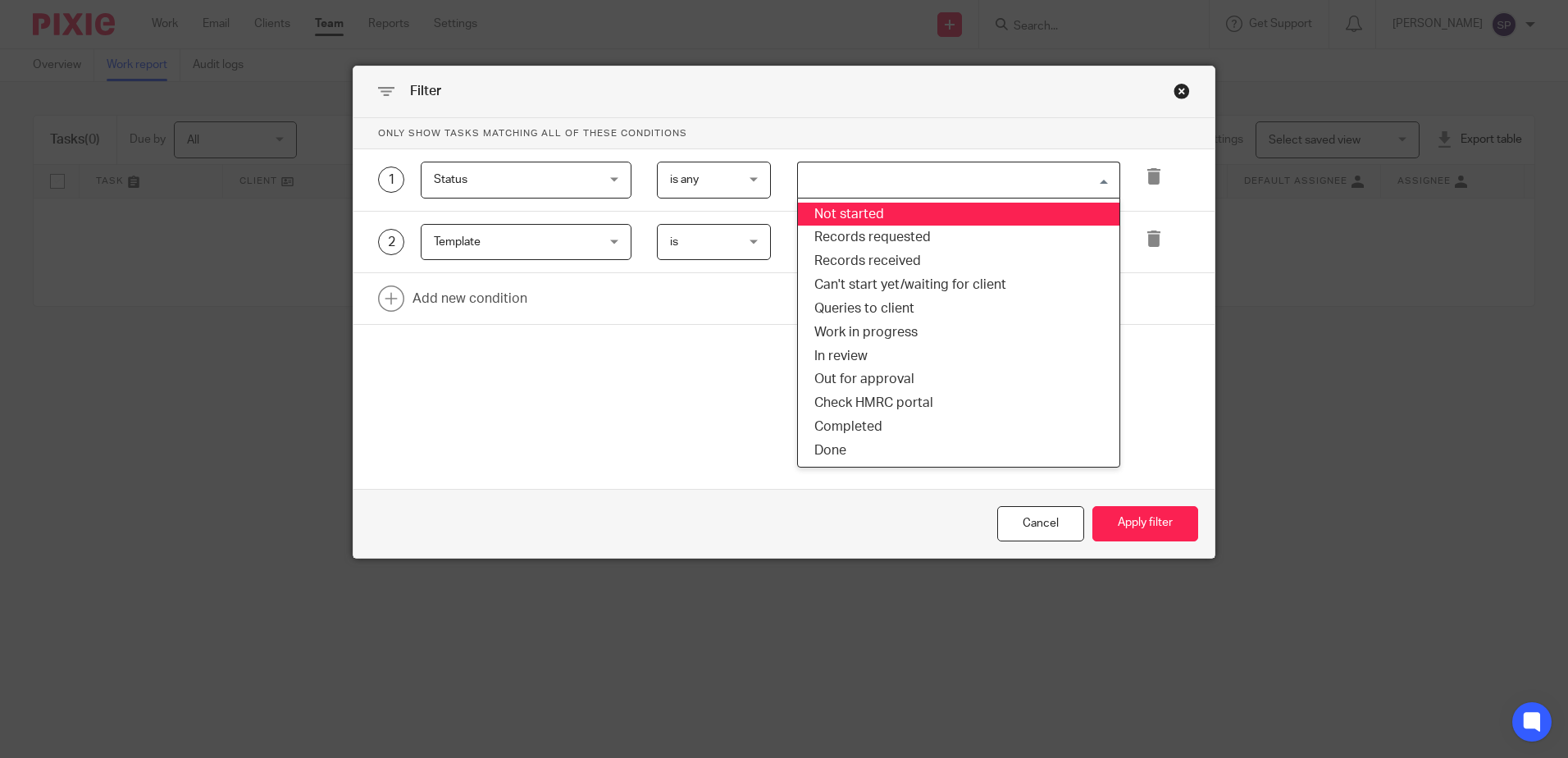
click at [994, 181] on input "Search for option" at bounding box center [955, 180] width 311 height 29
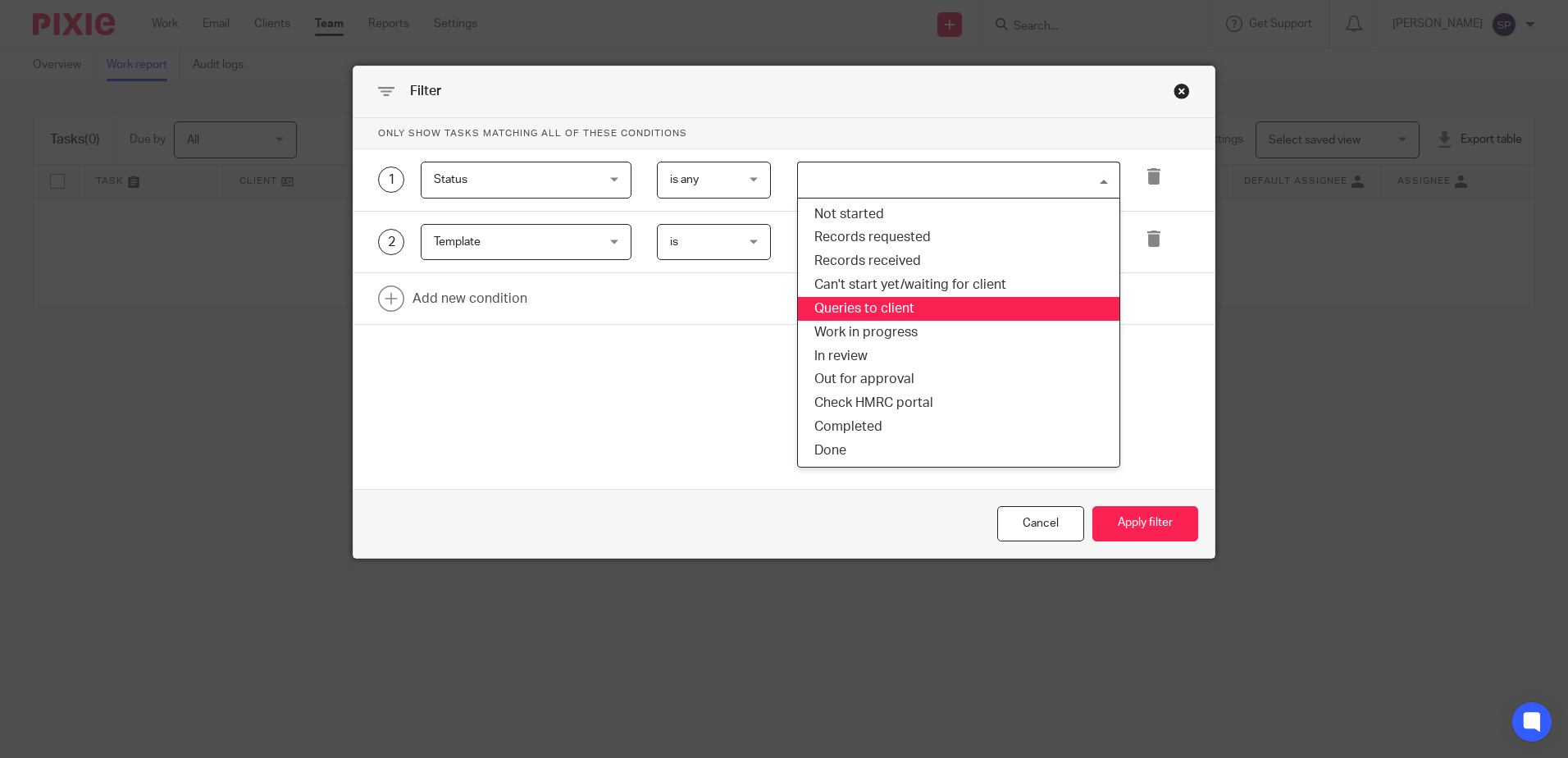
click at [910, 312] on li "Queries to client" at bounding box center [958, 309] width 322 height 24
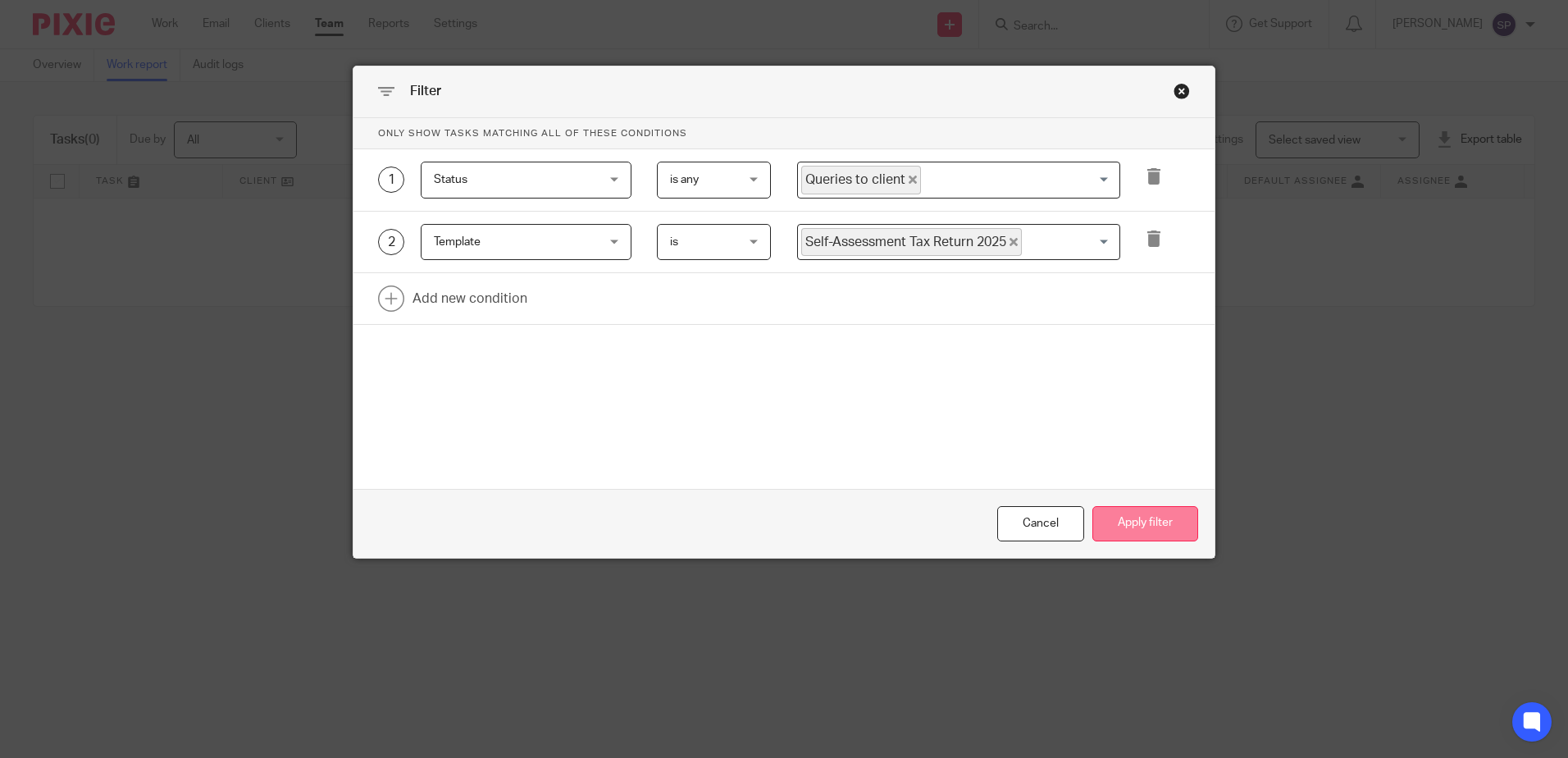
click at [1141, 523] on button "Apply filter" at bounding box center [1145, 524] width 106 height 36
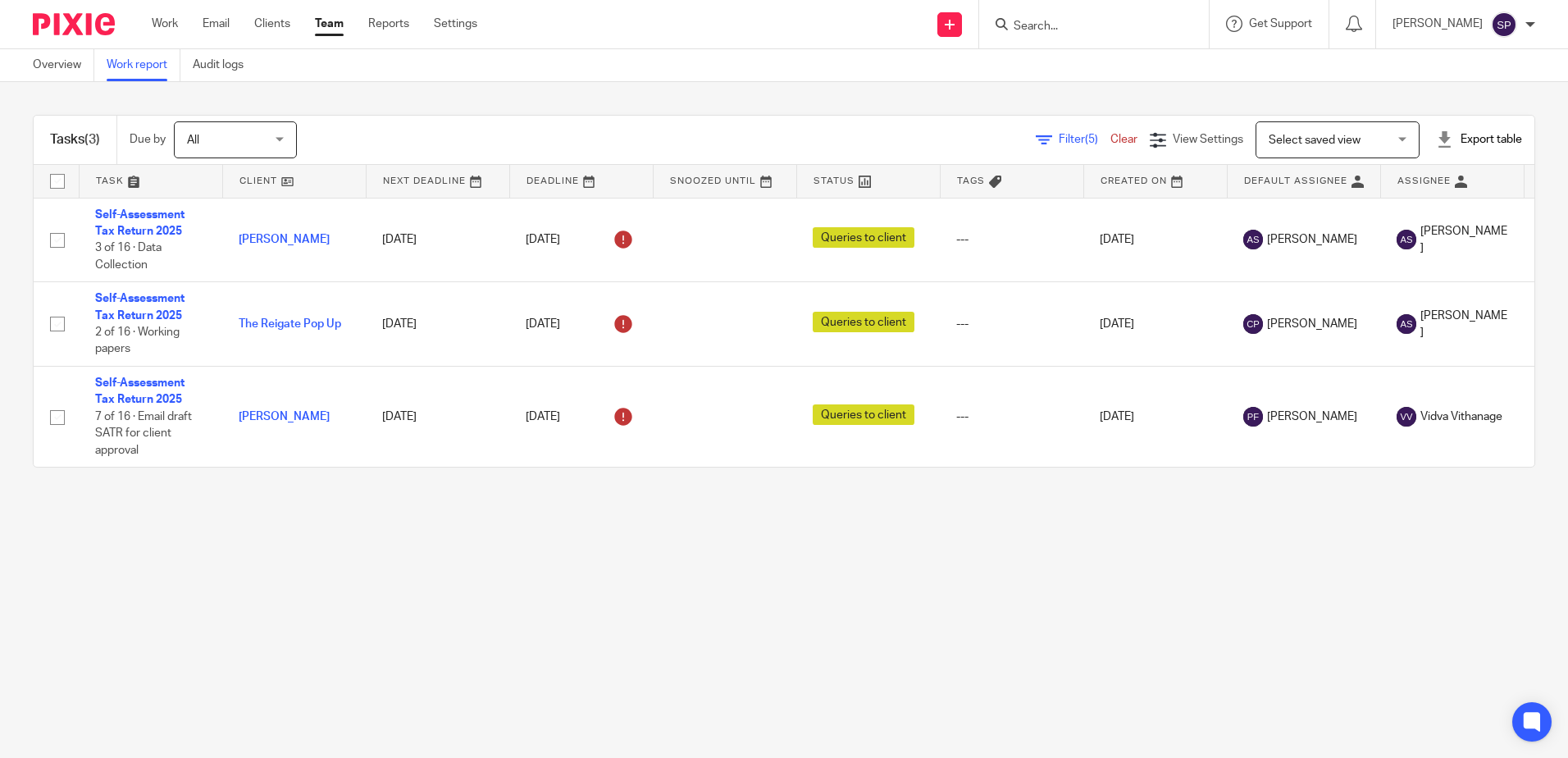
click at [1058, 140] on span "Filter (5)" at bounding box center [1084, 140] width 52 height 12
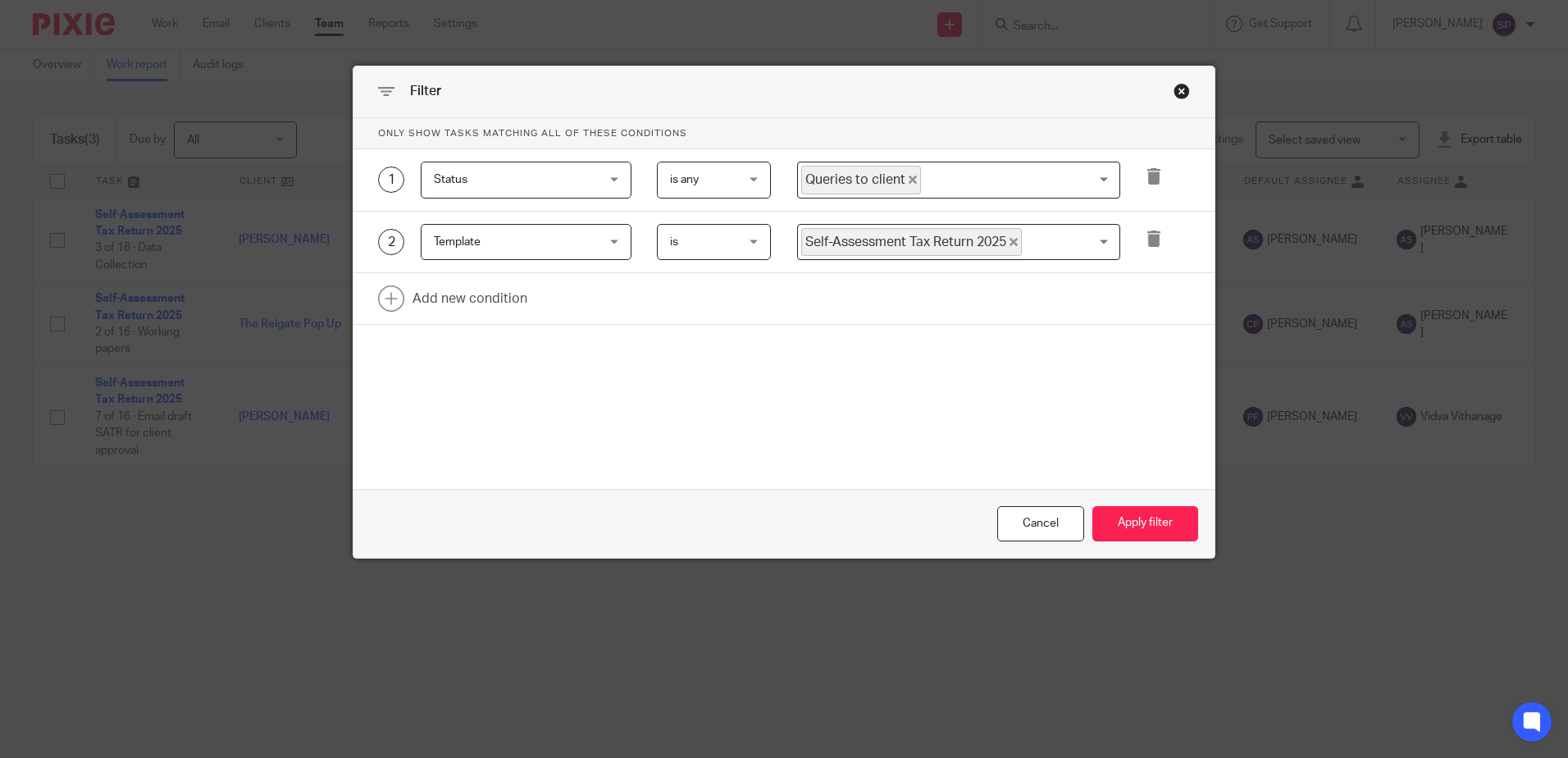
click at [909, 180] on icon "Deselect Queries to client" at bounding box center [913, 180] width 8 height 8
click at [905, 179] on input "Search for option" at bounding box center [955, 180] width 311 height 29
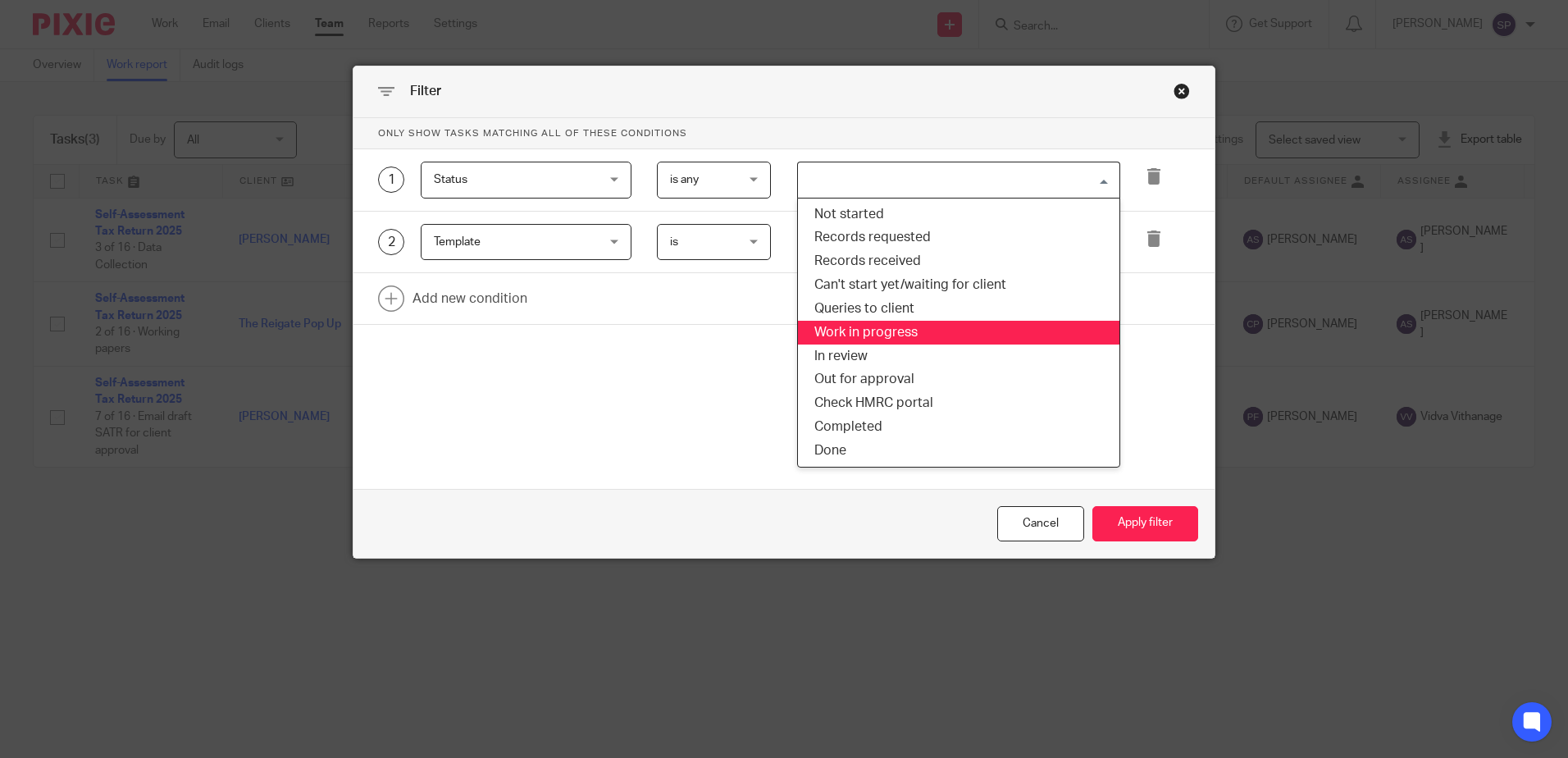
click at [873, 327] on li "Work in progress" at bounding box center [958, 333] width 322 height 24
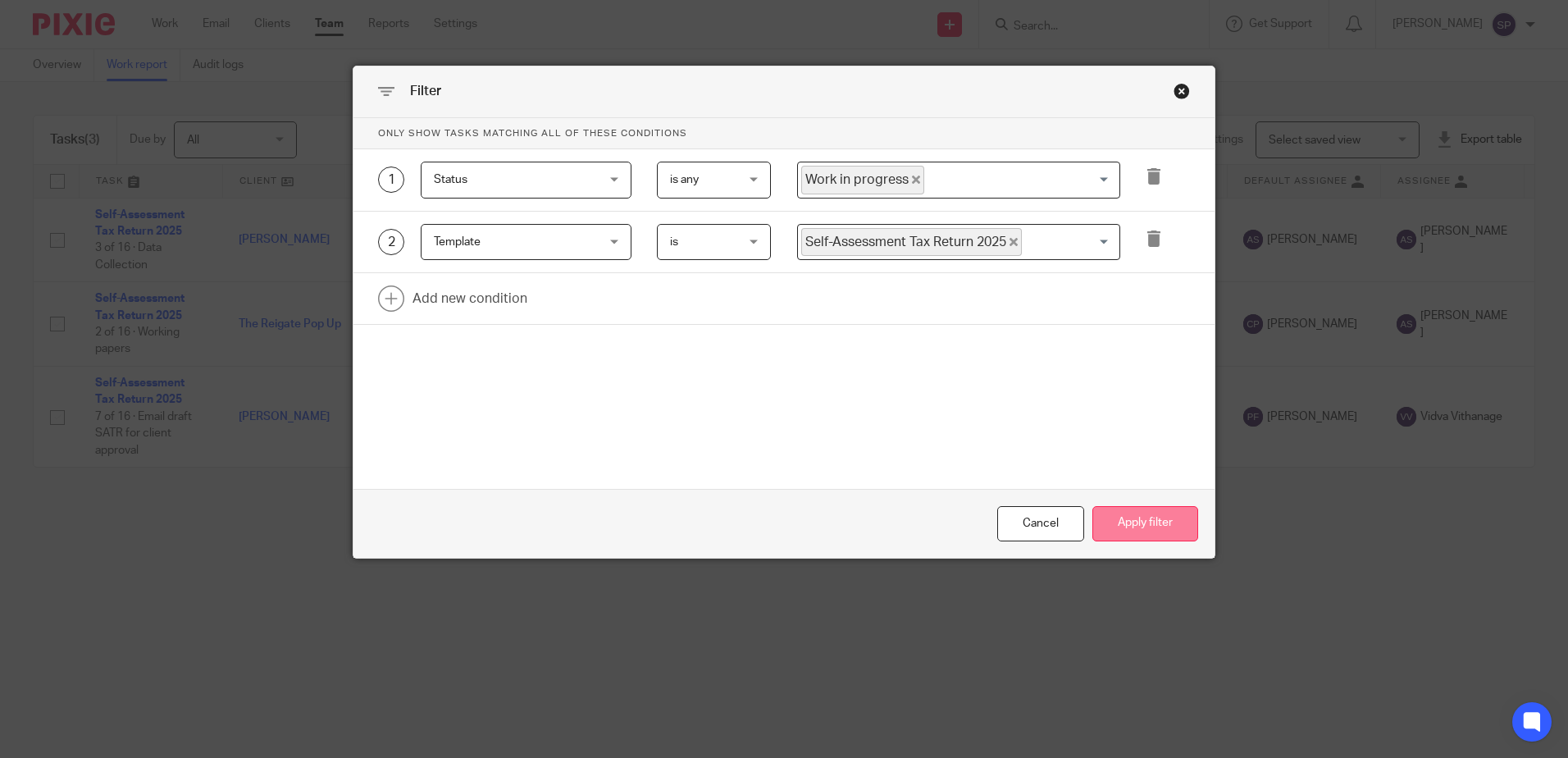
click at [1106, 525] on button "Apply filter" at bounding box center [1145, 524] width 106 height 36
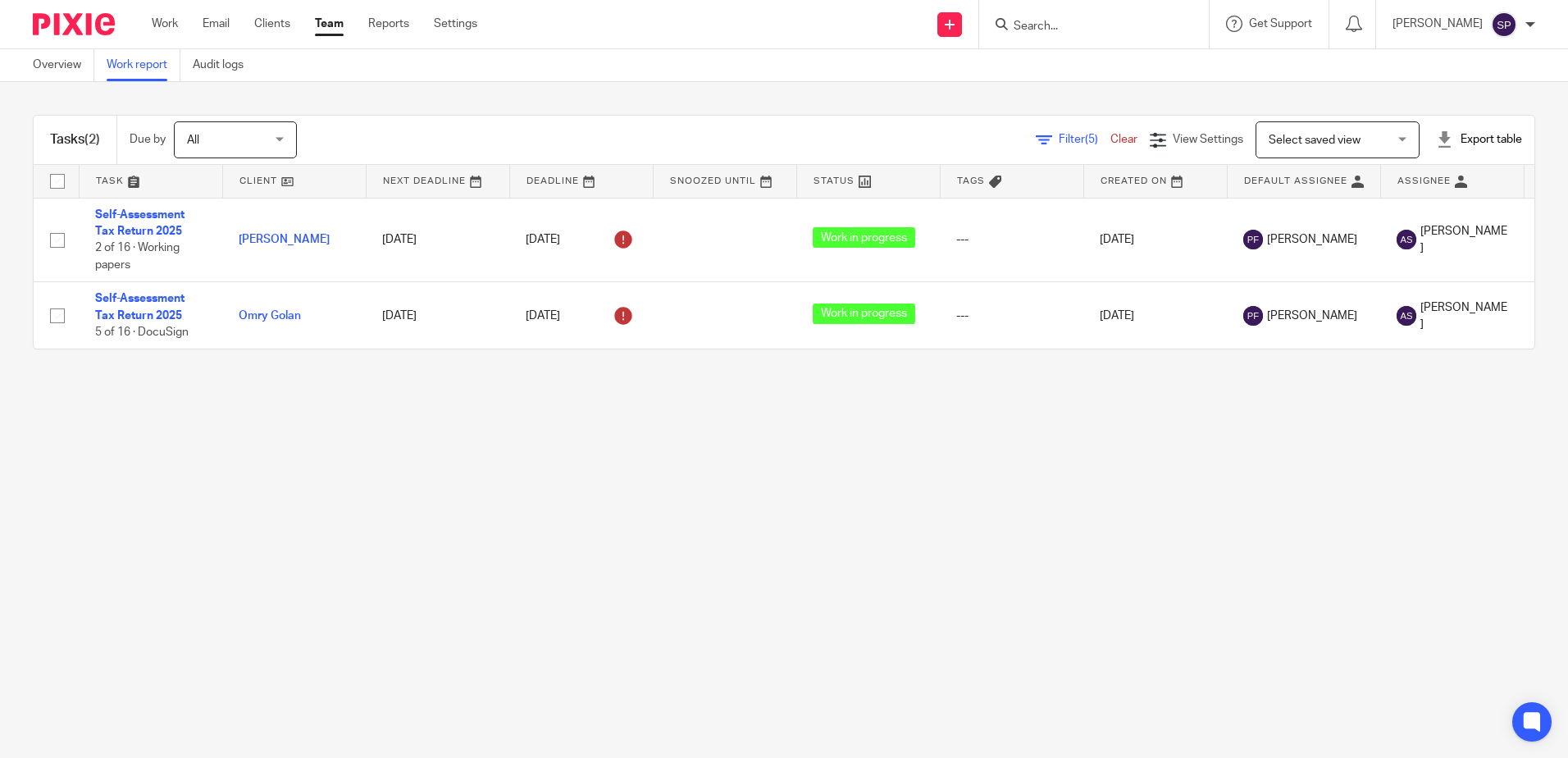
click at [1058, 135] on span "Filter (5)" at bounding box center [1084, 140] width 52 height 12
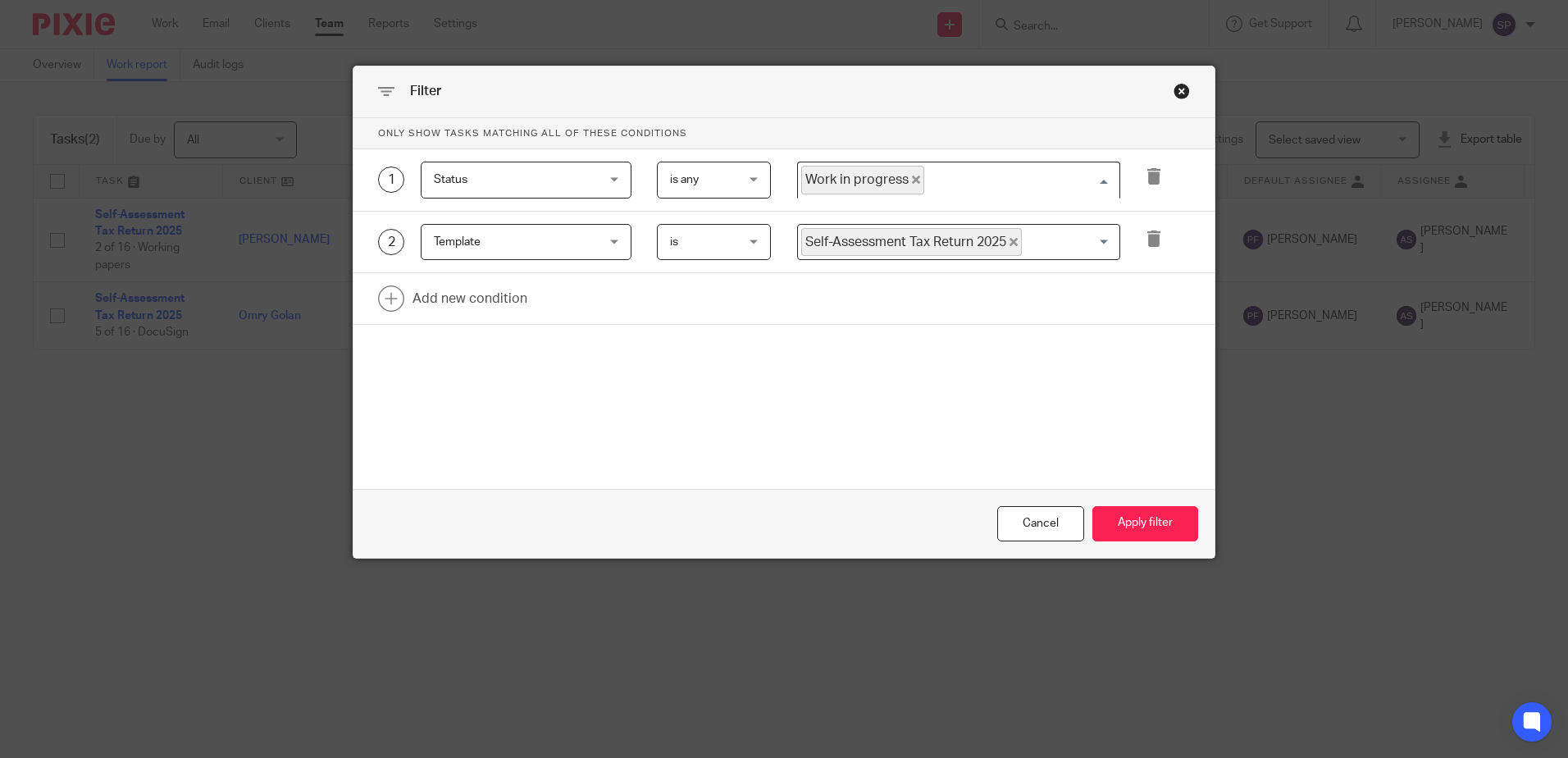
click at [995, 188] on input "Search for option" at bounding box center [1017, 180] width 184 height 29
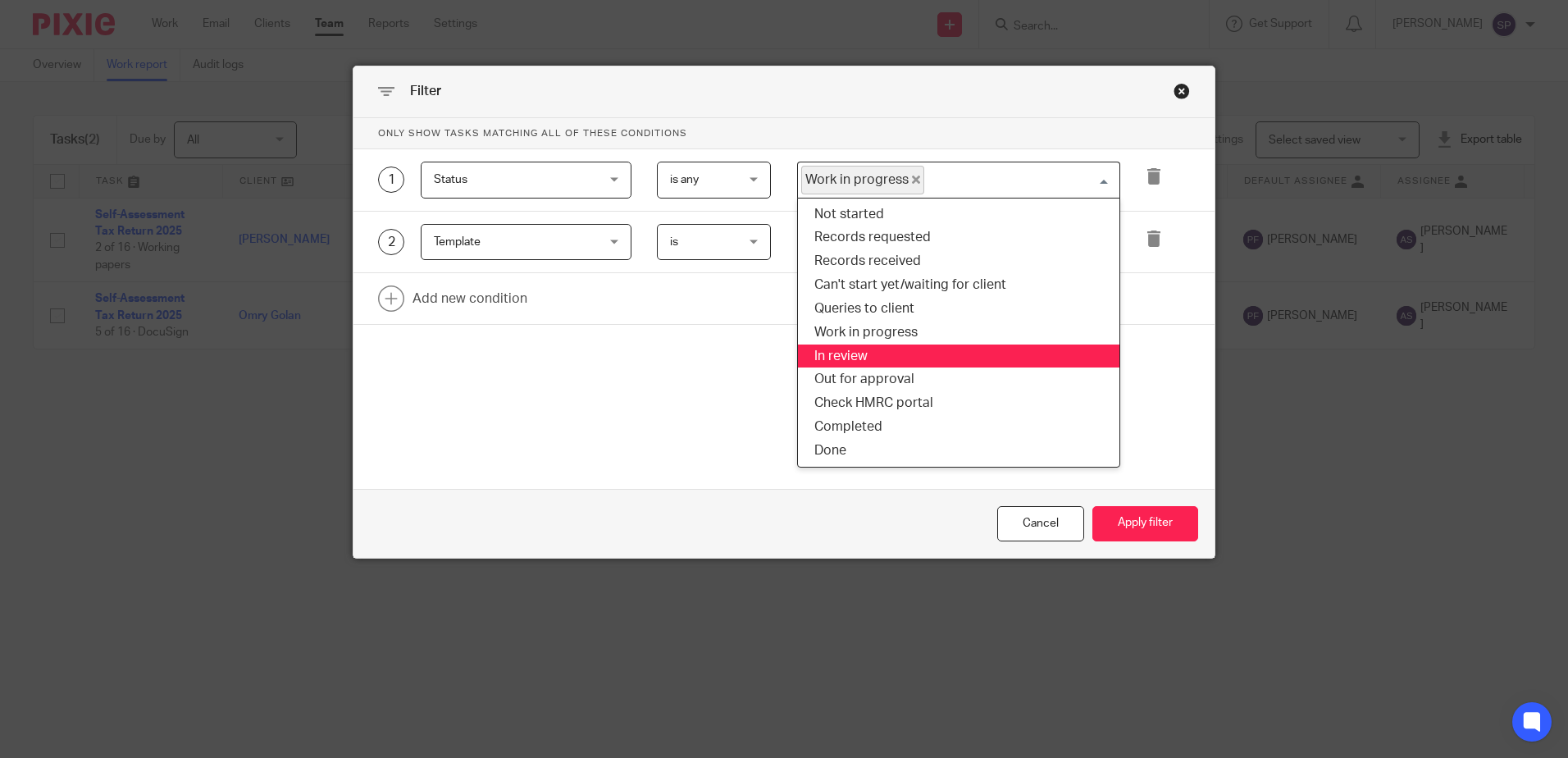
click at [863, 355] on li "In review" at bounding box center [958, 357] width 322 height 24
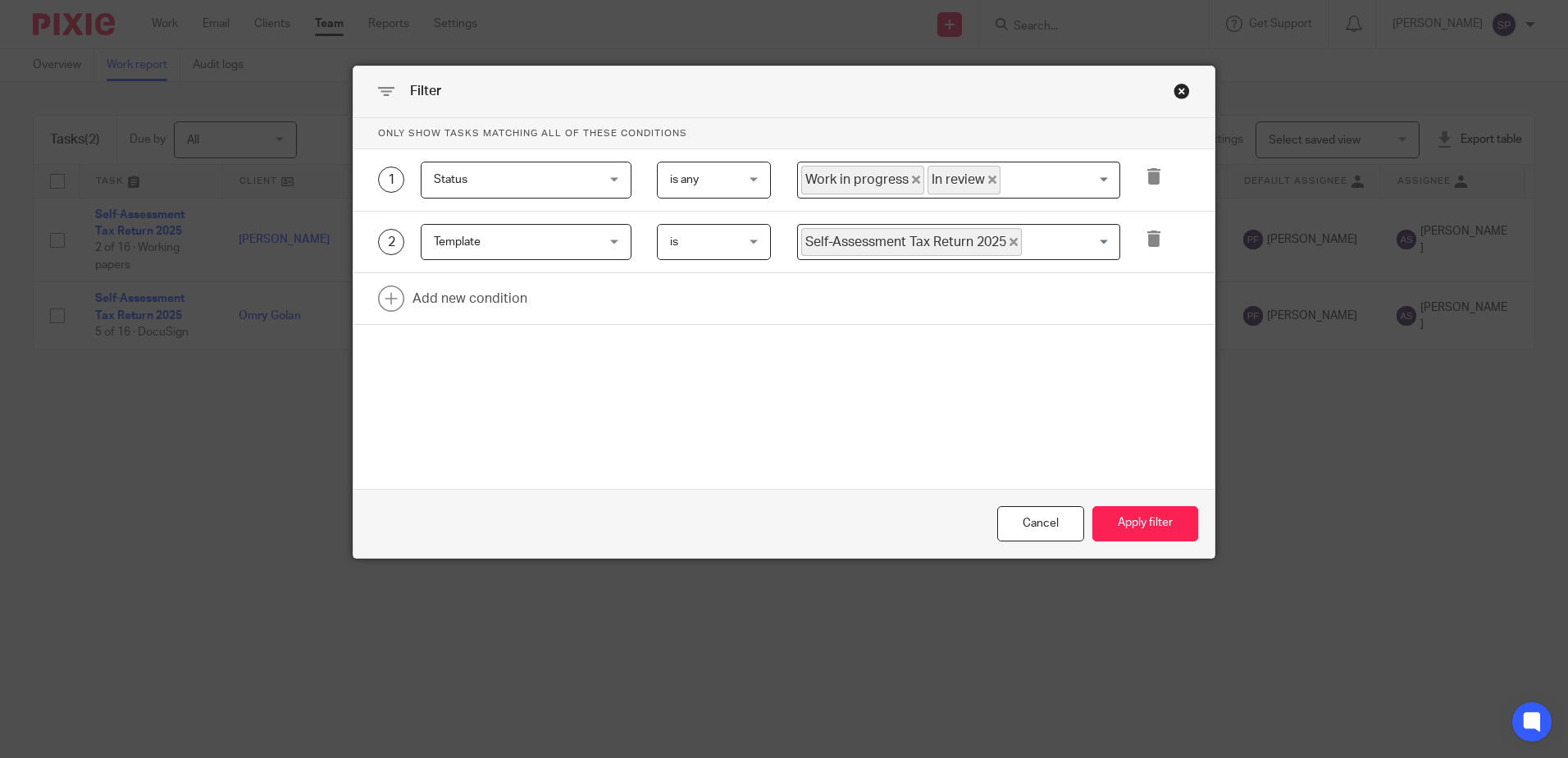
click at [912, 177] on icon "Deselect Work in progress" at bounding box center [916, 180] width 8 height 8
click at [1137, 510] on button "Apply filter" at bounding box center [1145, 524] width 106 height 36
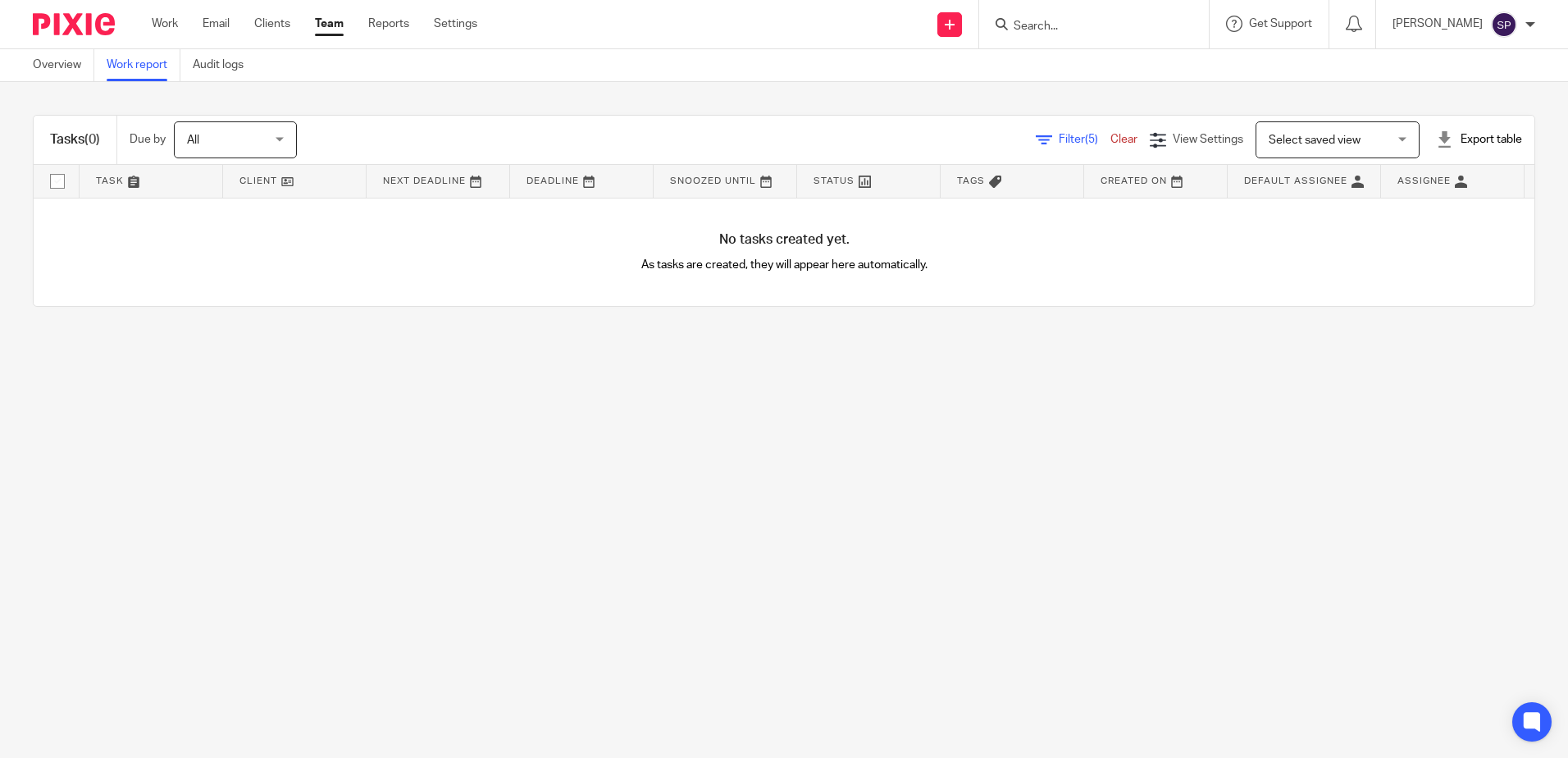
click at [1058, 138] on span "Filter (5)" at bounding box center [1084, 140] width 52 height 12
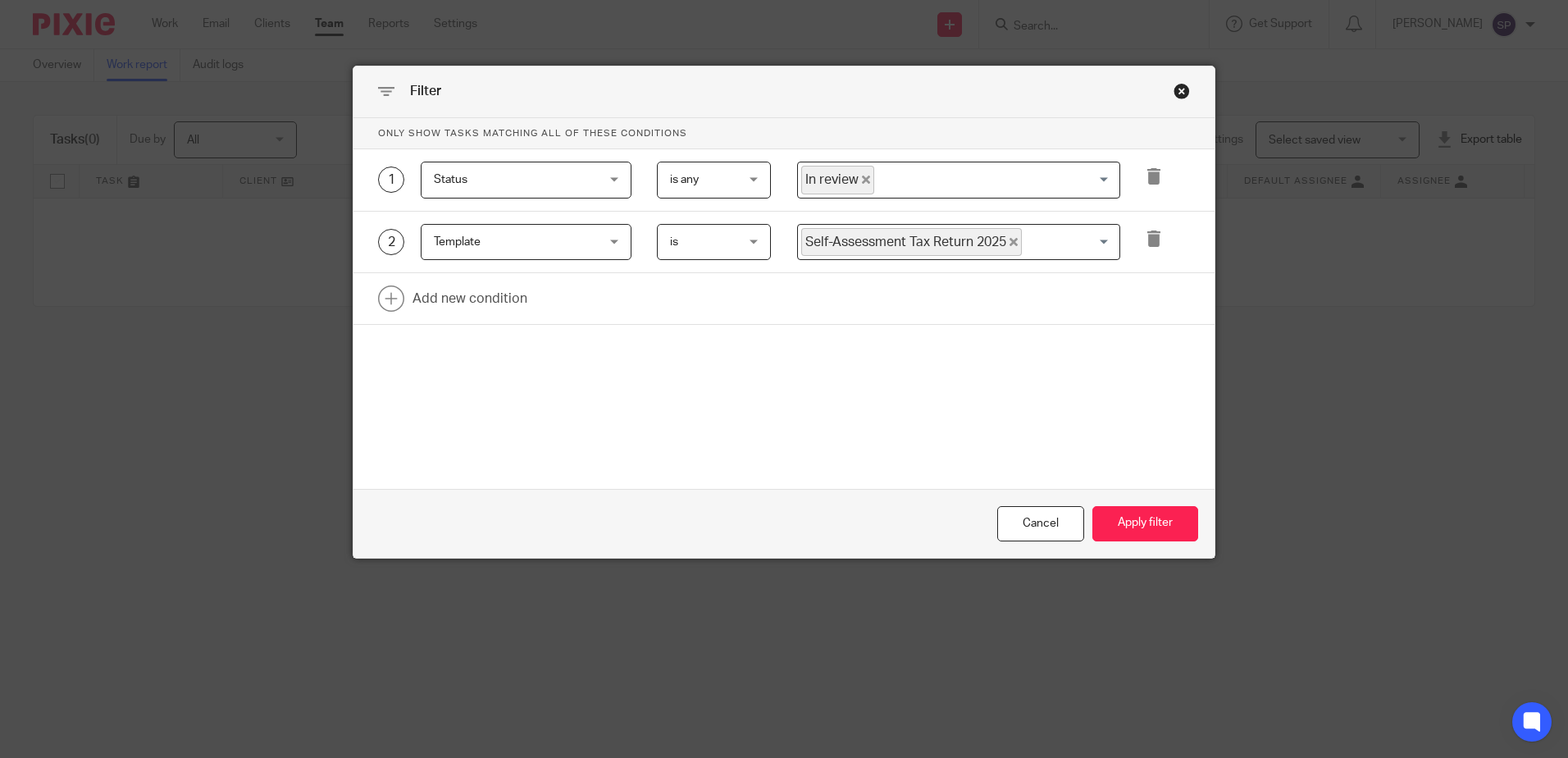
click at [862, 176] on icon "Deselect In review" at bounding box center [866, 180] width 8 height 8
click at [839, 176] on input "Search for option" at bounding box center [955, 180] width 311 height 29
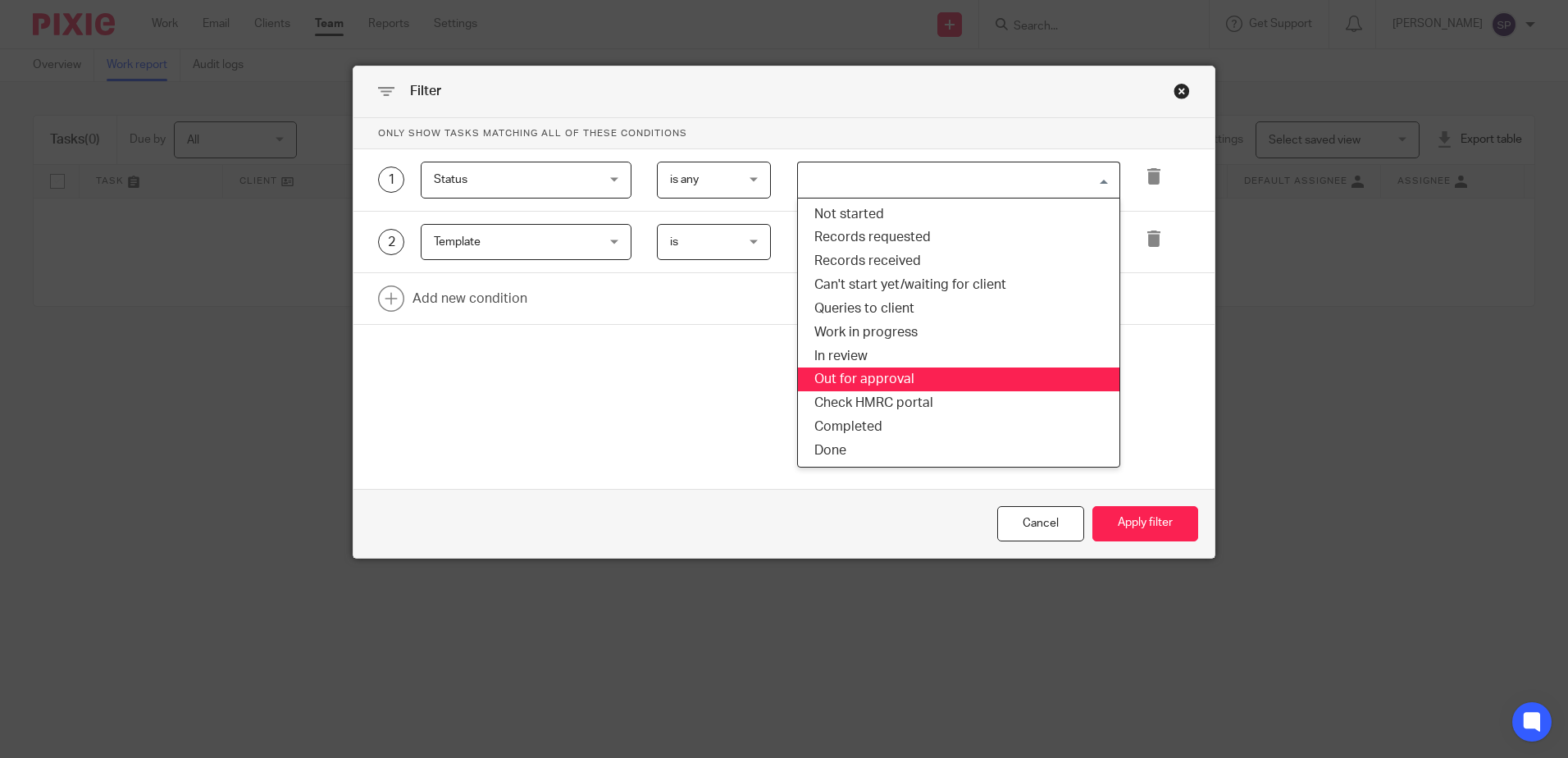
click at [860, 371] on li "Out for approval" at bounding box center [958, 379] width 322 height 24
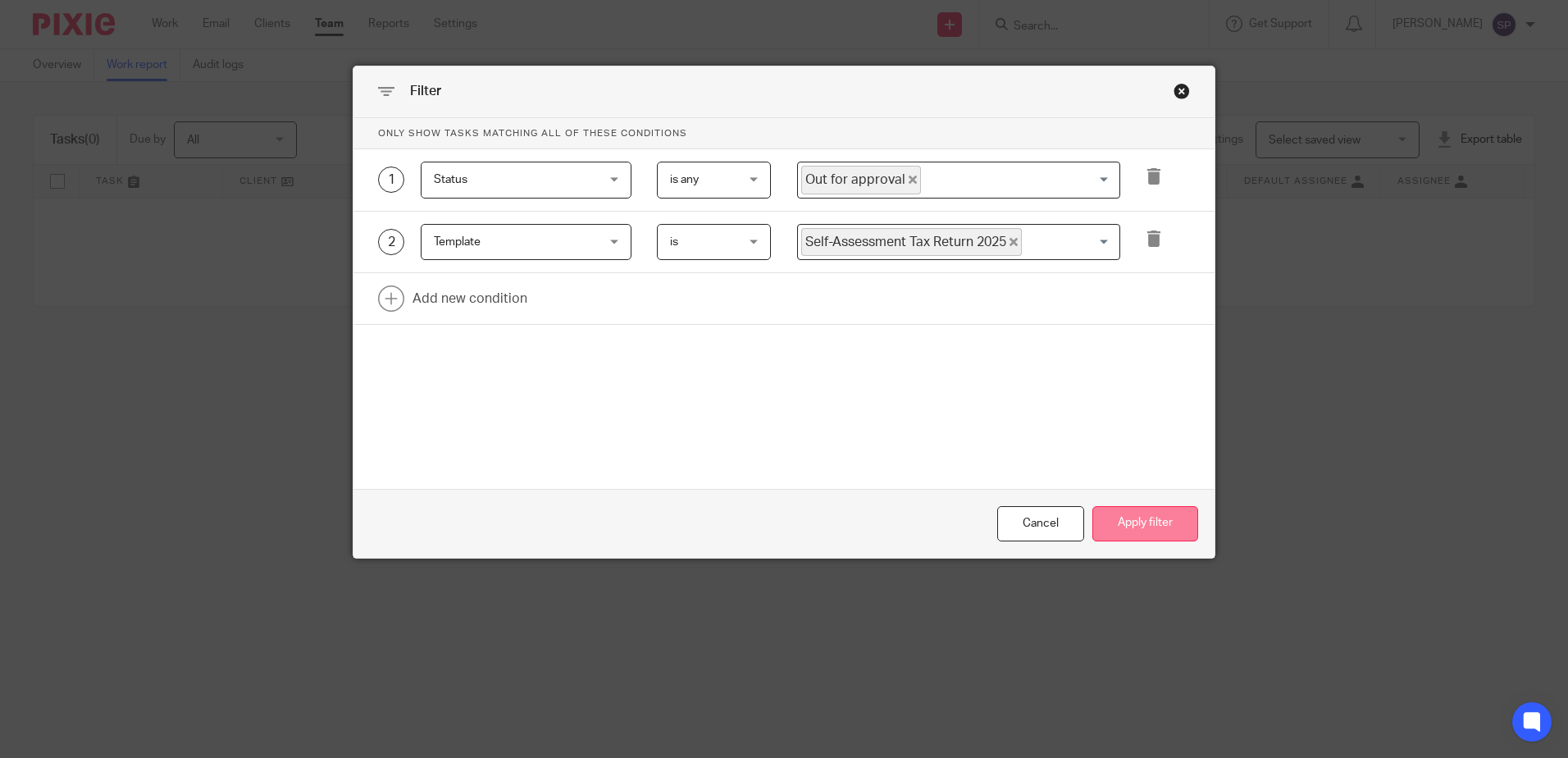
click at [1153, 523] on button "Apply filter" at bounding box center [1145, 524] width 106 height 36
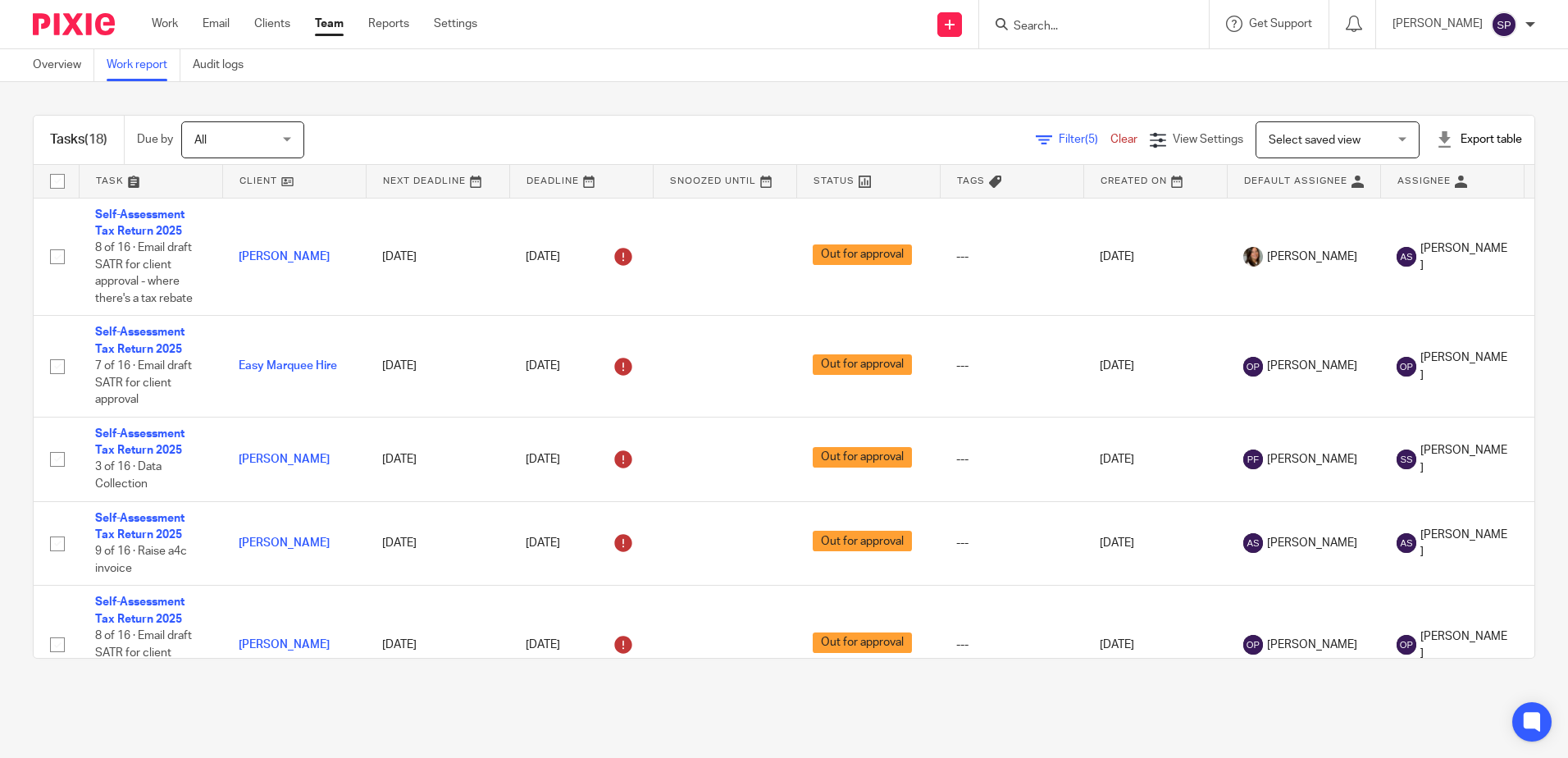
click at [1084, 138] on span "(5)" at bounding box center [1090, 140] width 13 height 12
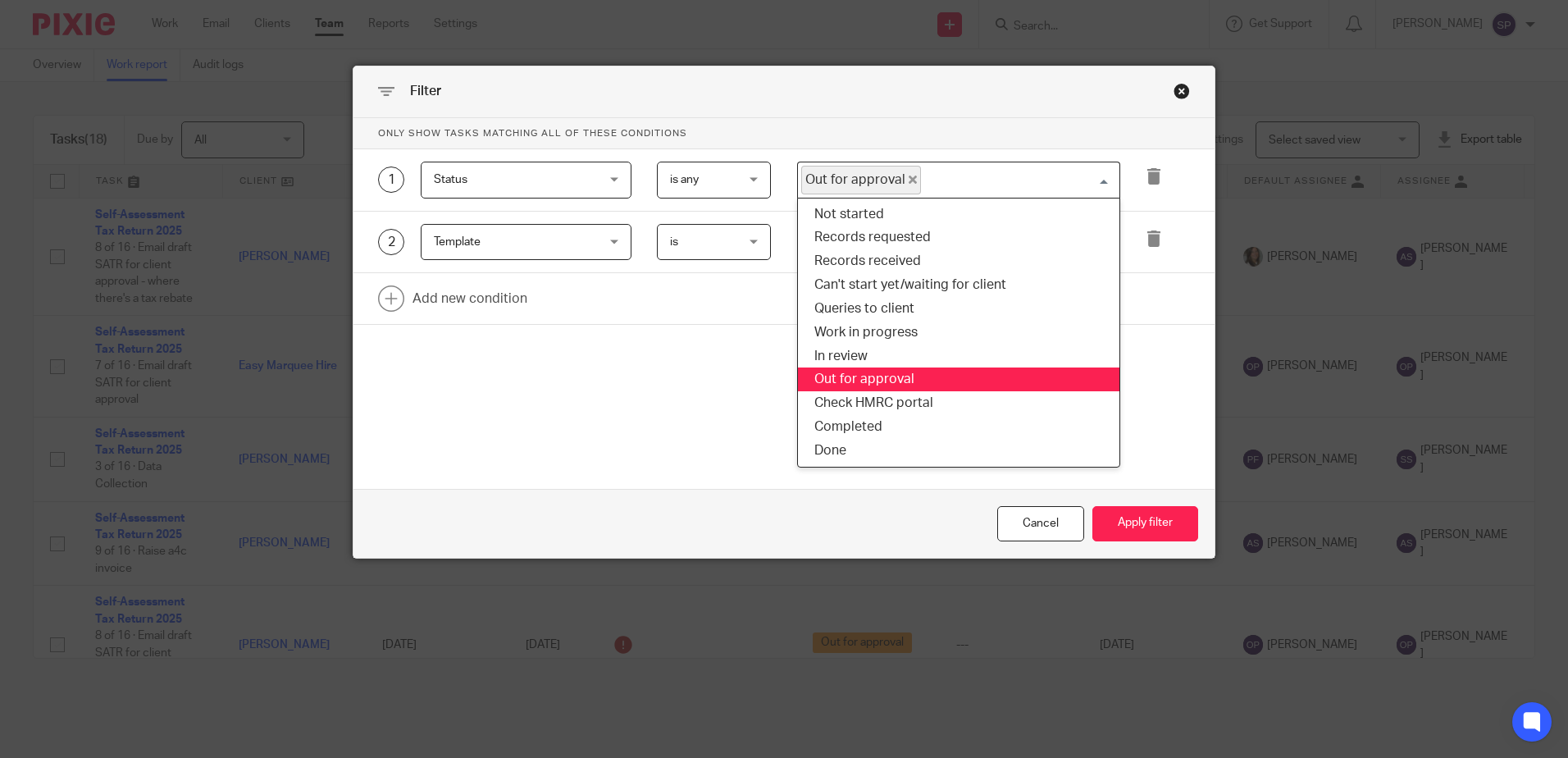
click at [896, 183] on span "Out for approval" at bounding box center [860, 180] width 120 height 29
click at [909, 182] on icon "Deselect Out for approval" at bounding box center [913, 180] width 8 height 8
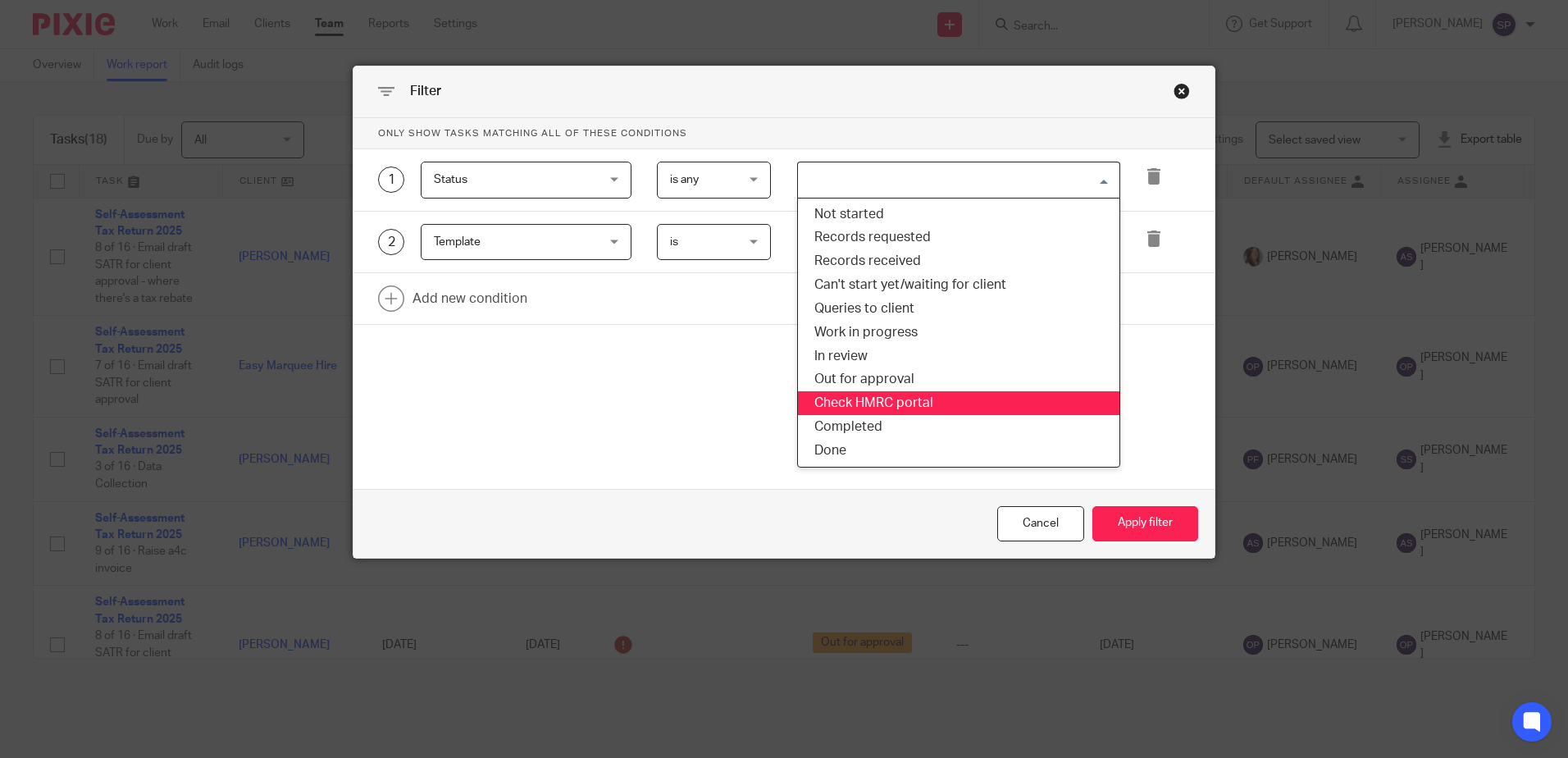
drag, startPoint x: 851, startPoint y: 409, endPoint x: 972, endPoint y: 480, distance: 140.3
click at [852, 409] on li "Check HMRC portal" at bounding box center [958, 403] width 322 height 24
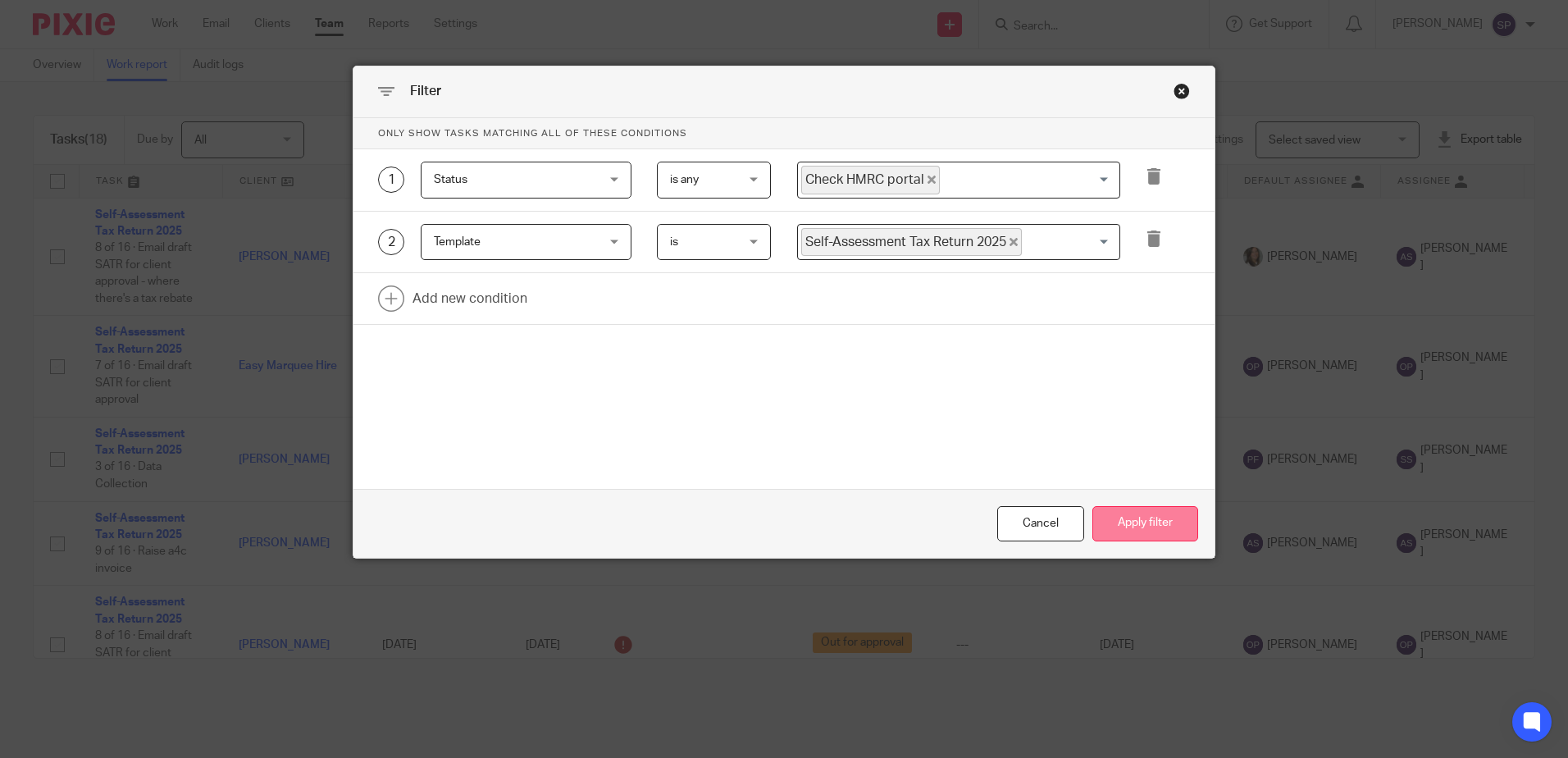
click at [1146, 520] on button "Apply filter" at bounding box center [1145, 524] width 106 height 36
